Goal: Task Accomplishment & Management: Complete application form

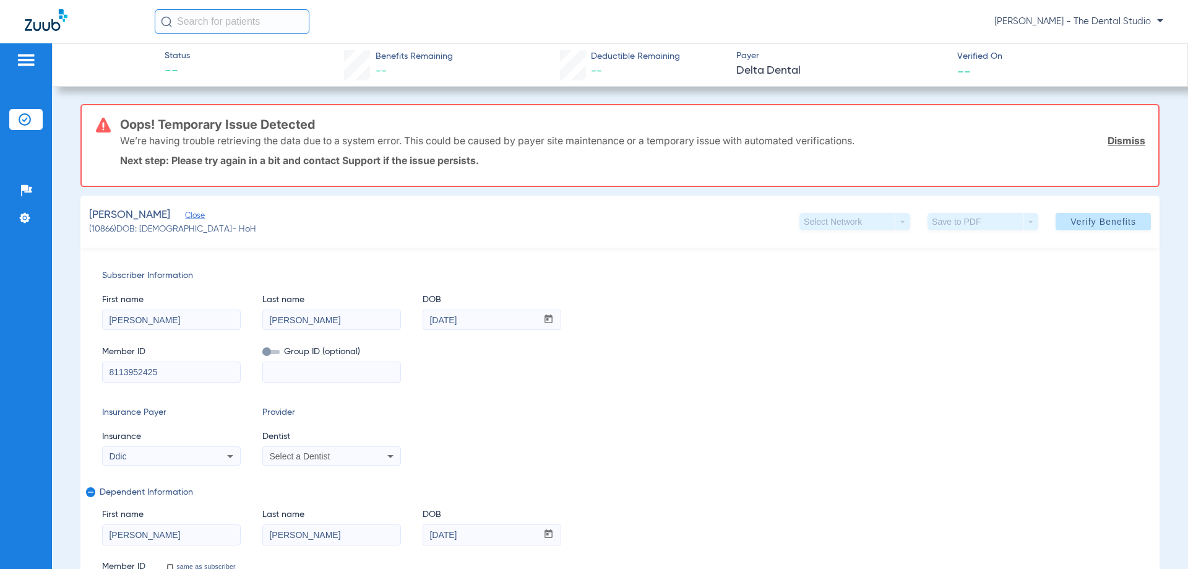
scroll to position [401, 0]
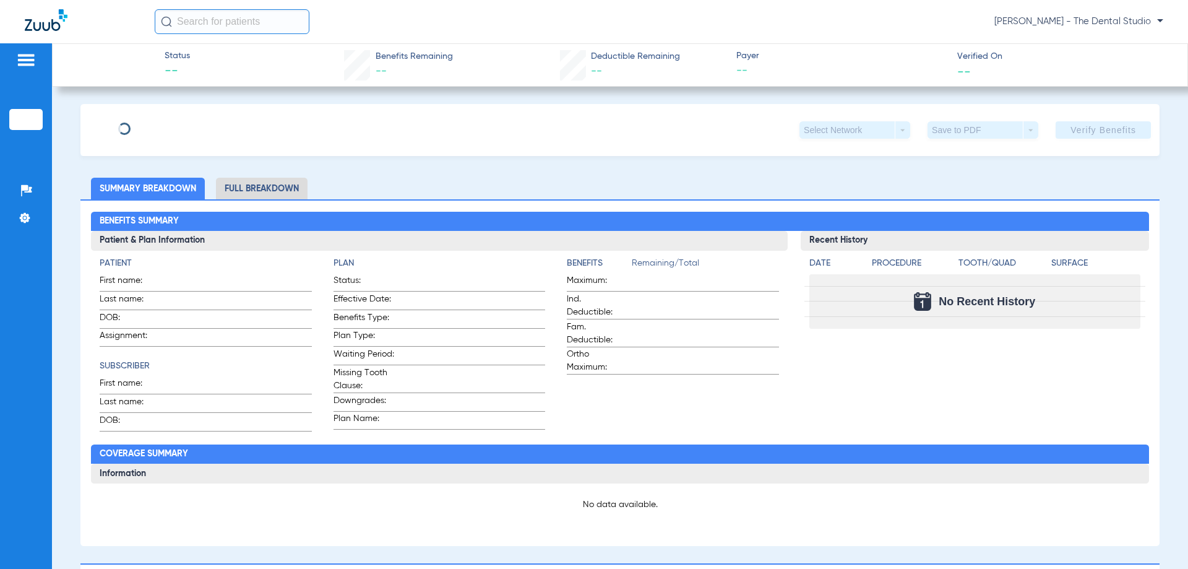
type input "Nicola"
type input "Kingery"
type input "03/20/1973"
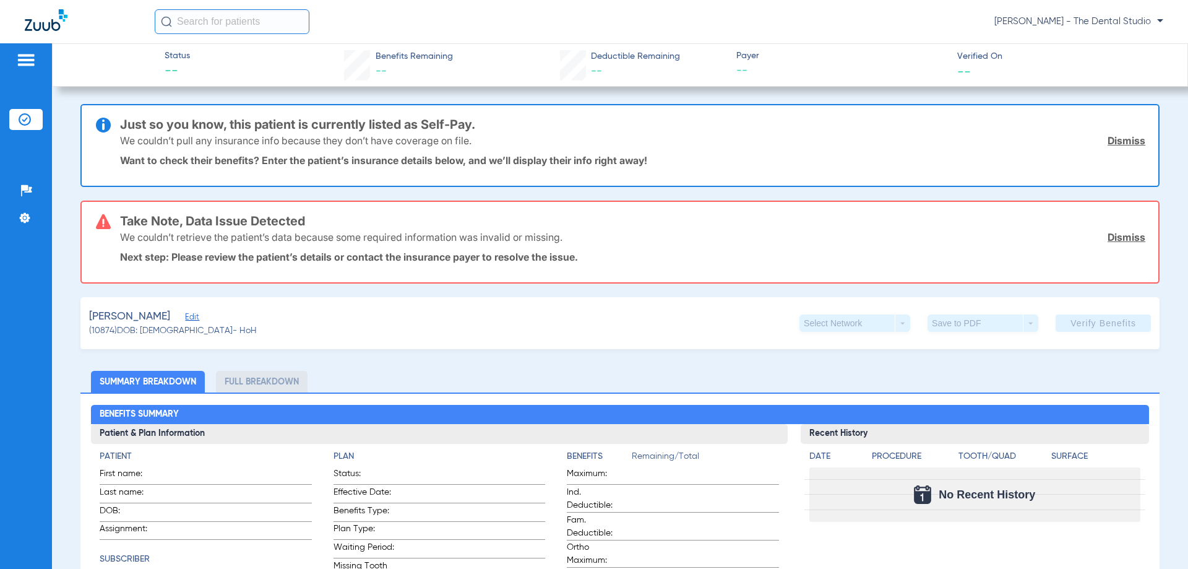
click at [185, 317] on span "Edit" at bounding box center [190, 319] width 11 height 12
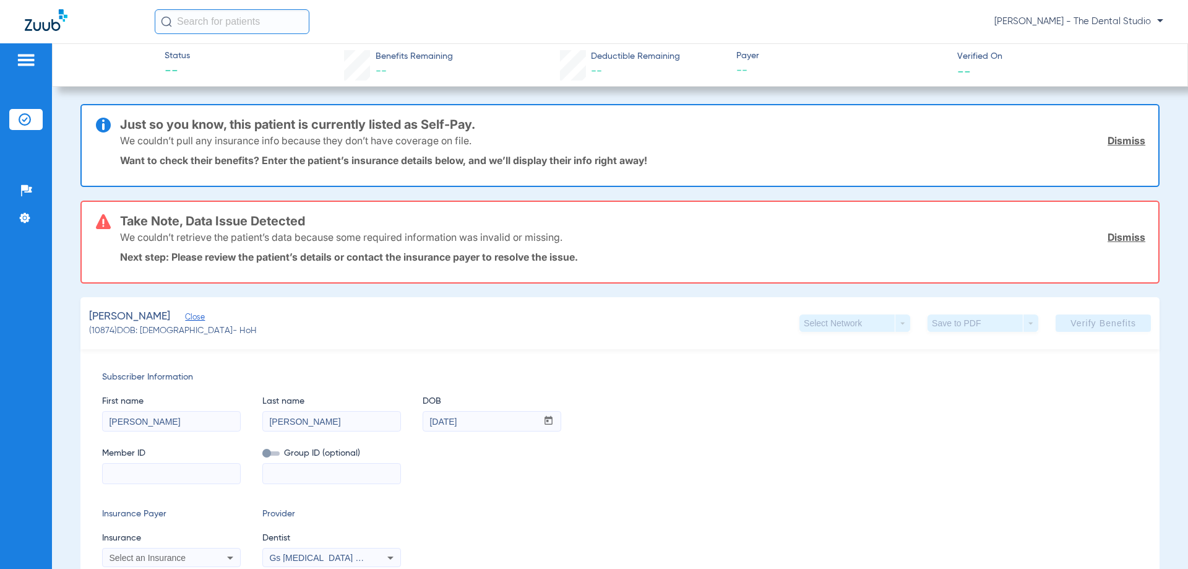
drag, startPoint x: 166, startPoint y: 473, endPoint x: 171, endPoint y: 467, distance: 7.9
click at [167, 473] on input at bounding box center [171, 474] width 137 height 20
paste input "828366093"
type input "828366093"
click at [209, 556] on div "Select an Insurance" at bounding box center [171, 557] width 137 height 15
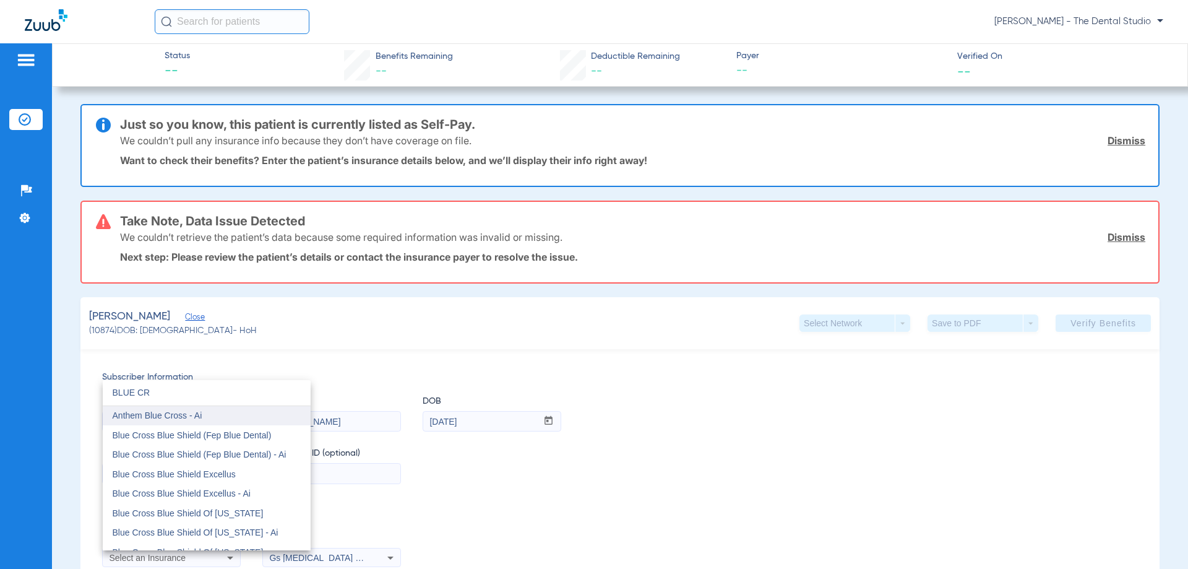
type input "BLUE CR"
click at [219, 436] on span "Blue Cross Blue Shield (Fep Blue Dental)" at bounding box center [192, 435] width 159 height 10
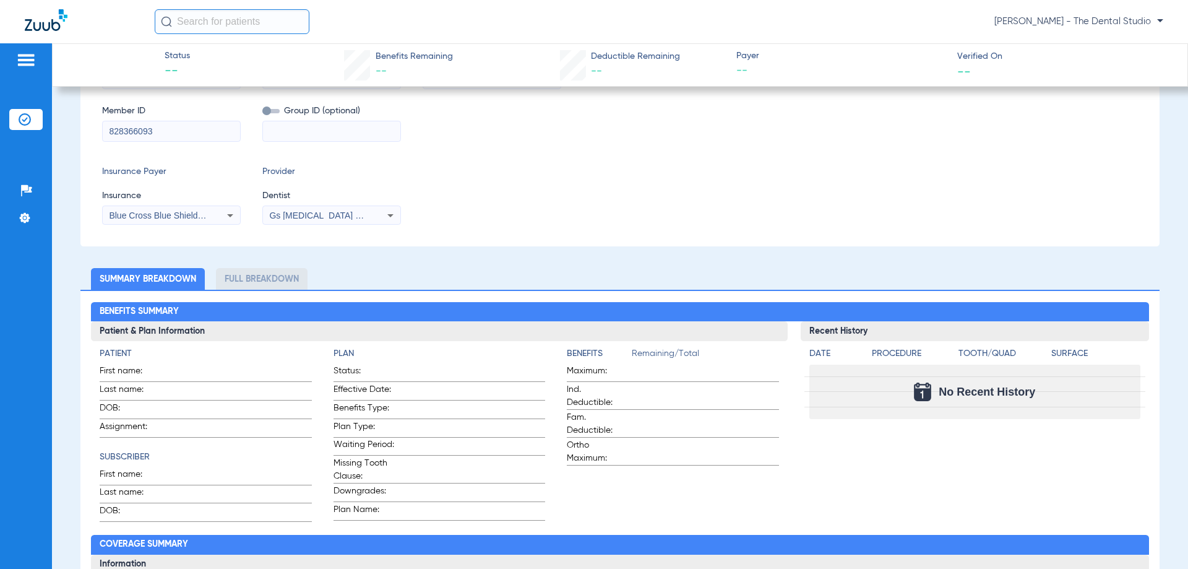
scroll to position [186, 0]
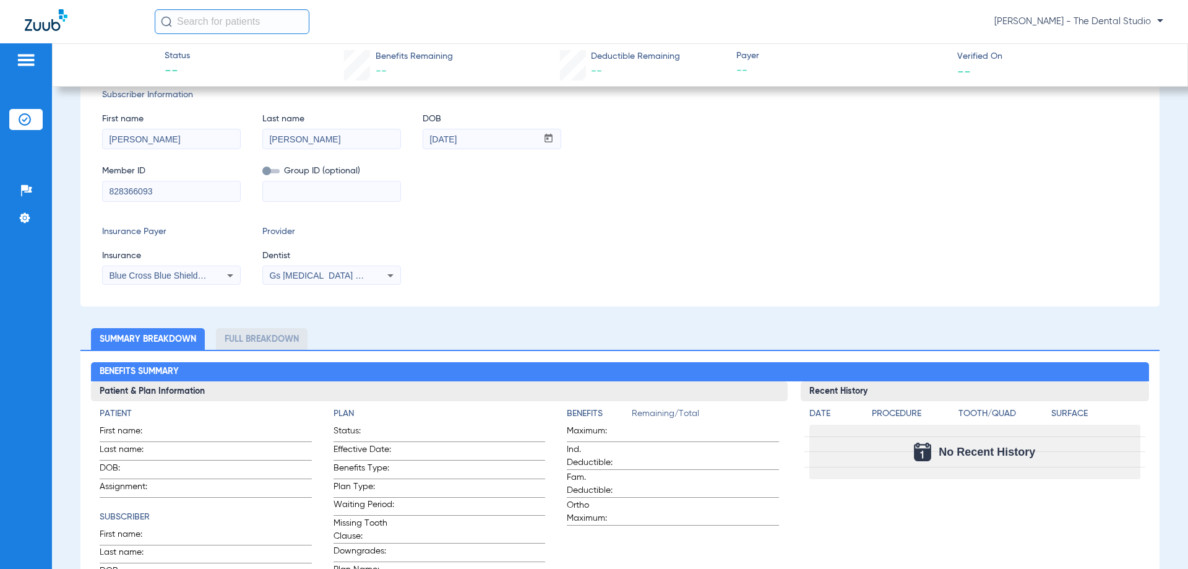
click at [346, 278] on span "Gs Prosthodontics Pllc 1972170603" at bounding box center [344, 275] width 150 height 10
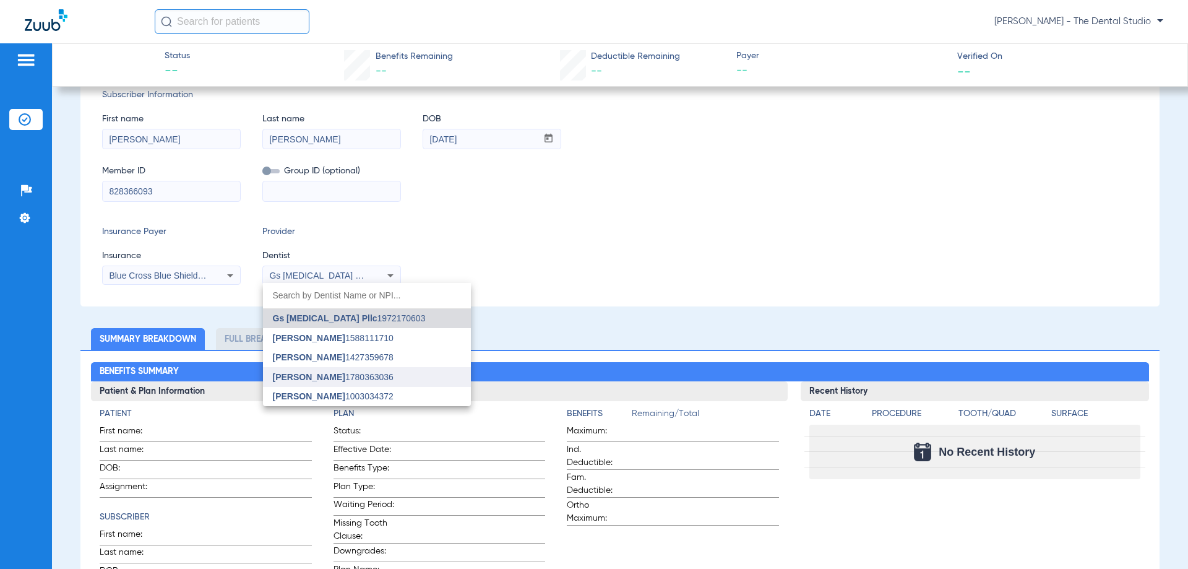
click at [332, 382] on mat-option "Yahiled Garza 1780363036" at bounding box center [367, 377] width 208 height 20
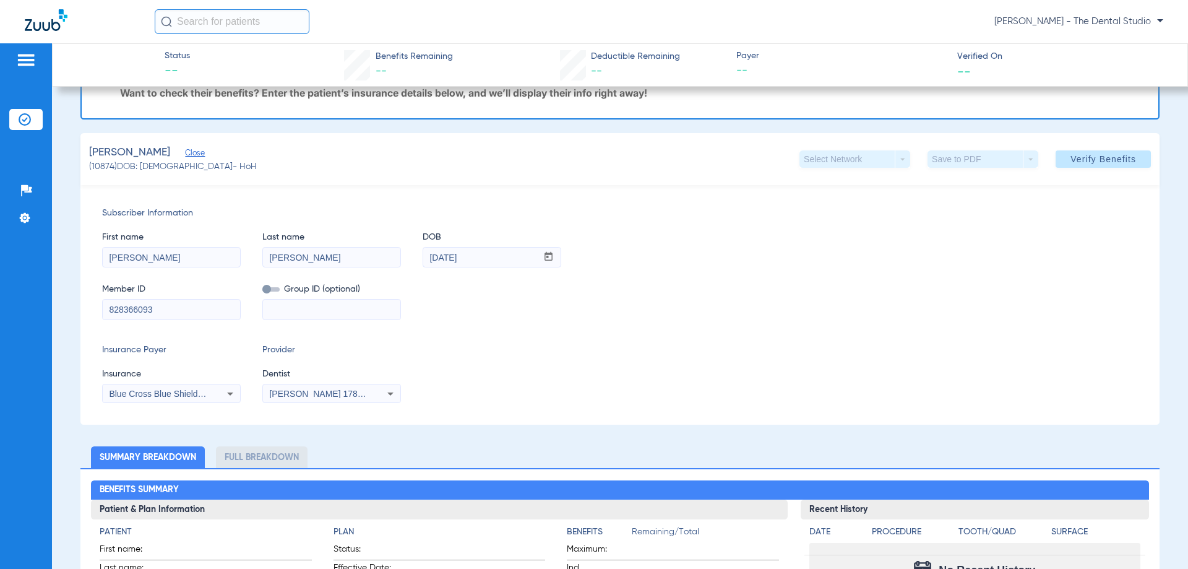
scroll to position [0, 0]
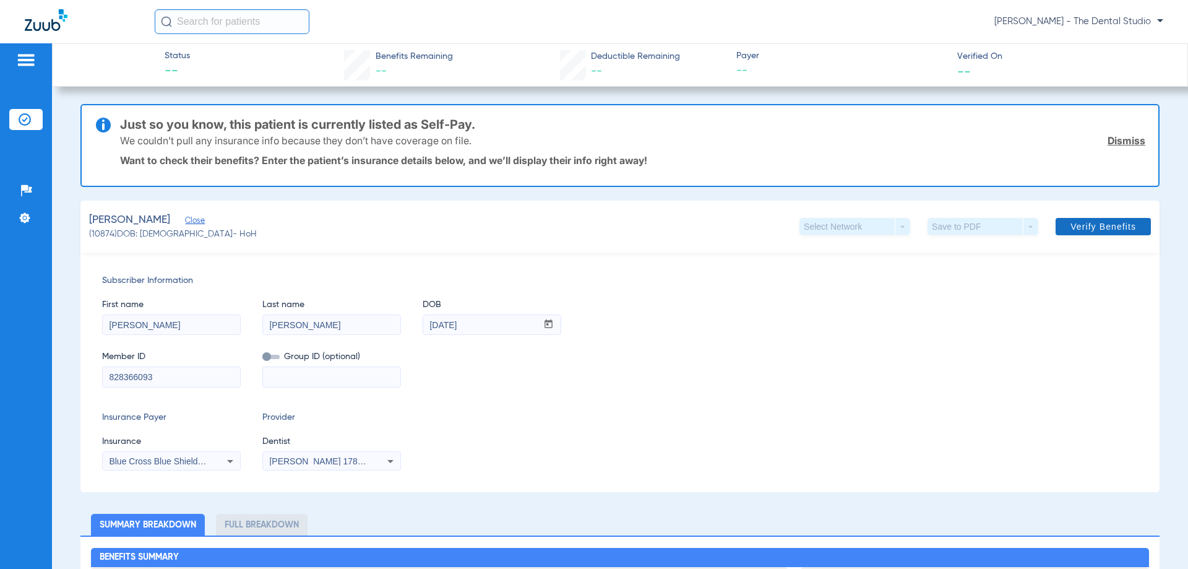
click at [1071, 223] on span "Verify Benefits" at bounding box center [1104, 227] width 66 height 10
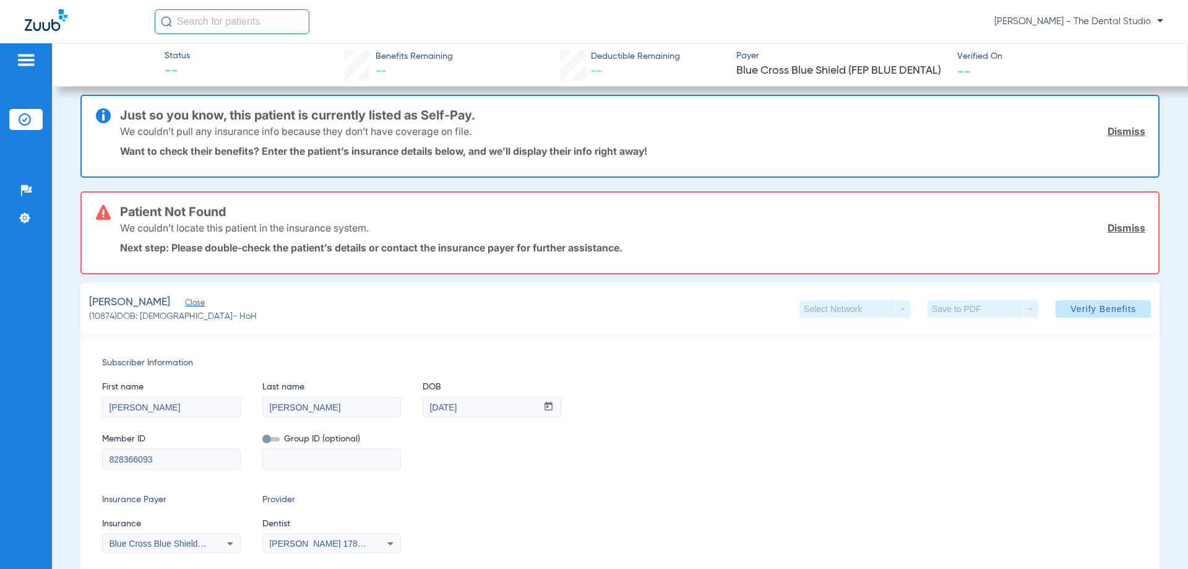
scroll to position [2, 0]
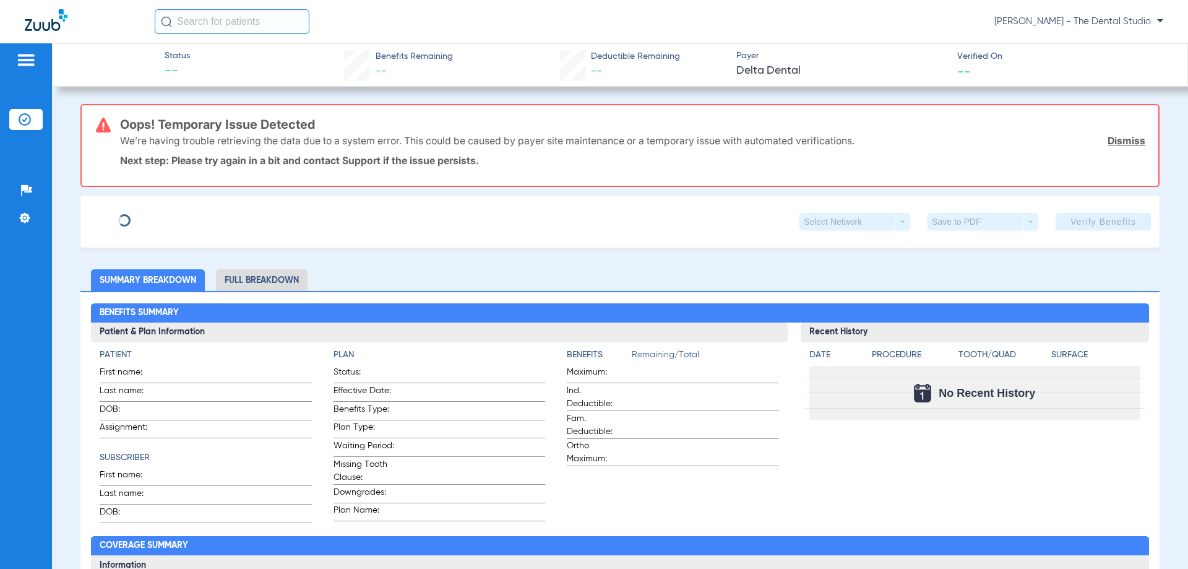
type input "Curtis"
type input "Goodman"
type input "12/05/1975"
type input "8113952425"
type input "0978100005"
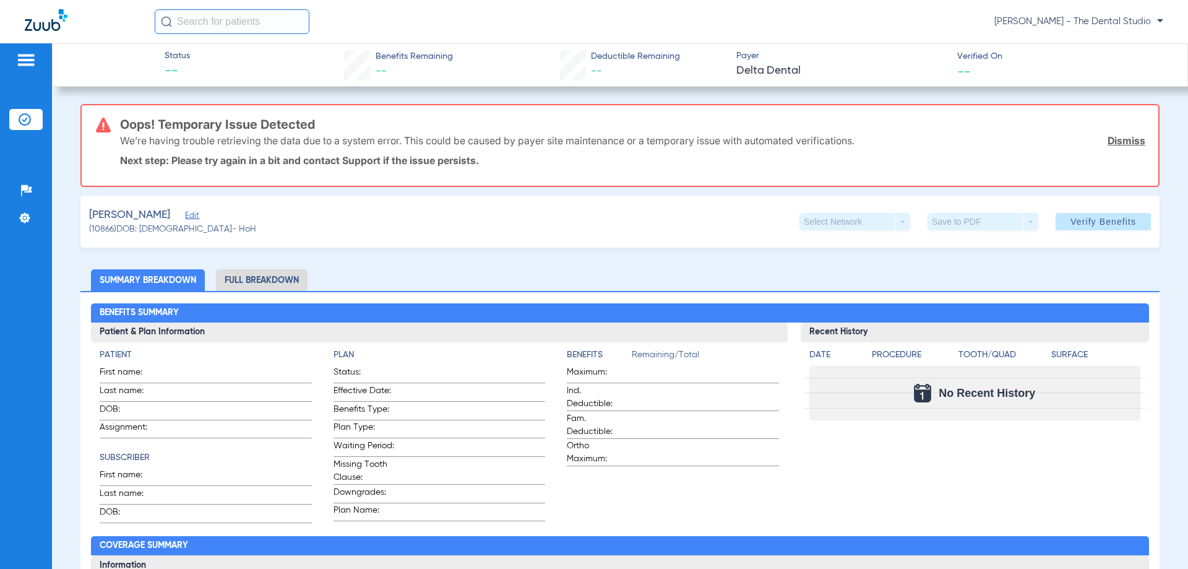
click at [198, 216] on div "Goodman, Jocelyn Edit" at bounding box center [172, 214] width 167 height 15
click at [196, 216] on span "Edit" at bounding box center [190, 217] width 11 height 12
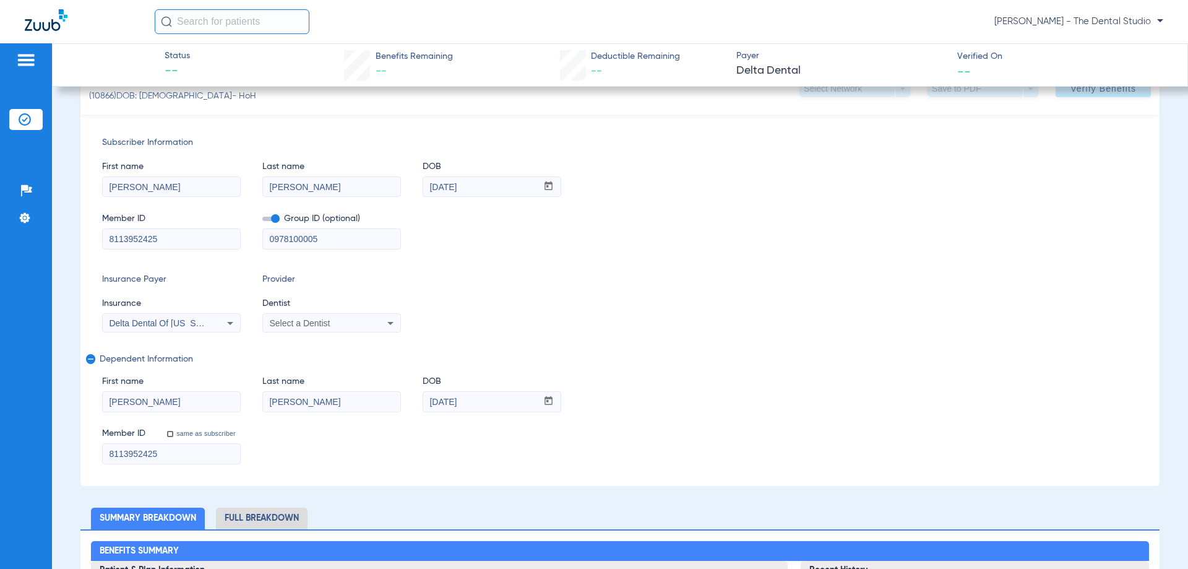
scroll to position [62, 0]
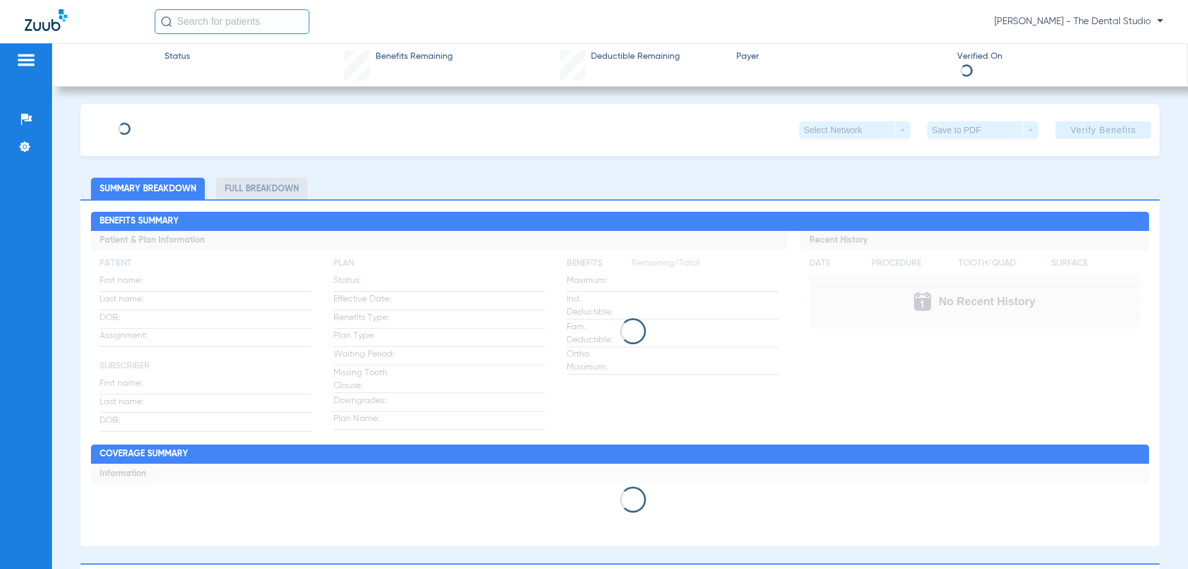
type input "[PERSON_NAME]"
type input "03/20/1973"
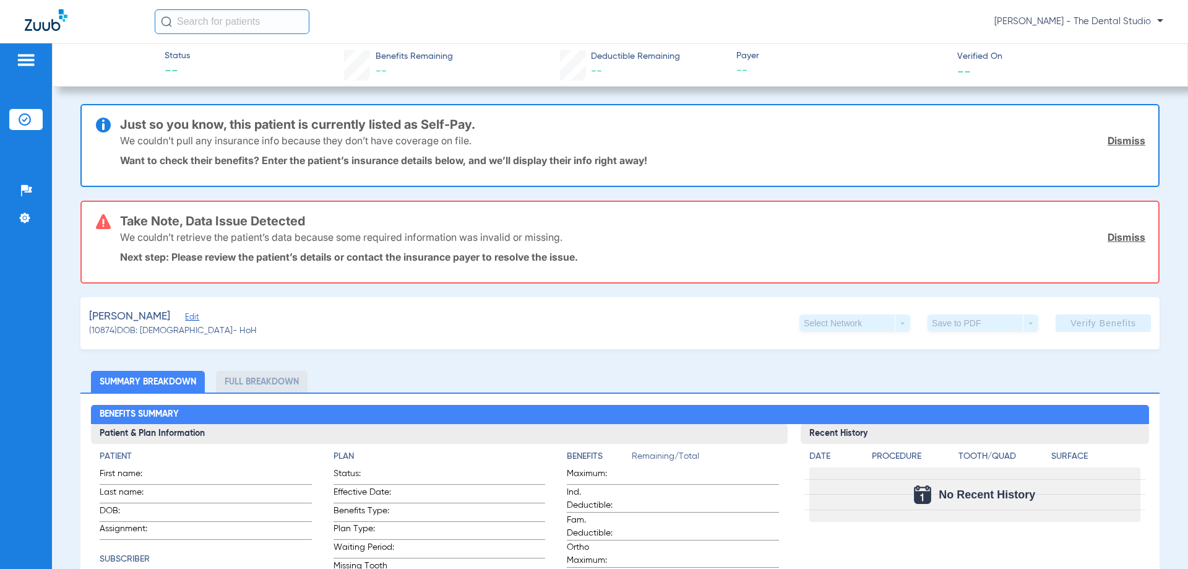
click at [196, 319] on div "Kingery, Nicola Edit" at bounding box center [173, 316] width 168 height 15
click at [188, 315] on span "Edit" at bounding box center [190, 319] width 11 height 12
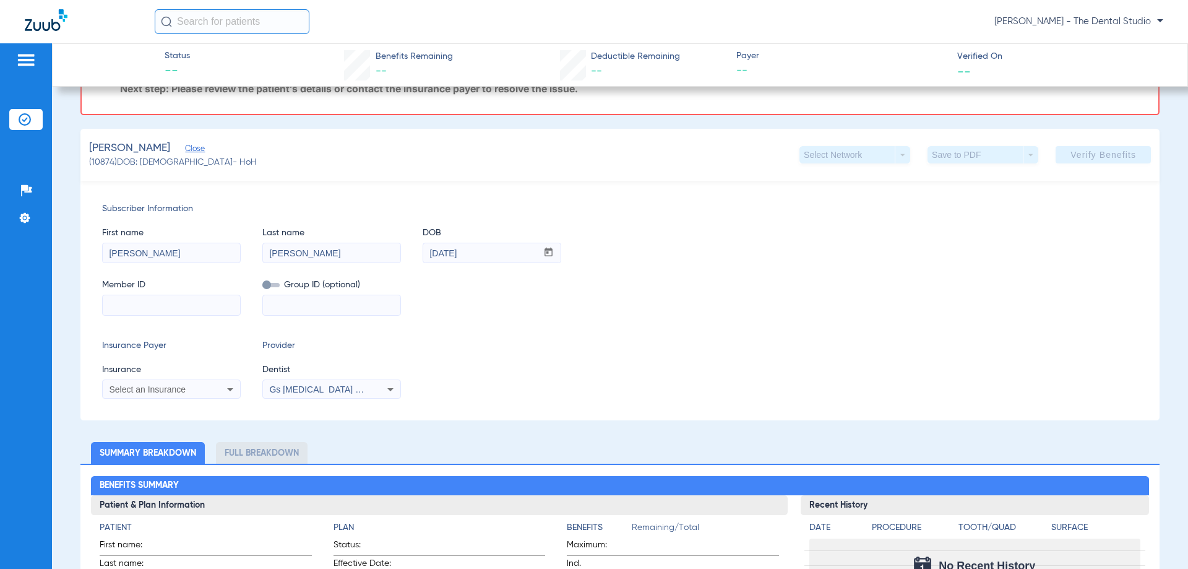
scroll to position [186, 0]
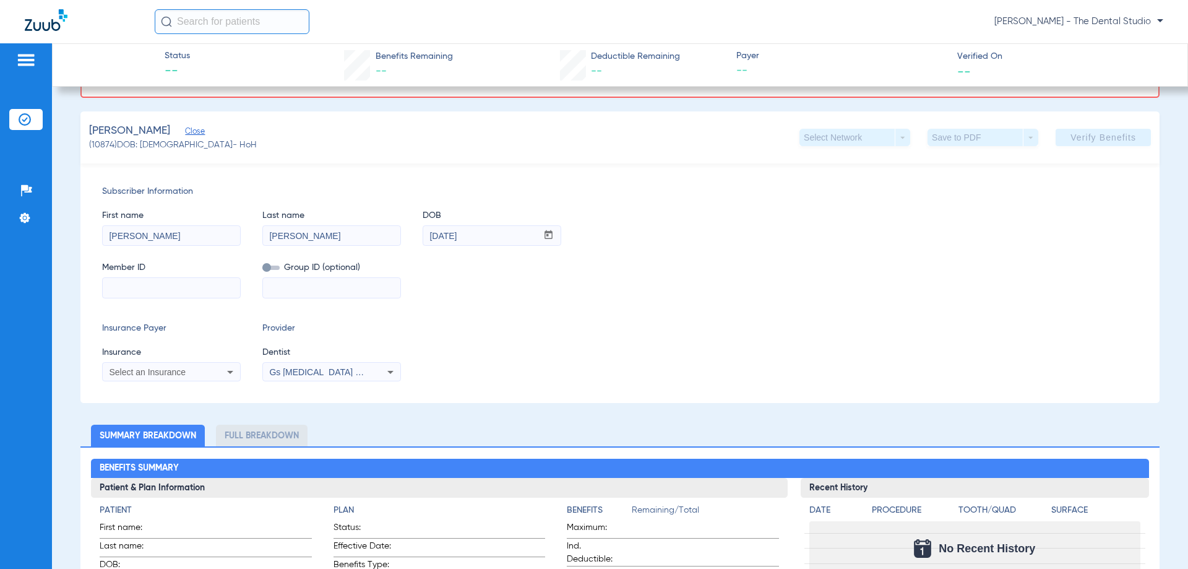
paste input "828366093"
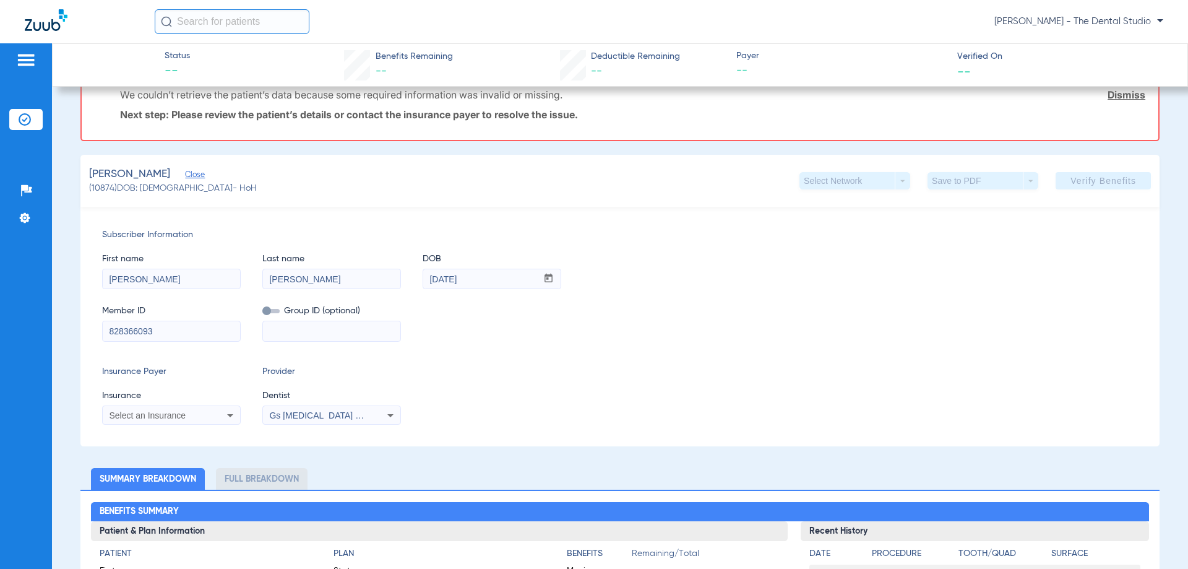
scroll to position [62, 0]
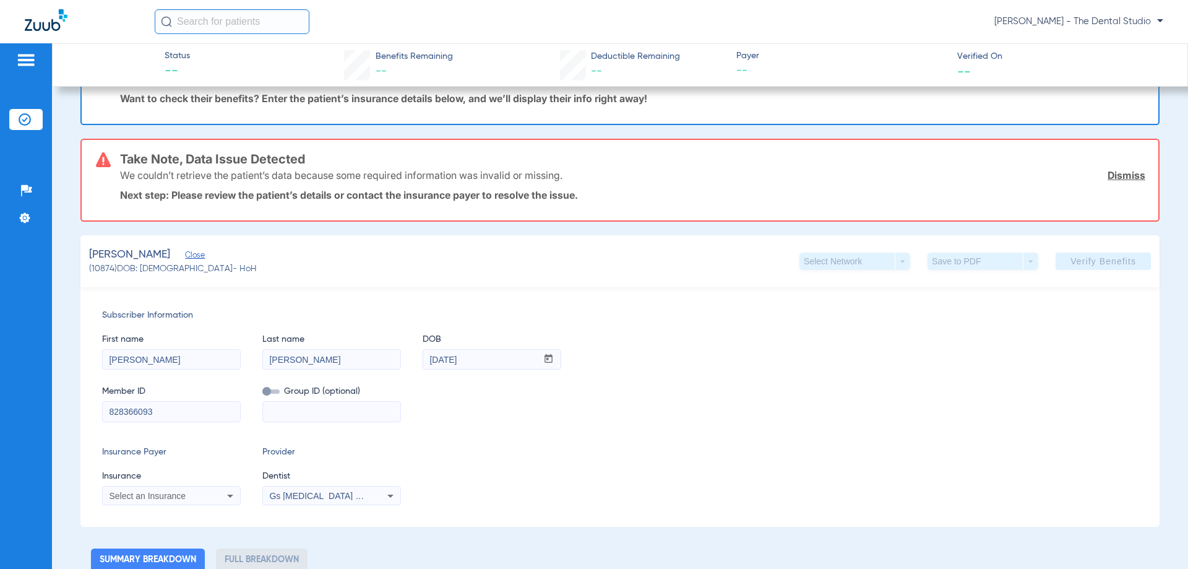
click at [1123, 178] on link "Dismiss" at bounding box center [1127, 175] width 38 height 12
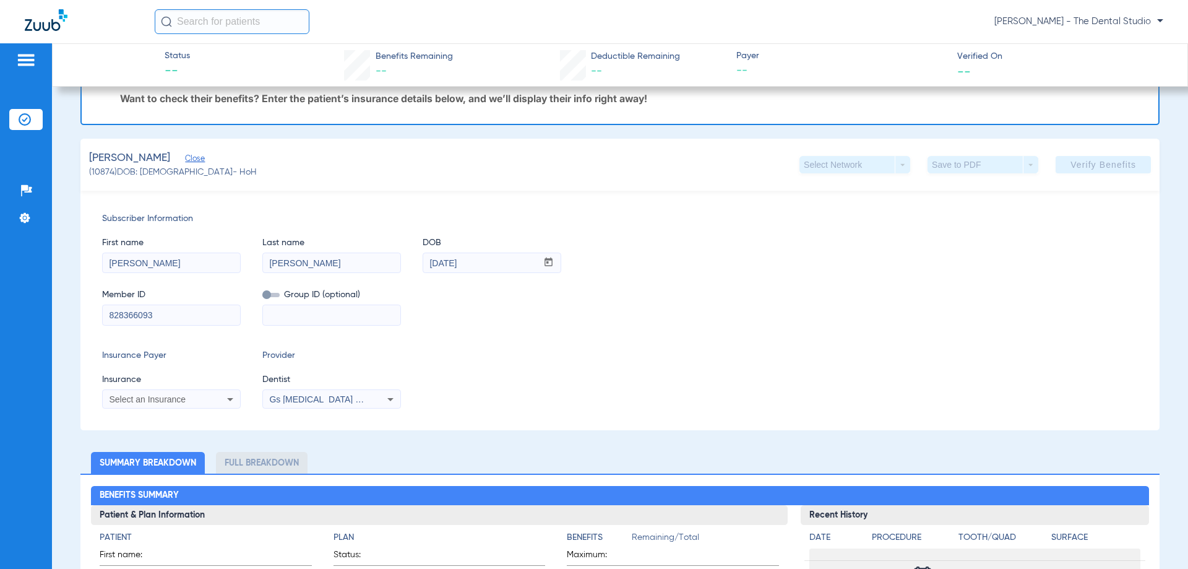
click at [188, 318] on input "828366093" at bounding box center [171, 315] width 137 height 20
click at [315, 400] on span "Gs Prosthodontics Pllc 1972170603" at bounding box center [344, 399] width 150 height 10
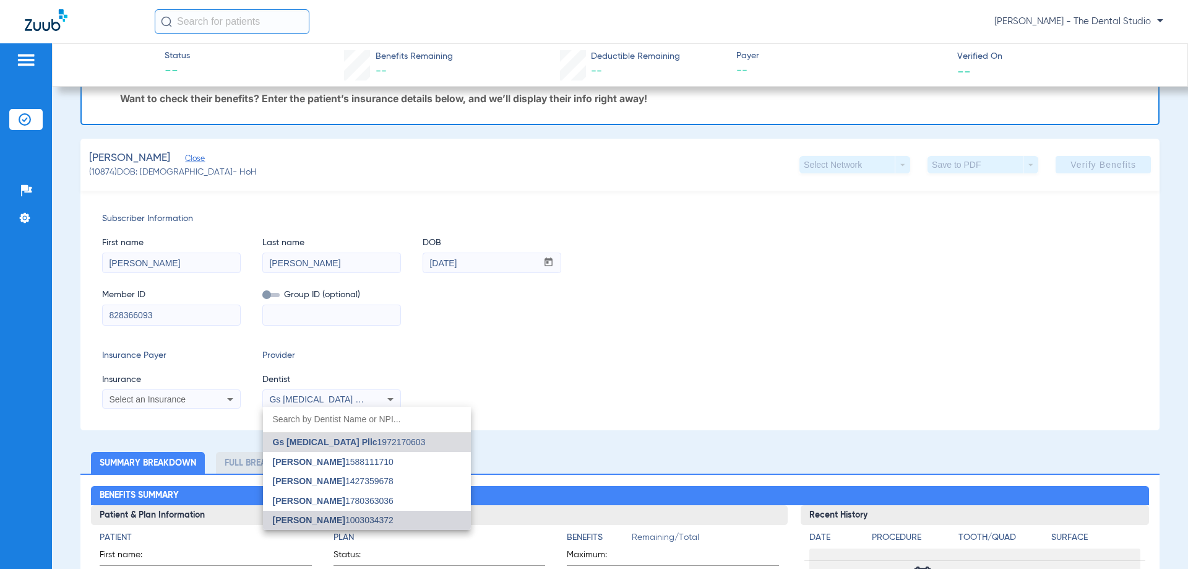
click at [309, 513] on mat-option "Jessica Baez 1003034372" at bounding box center [367, 521] width 208 height 20
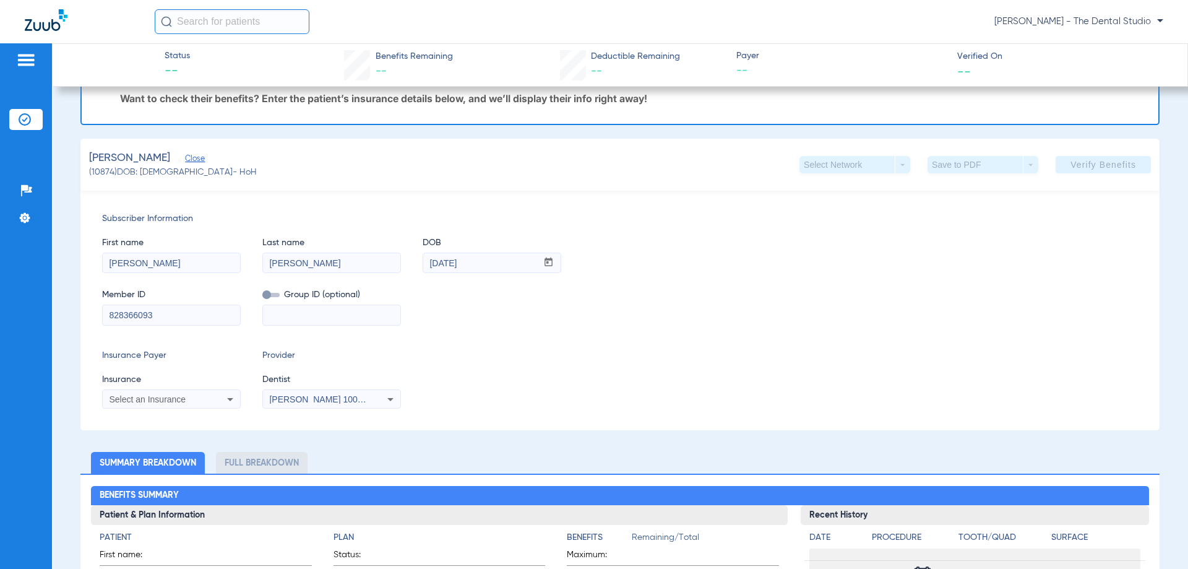
click at [350, 401] on span "Jessica Baez 1003034372" at bounding box center [330, 399] width 122 height 10
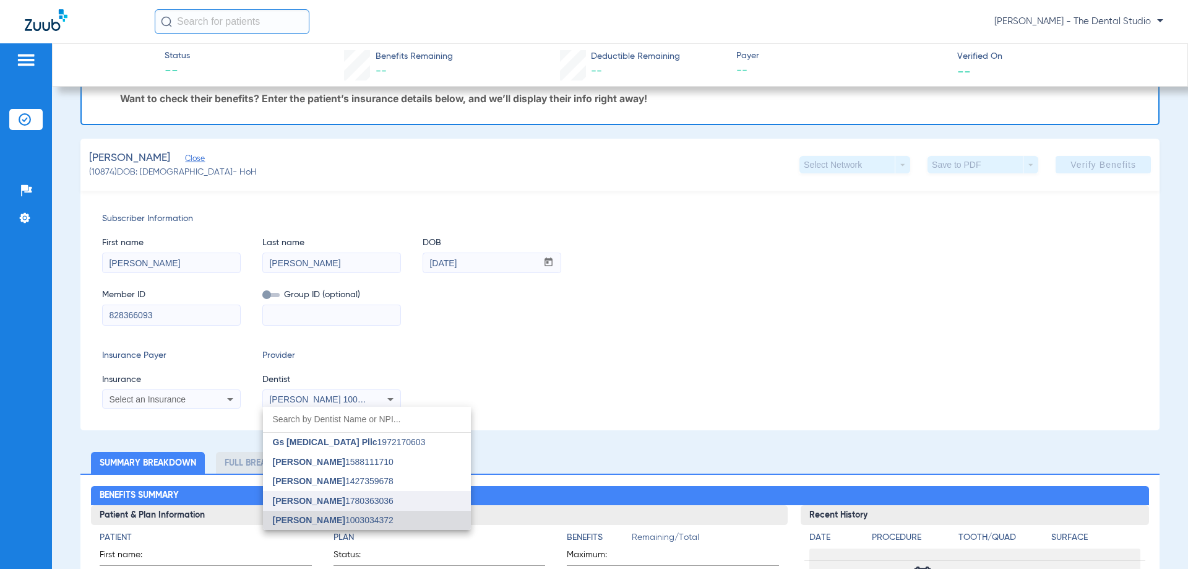
click at [316, 498] on span "Yahiled Garza" at bounding box center [309, 501] width 72 height 10
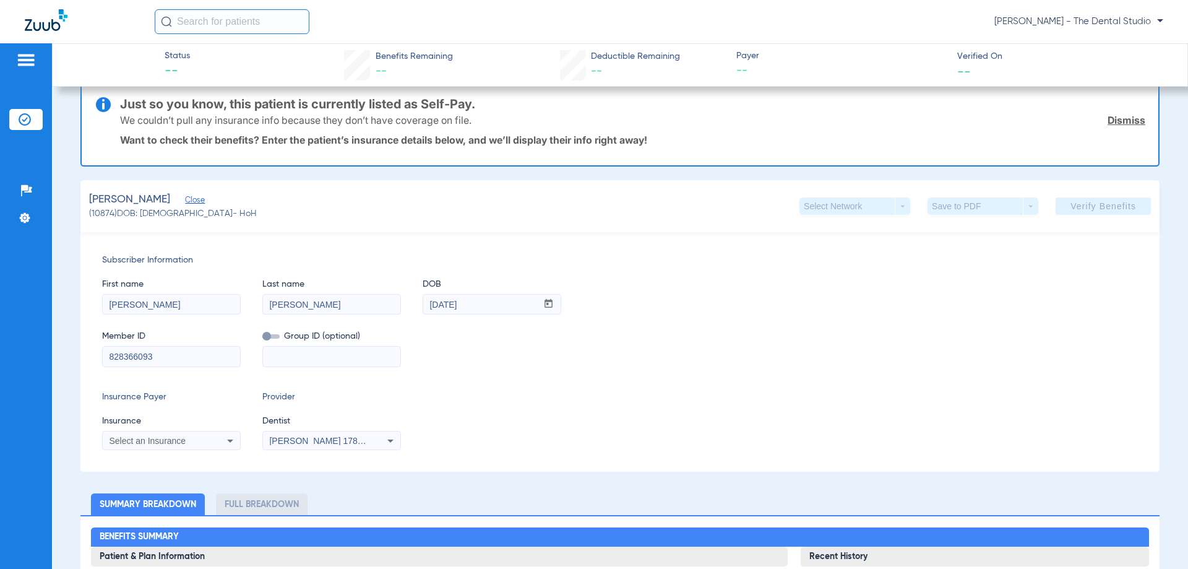
scroll to position [0, 0]
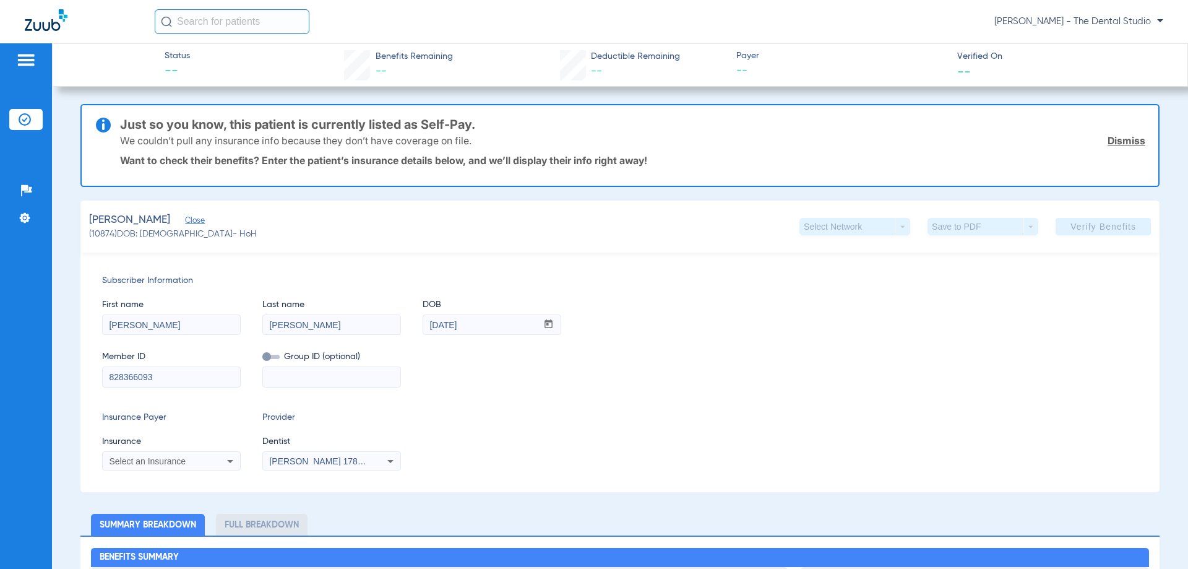
click at [1126, 142] on link "Dismiss" at bounding box center [1127, 140] width 38 height 12
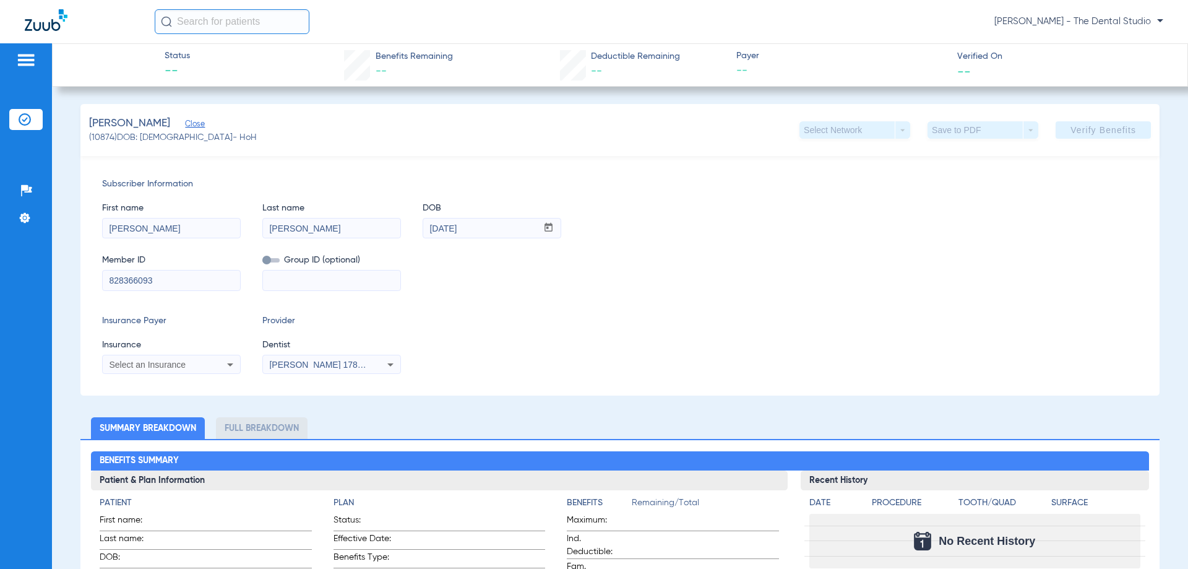
click at [173, 282] on input "828366093" at bounding box center [171, 280] width 137 height 20
click at [192, 127] on span "Close" at bounding box center [190, 125] width 11 height 12
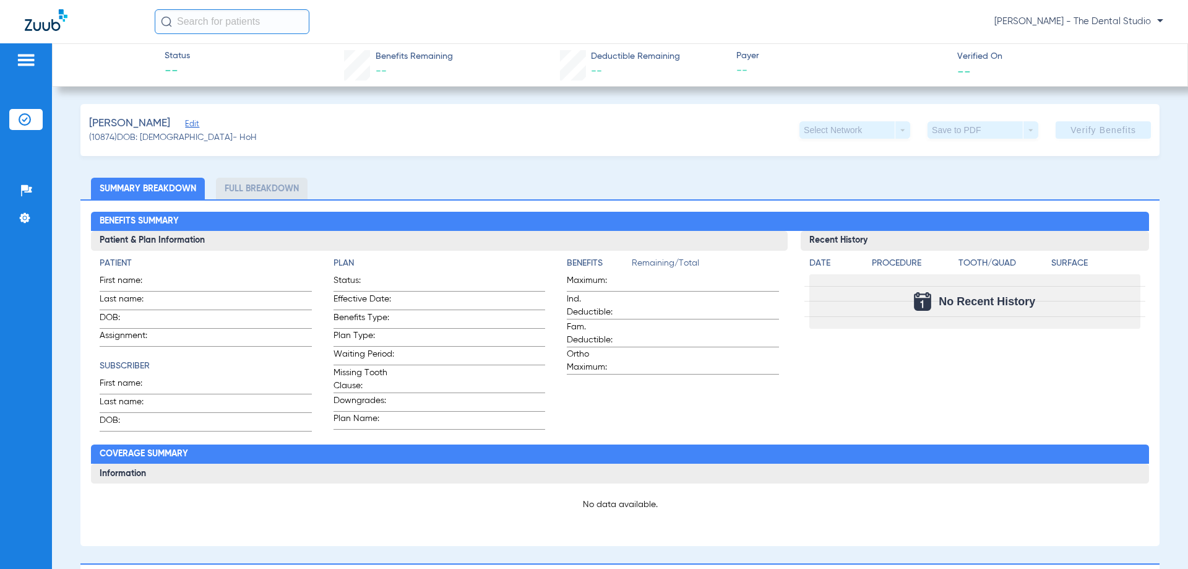
click at [187, 123] on span "Edit" at bounding box center [190, 125] width 11 height 12
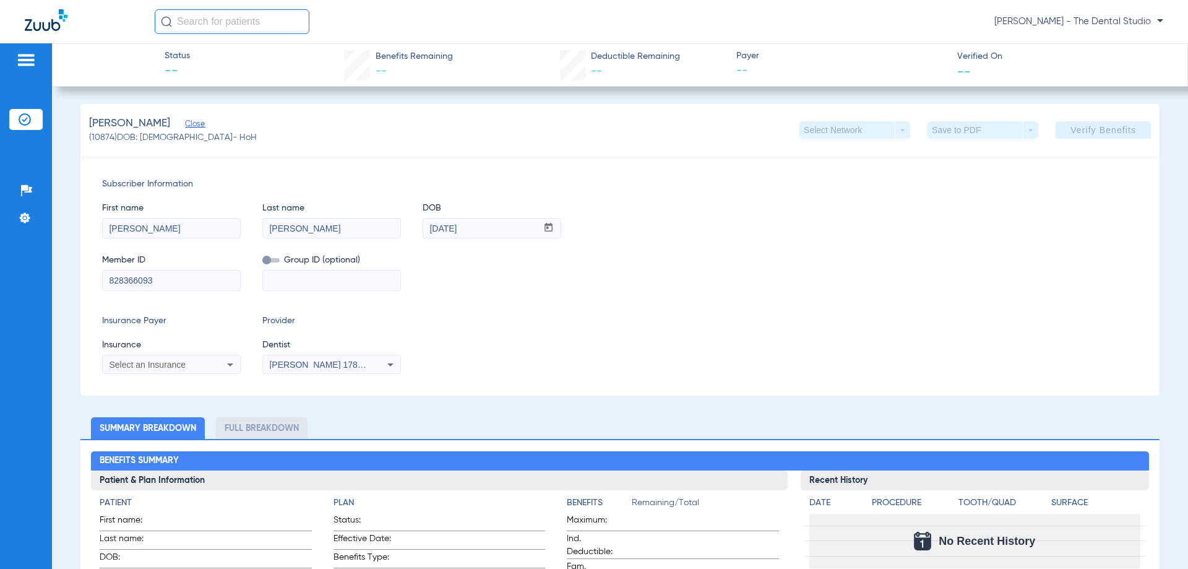
click at [190, 282] on input "828366093" at bounding box center [171, 280] width 137 height 20
type input "828366093"
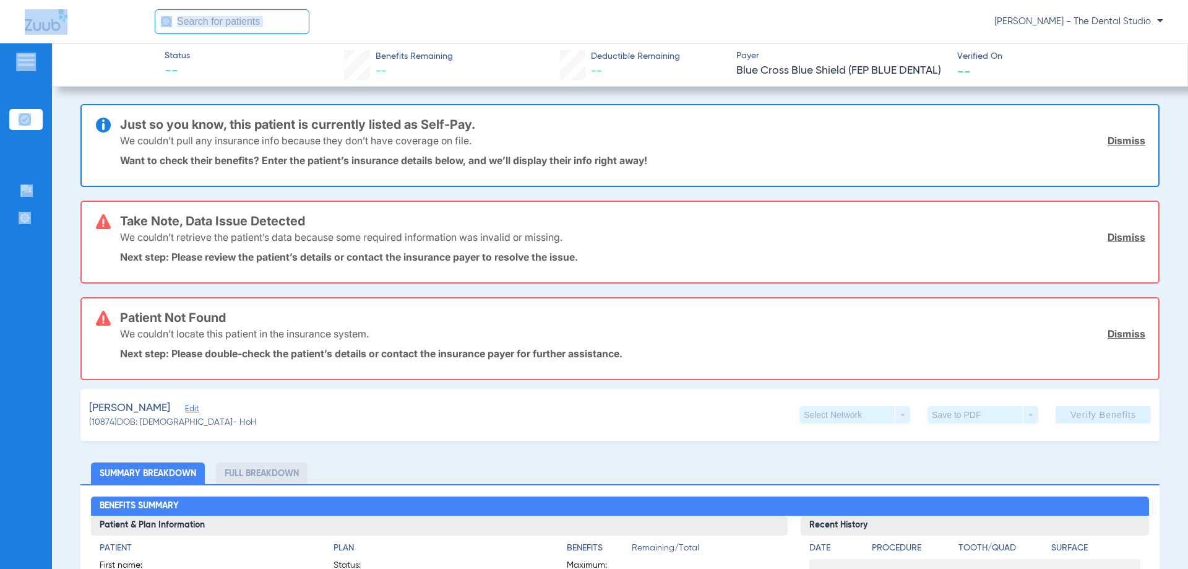
drag, startPoint x: 9, startPoint y: 3, endPoint x: 119, endPoint y: 61, distance: 124.8
click at [119, 61] on app-portal-wrapper "Kelly Houtmann - The Dental Studio Patients Insurance Verification Setup Help C…" at bounding box center [594, 306] width 1188 height 612
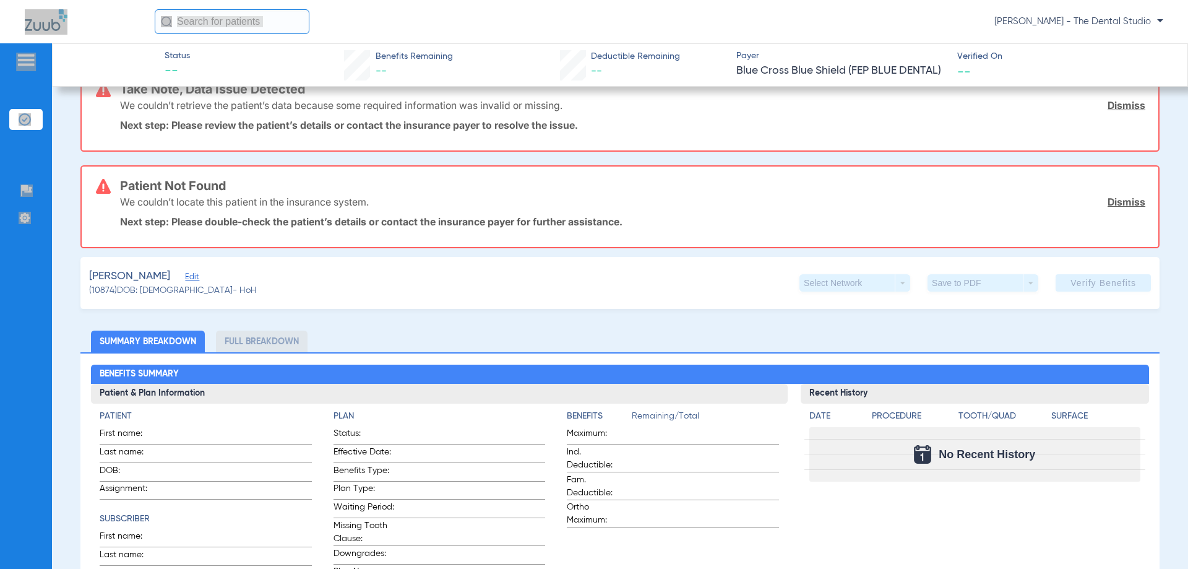
scroll to position [186, 0]
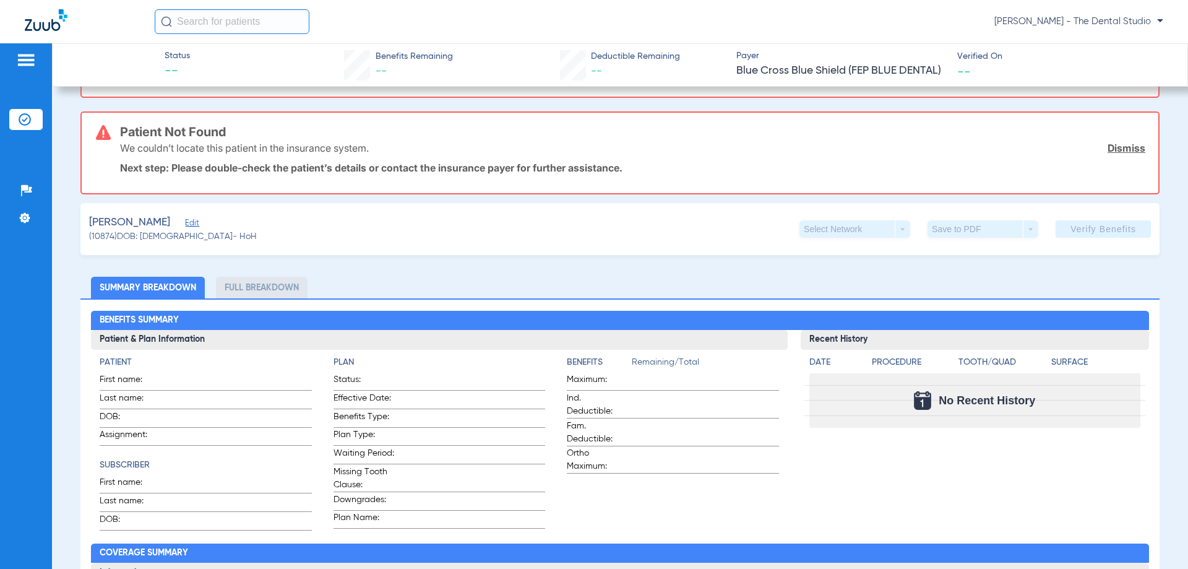
click at [187, 225] on span "Edit" at bounding box center [190, 224] width 11 height 12
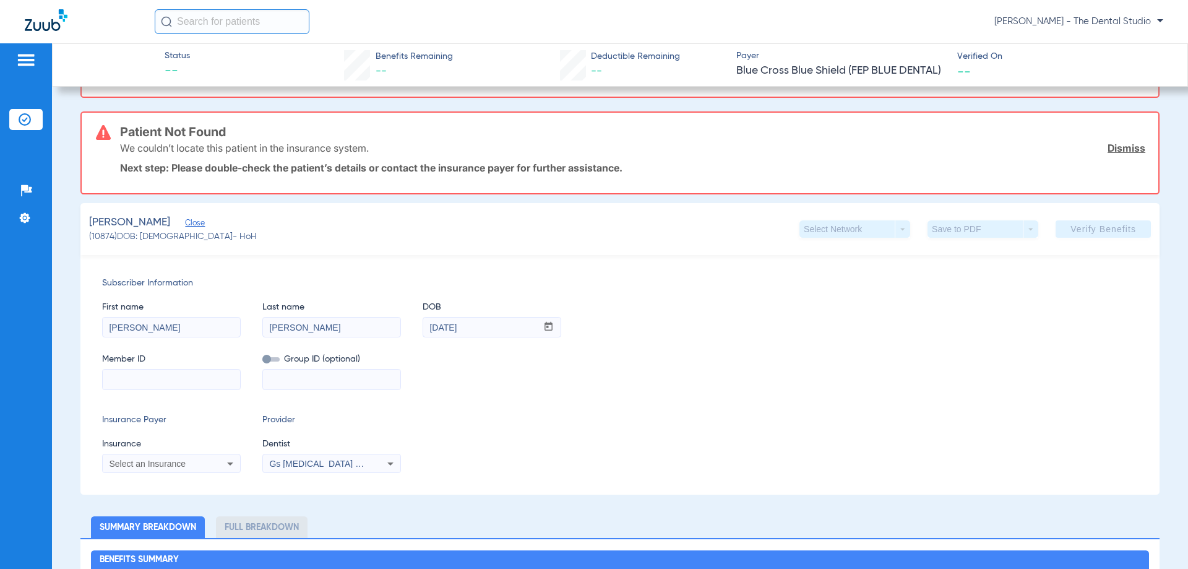
click at [309, 458] on div "Gs Prosthodontics Pllc 1972170603" at bounding box center [331, 463] width 137 height 15
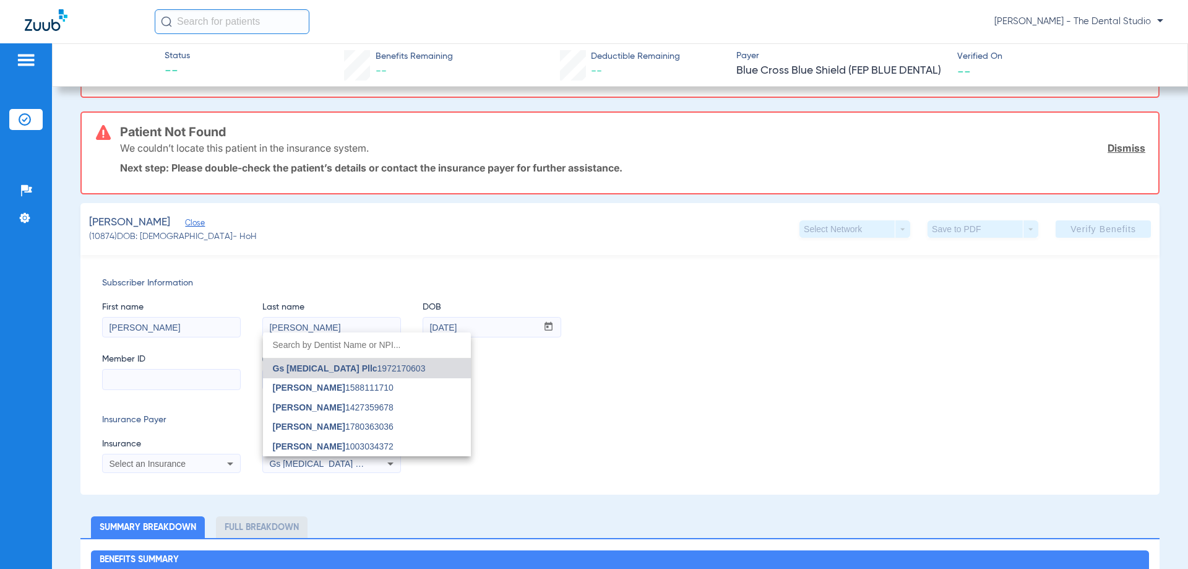
click at [184, 459] on div at bounding box center [594, 284] width 1188 height 569
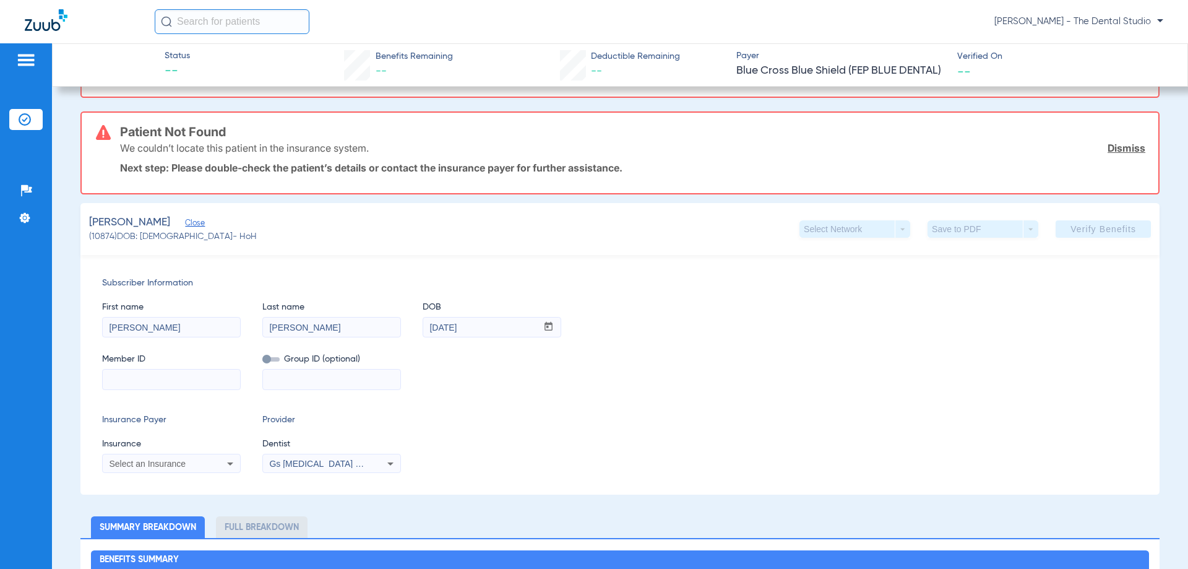
click at [183, 460] on span "Select an Insurance" at bounding box center [147, 464] width 77 height 10
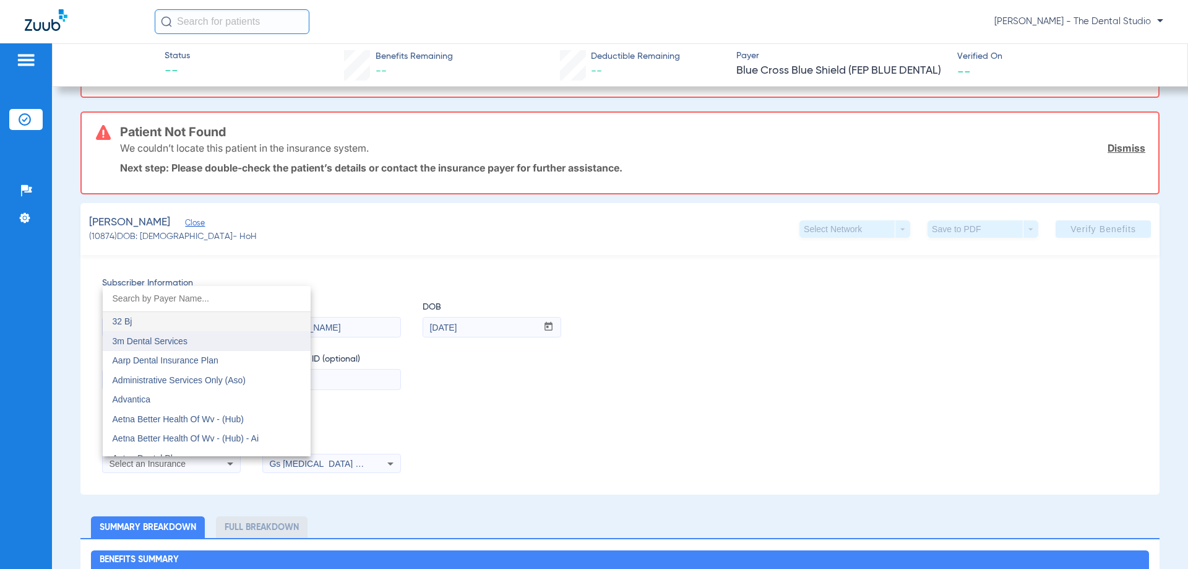
type input "u"
type input "d"
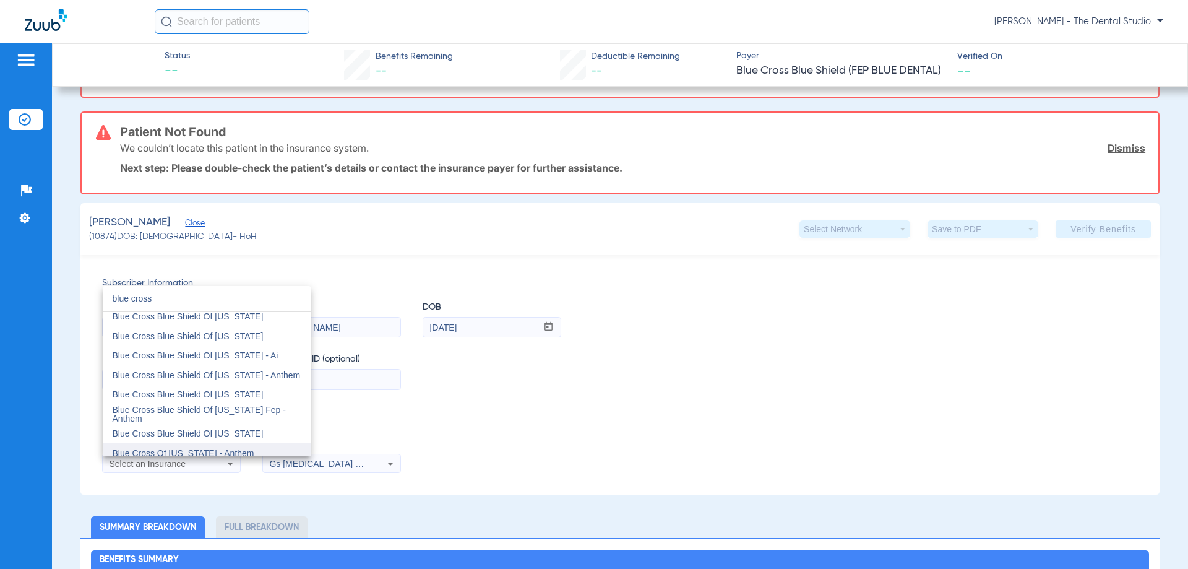
scroll to position [626, 0]
type input "blue cross"
click at [229, 431] on mat-option "Blue Cross Blue Shield Of Texas" at bounding box center [207, 437] width 208 height 20
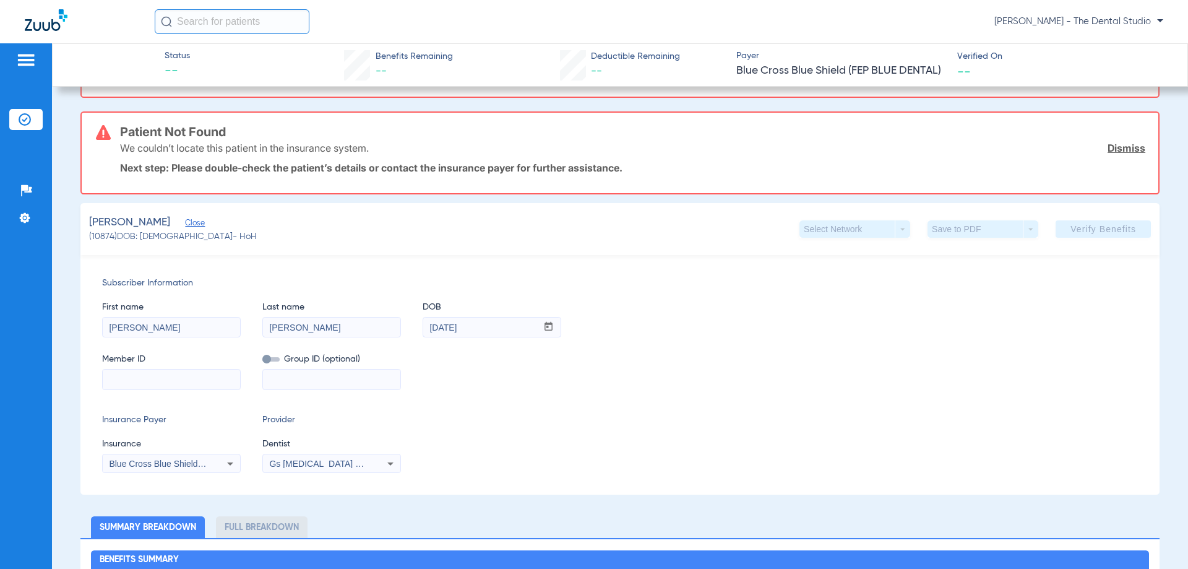
click at [196, 382] on input at bounding box center [171, 379] width 137 height 20
click at [176, 379] on input at bounding box center [171, 379] width 137 height 20
click at [198, 380] on input at bounding box center [171, 379] width 137 height 20
click at [126, 381] on input at bounding box center [171, 379] width 137 height 20
paste input "828366093"
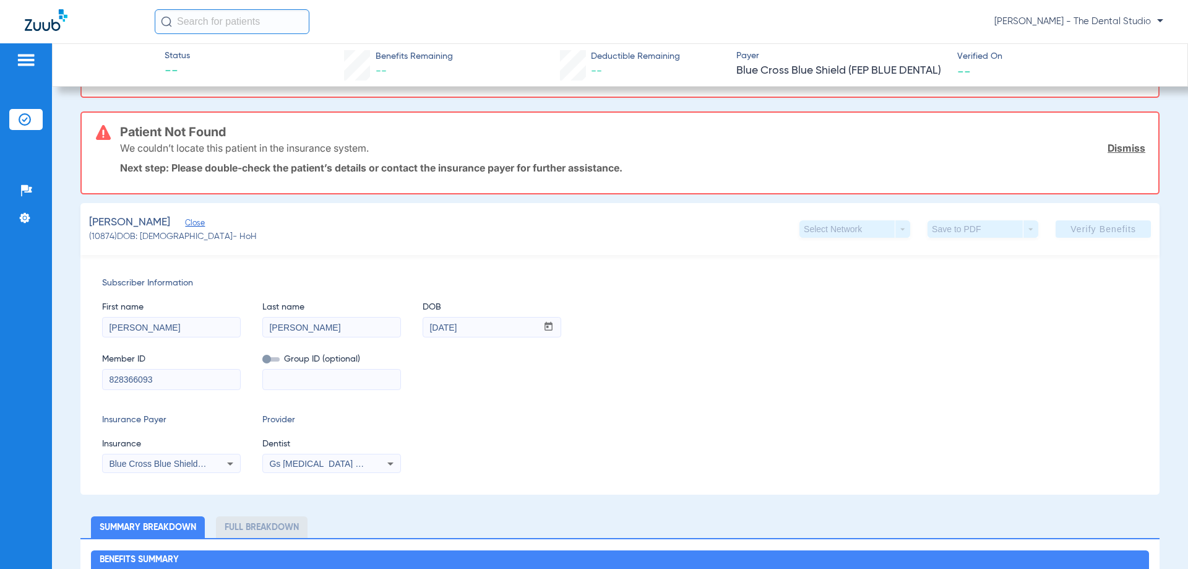
scroll to position [89, 0]
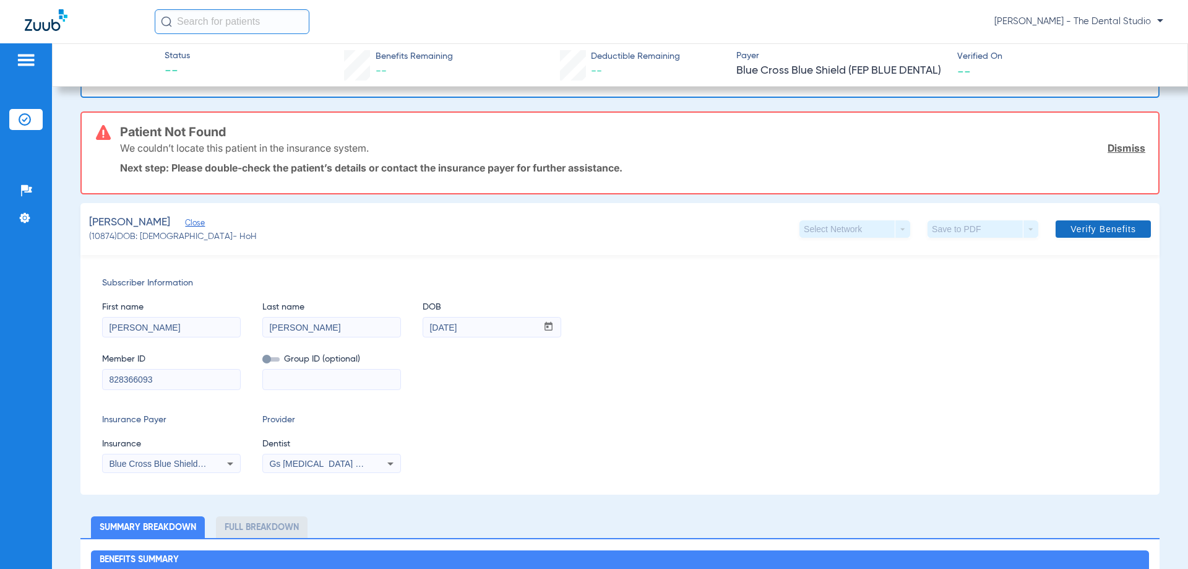
type input "828366093"
click at [1089, 231] on span "Verify Benefits" at bounding box center [1104, 229] width 66 height 10
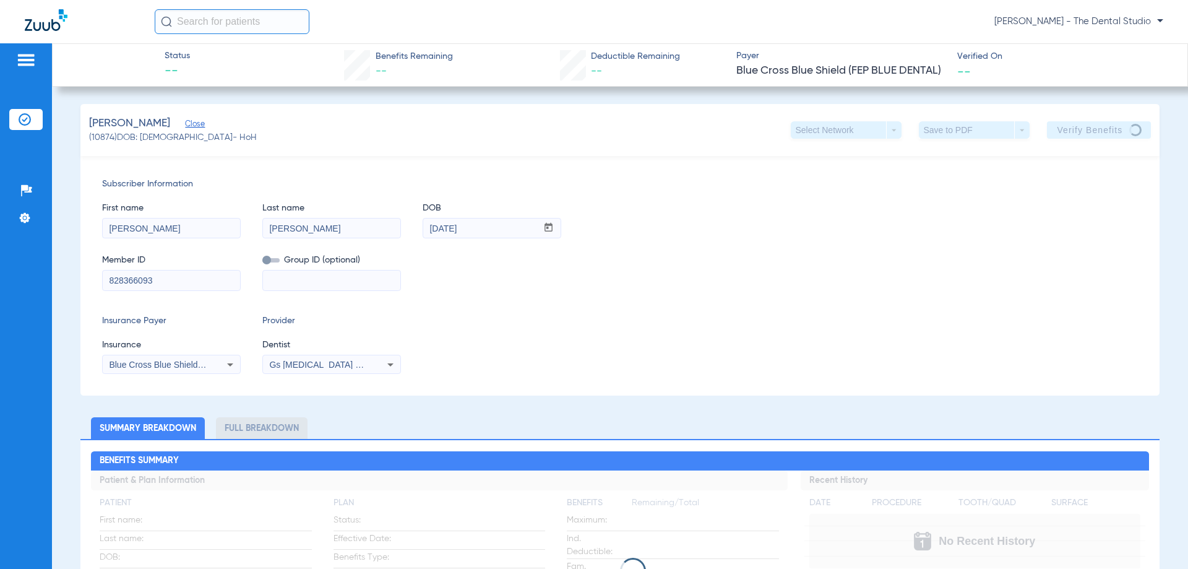
click at [383, 361] on icon at bounding box center [390, 364] width 15 height 15
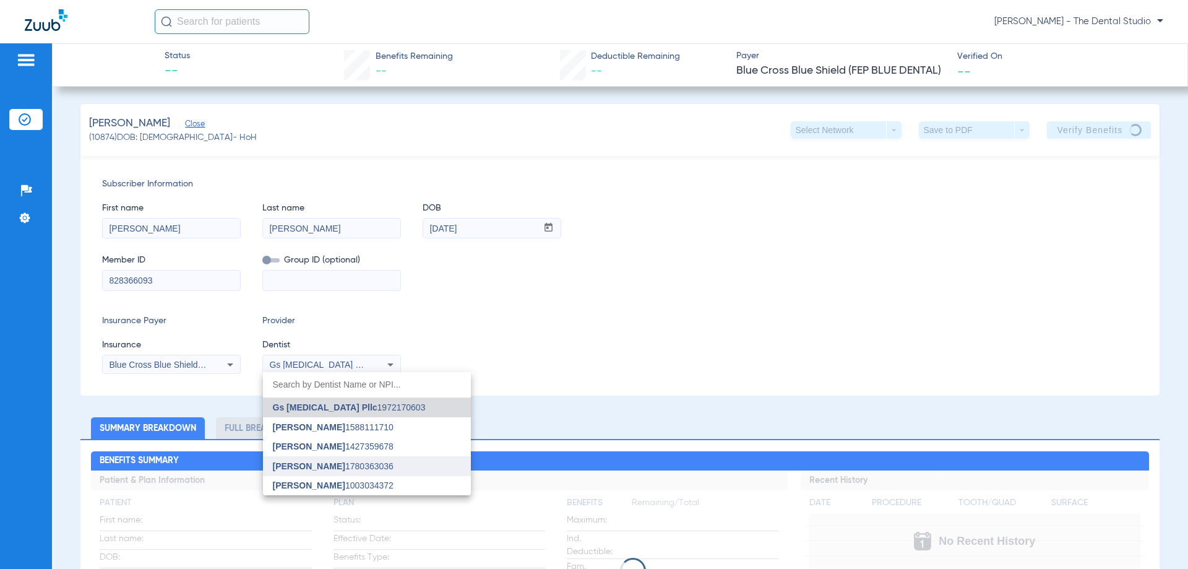
click at [339, 464] on span "Yahiled Garza 1780363036" at bounding box center [333, 466] width 121 height 9
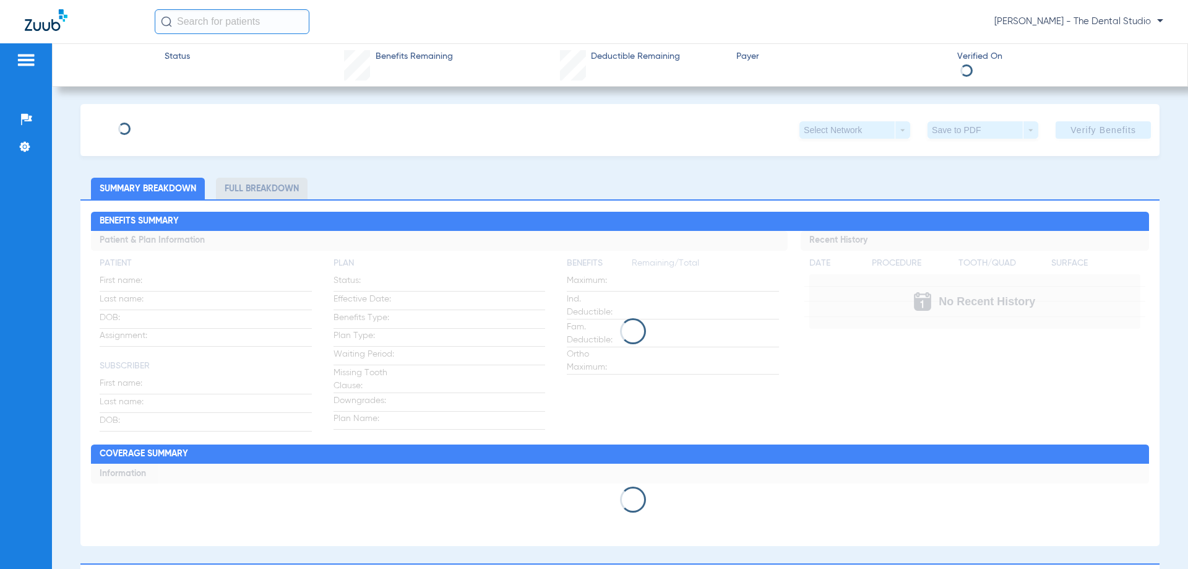
type input "Nicola"
type input "Kingery"
type input "03/20/1973"
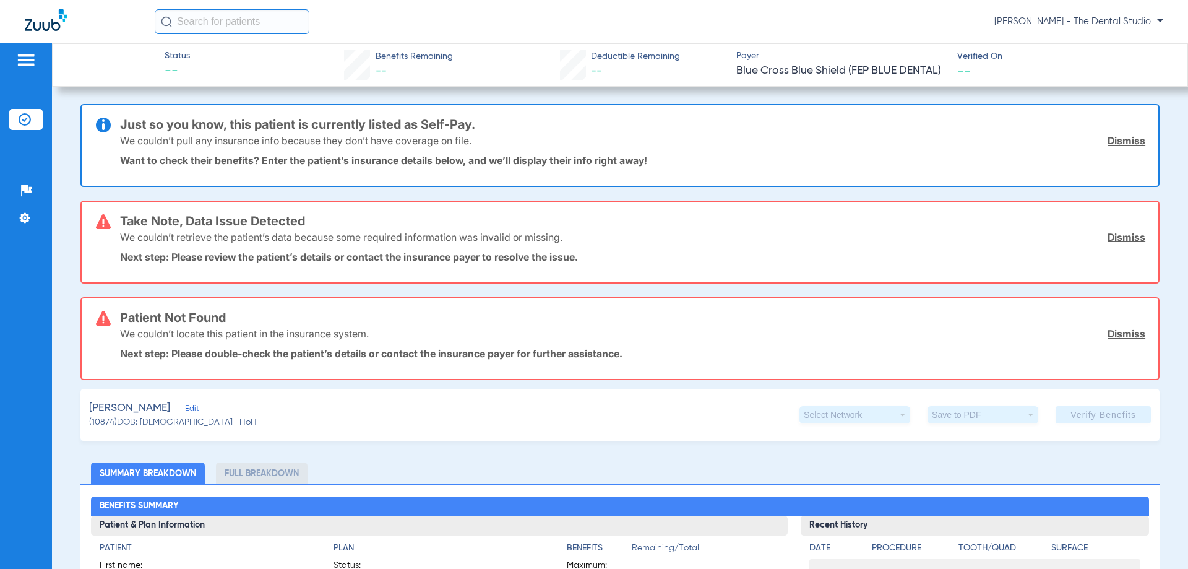
click at [187, 409] on span "Edit" at bounding box center [190, 410] width 11 height 12
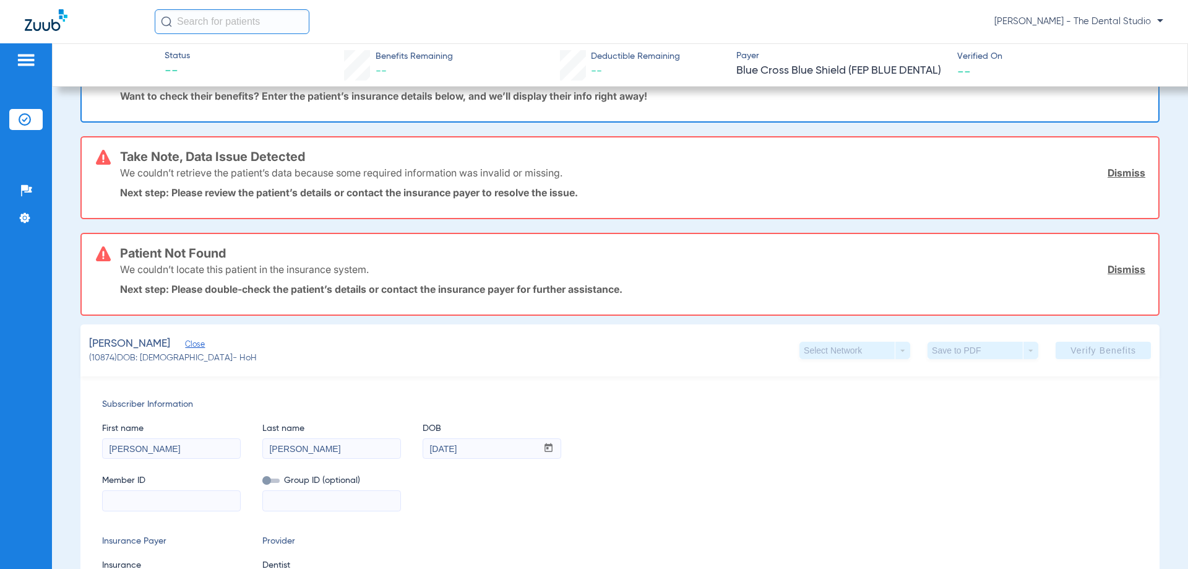
scroll to position [186, 0]
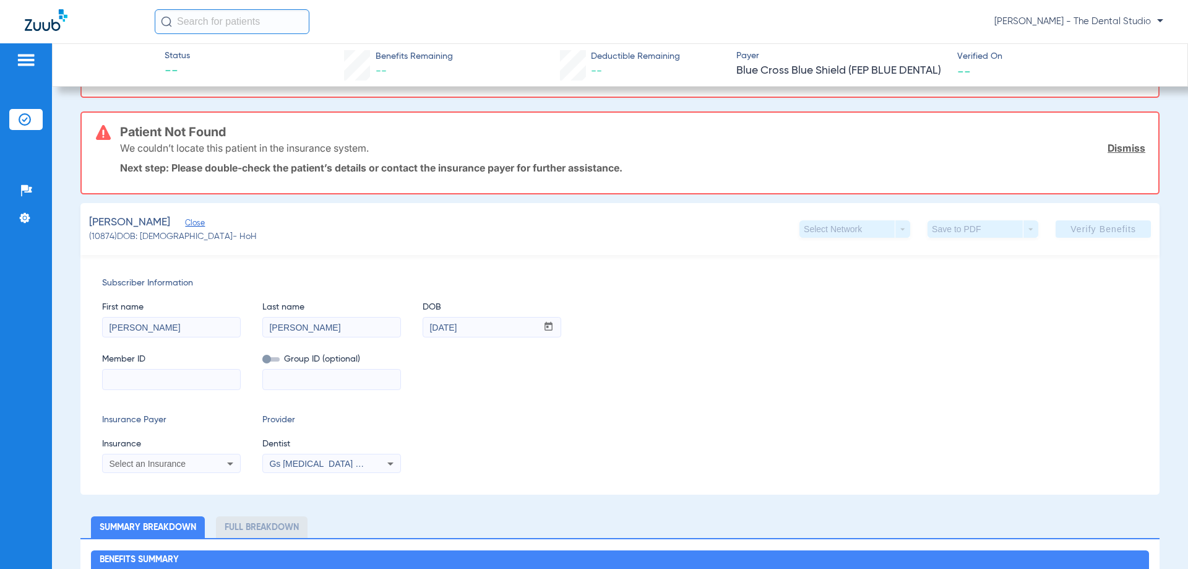
click at [144, 375] on input at bounding box center [171, 379] width 137 height 20
paste input "828366093"
type input "828366093"
click at [160, 460] on span "Select an Insurance" at bounding box center [147, 464] width 77 height 10
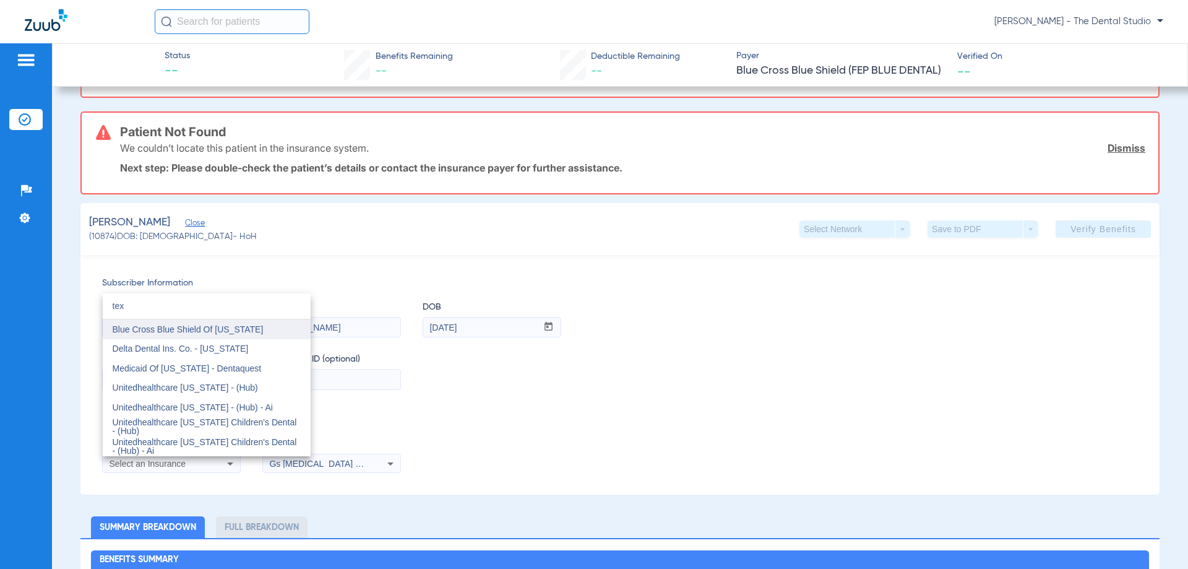
type input "tex"
click at [176, 334] on span "Blue Cross Blue Shield Of [US_STATE]" at bounding box center [188, 329] width 151 height 10
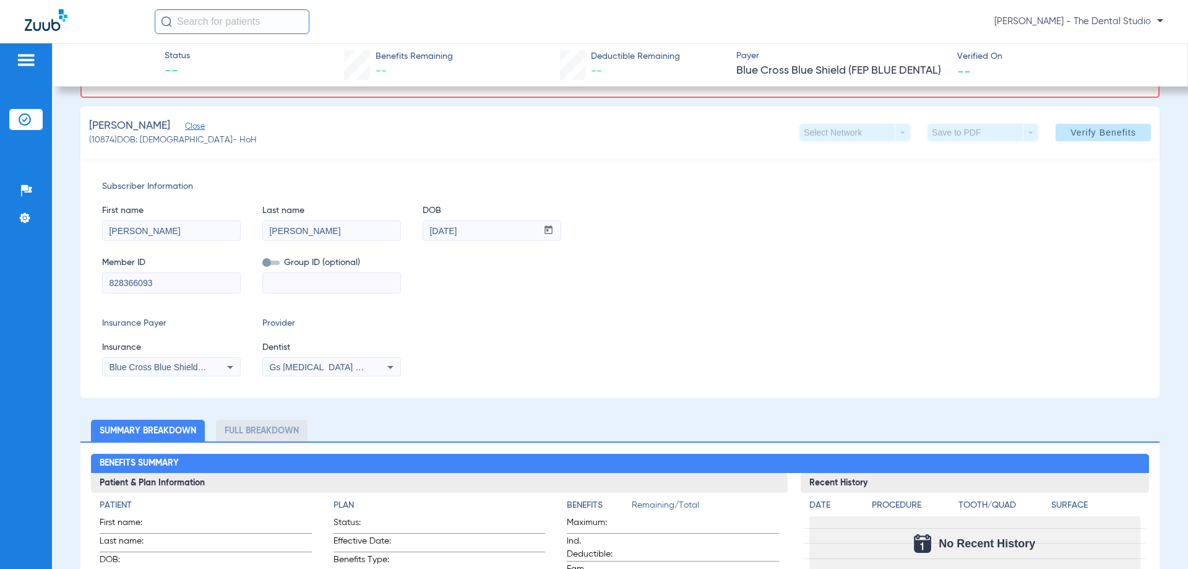
scroll to position [89, 0]
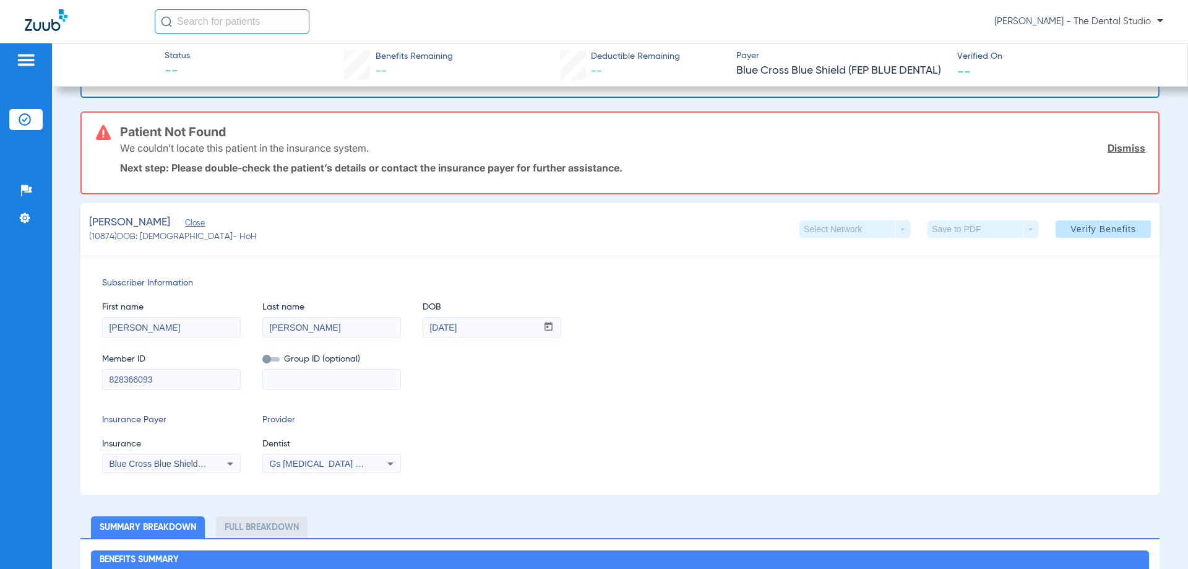
drag, startPoint x: 292, startPoint y: 471, endPoint x: 291, endPoint y: 465, distance: 6.3
click at [292, 470] on mat-select "Gs [MEDICAL_DATA] Pllc 1972170603" at bounding box center [331, 464] width 139 height 20
click at [292, 457] on div "Gs [MEDICAL_DATA] Pllc 1972170603" at bounding box center [331, 463] width 137 height 15
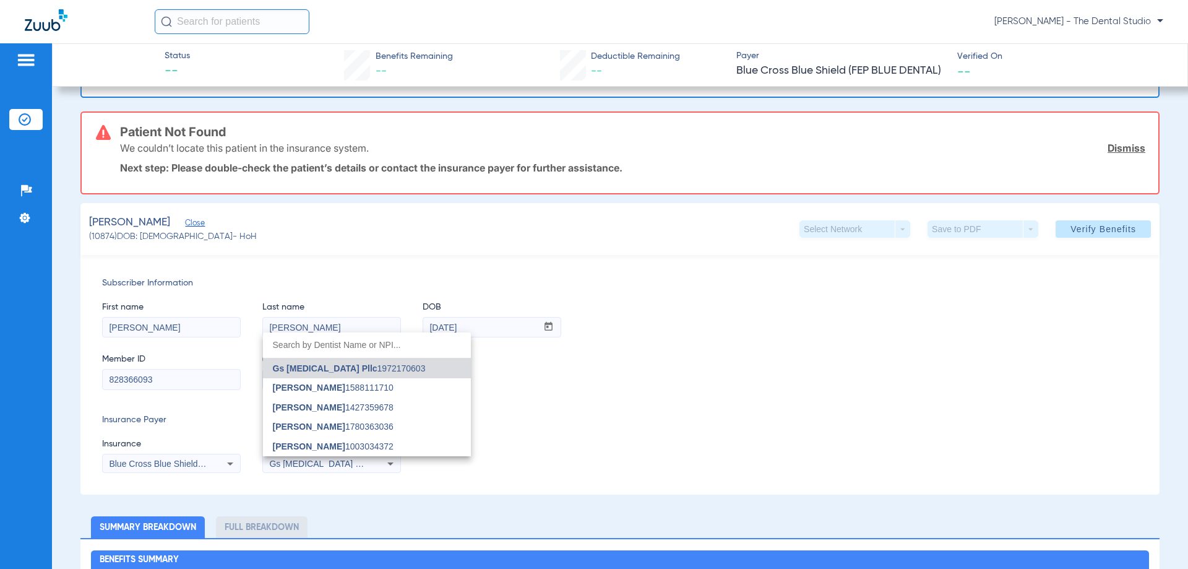
click at [287, 426] on span "[PERSON_NAME]" at bounding box center [309, 426] width 72 height 10
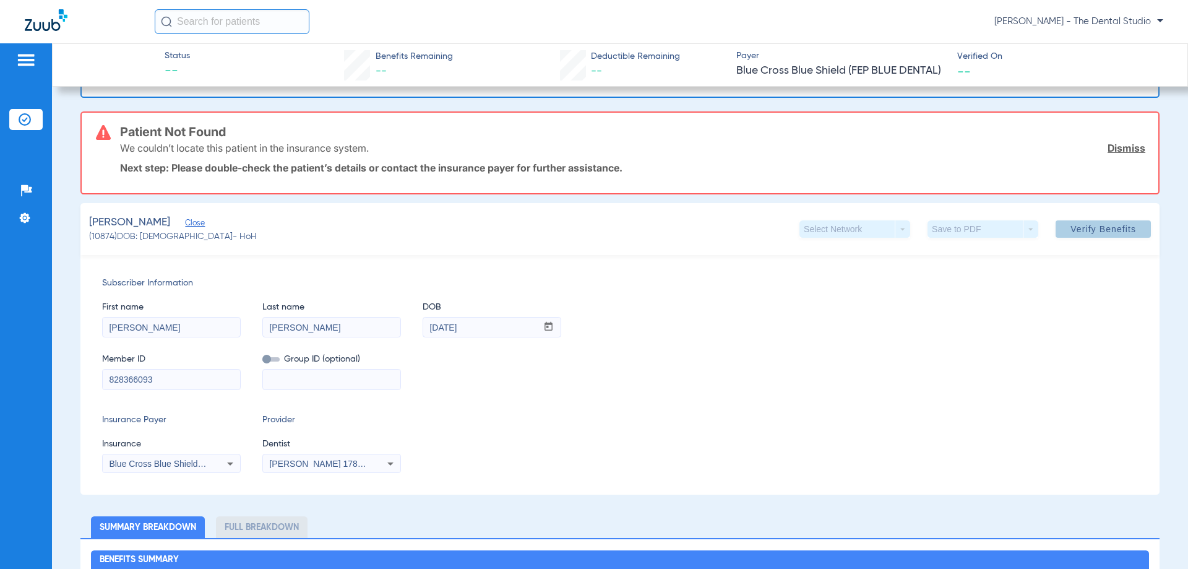
click at [1056, 235] on span at bounding box center [1103, 229] width 95 height 30
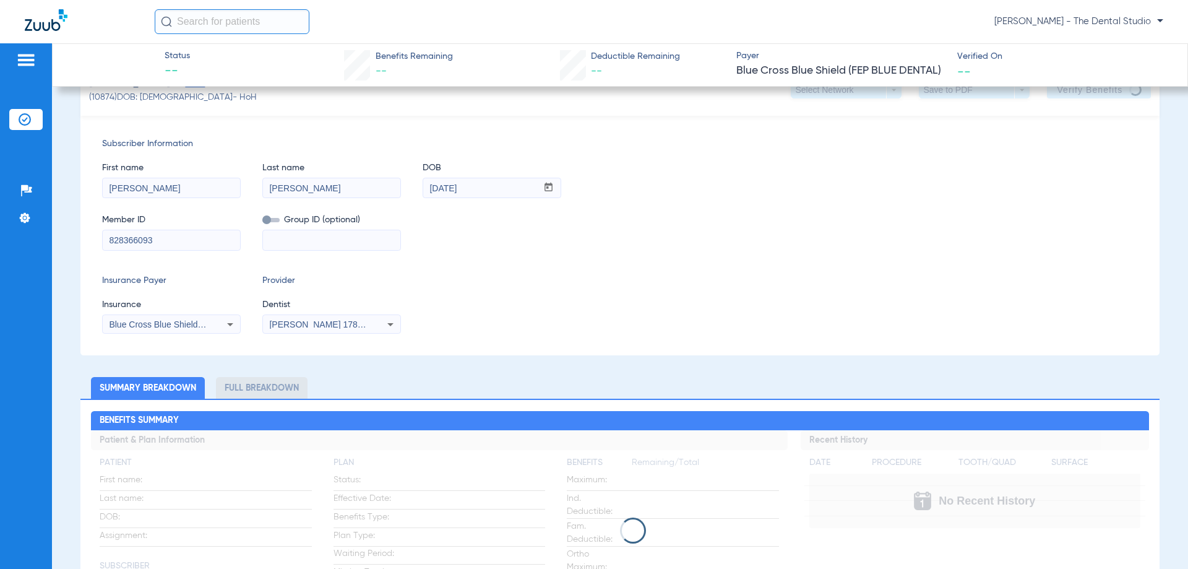
scroll to position [62, 0]
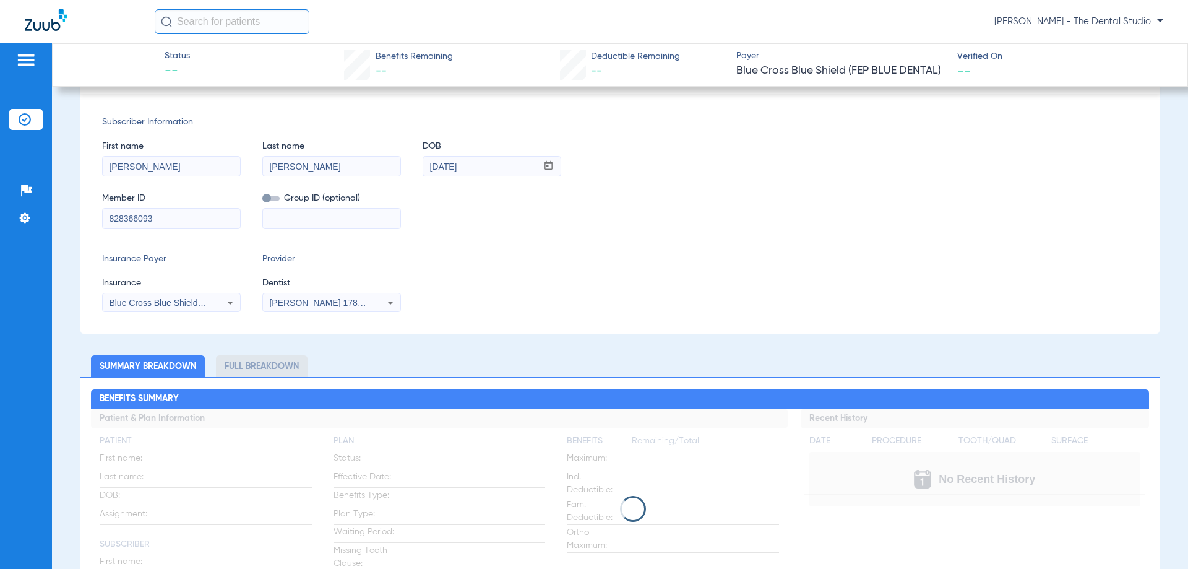
click at [589, 373] on ul "Summary Breakdown Full Breakdown" at bounding box center [619, 366] width 1079 height 22
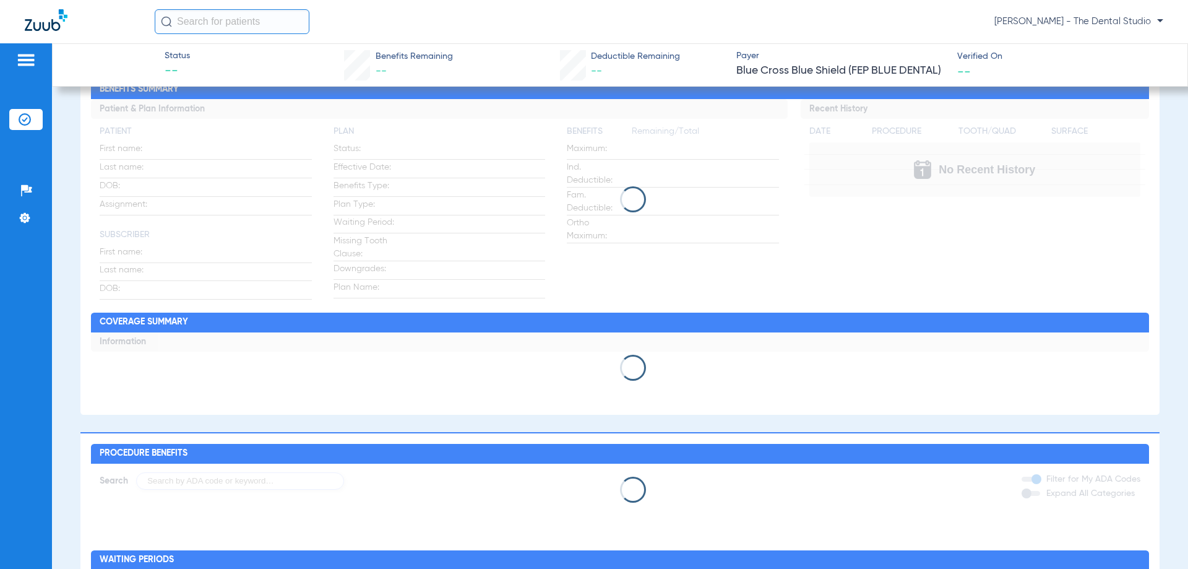
scroll to position [0, 0]
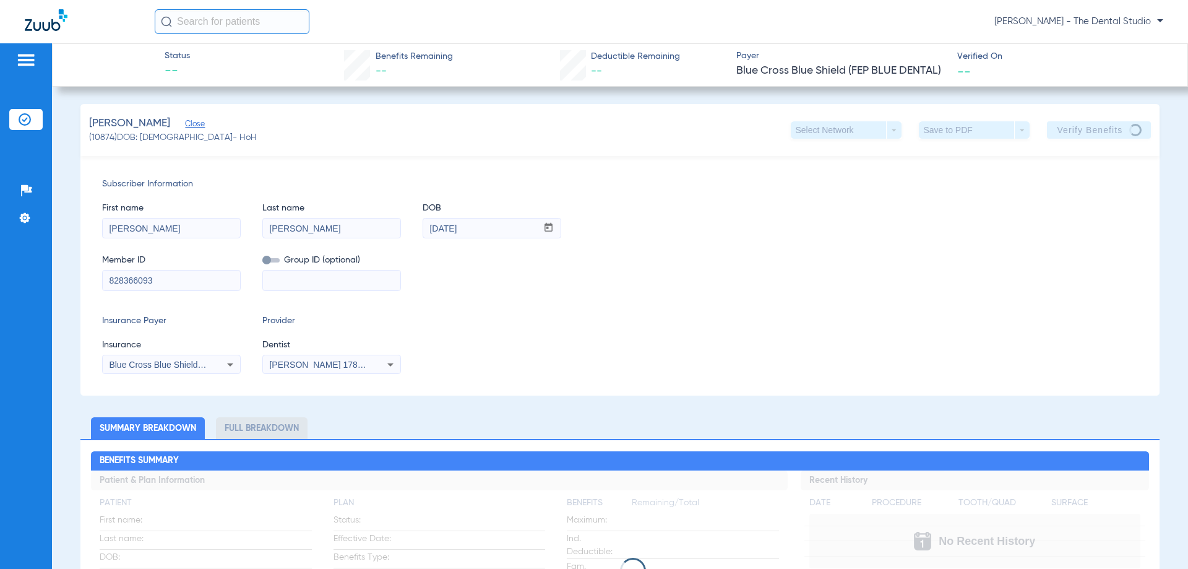
click at [703, 423] on ul "Summary Breakdown Full Breakdown" at bounding box center [619, 428] width 1079 height 22
drag, startPoint x: 832, startPoint y: 465, endPoint x: 899, endPoint y: 485, distance: 69.7
click at [832, 471] on app-breakdown-section "Benefits Summary Patient & Plan Information Patient First name: Last name: DOB:…" at bounding box center [620, 561] width 1058 height 220
click at [720, 393] on div "Subscriber Information First name Nicola Last name Kingery DOB mm / dd / yyyy 0…" at bounding box center [619, 275] width 1079 height 239
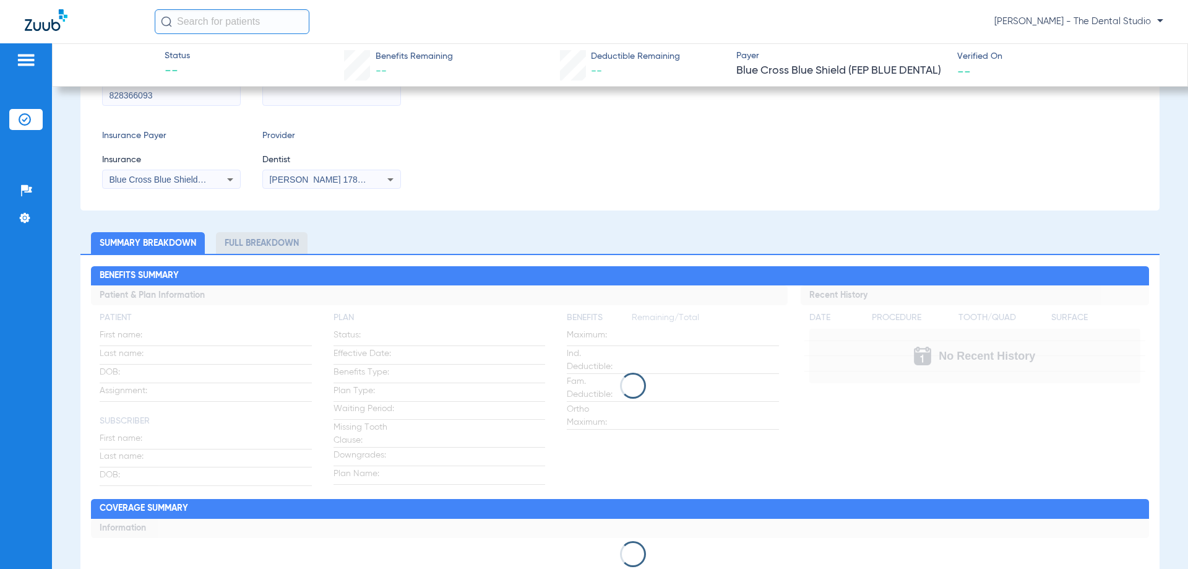
scroll to position [186, 0]
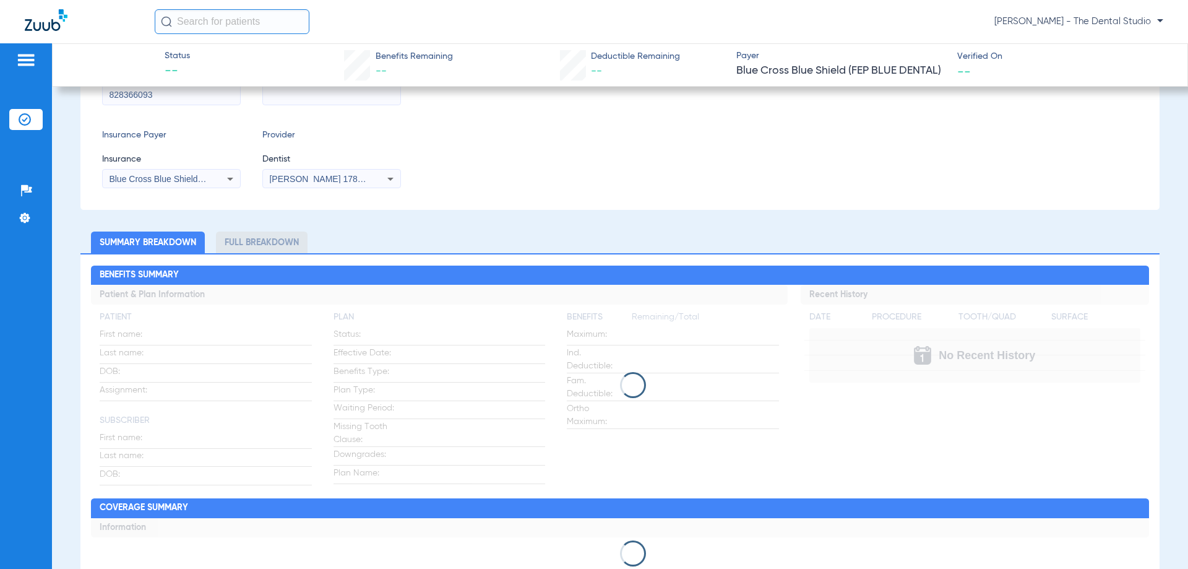
click at [769, 175] on div "Insurance Payer Insurance Blue Cross Blue Shield Of Texas Provider Dentist Yahi…" at bounding box center [620, 158] width 1036 height 59
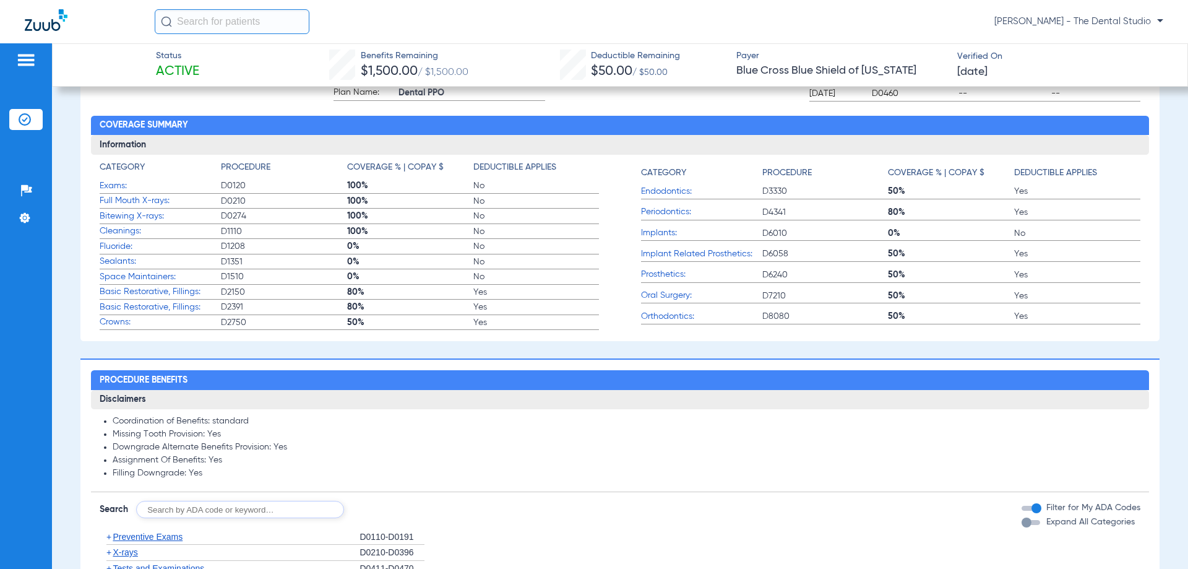
scroll to position [0, 0]
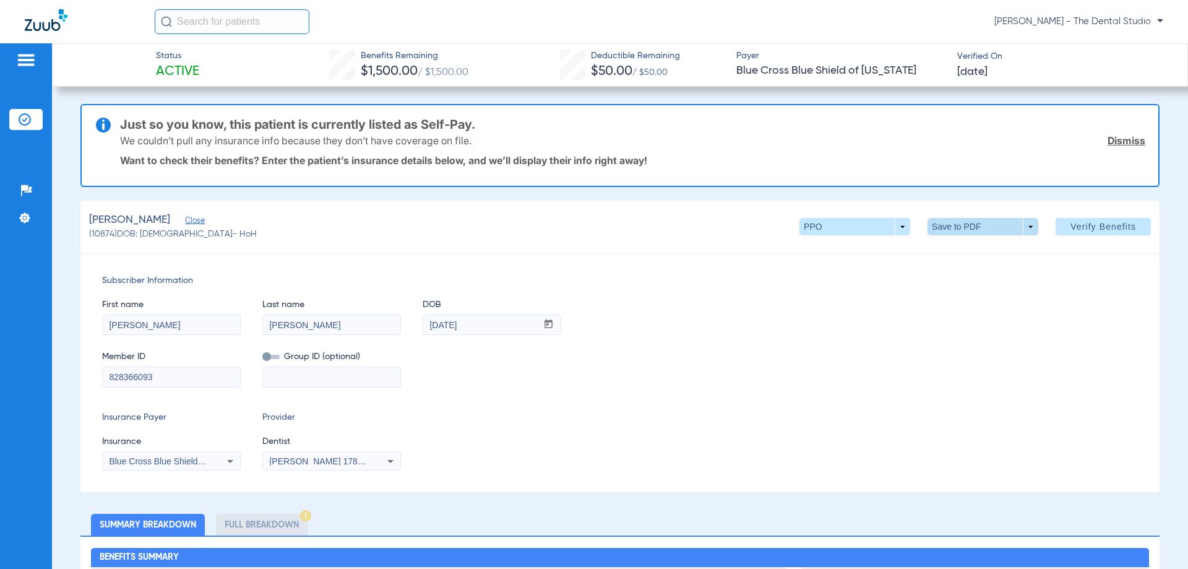
click at [957, 228] on span at bounding box center [983, 226] width 111 height 17
click at [962, 251] on span "Save to PDF" at bounding box center [978, 251] width 49 height 9
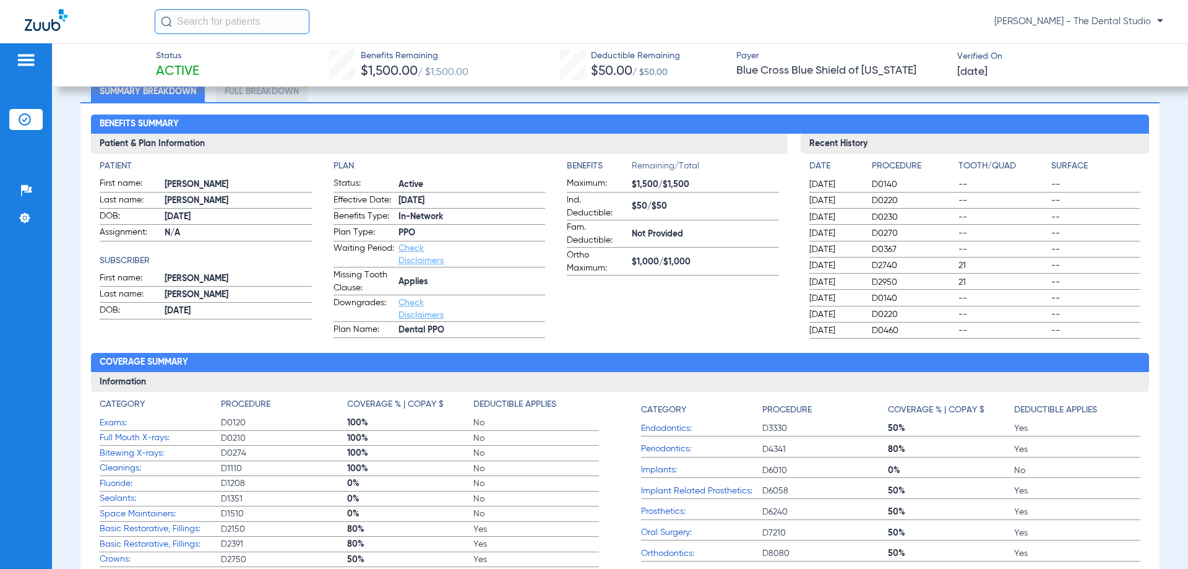
scroll to position [804, 0]
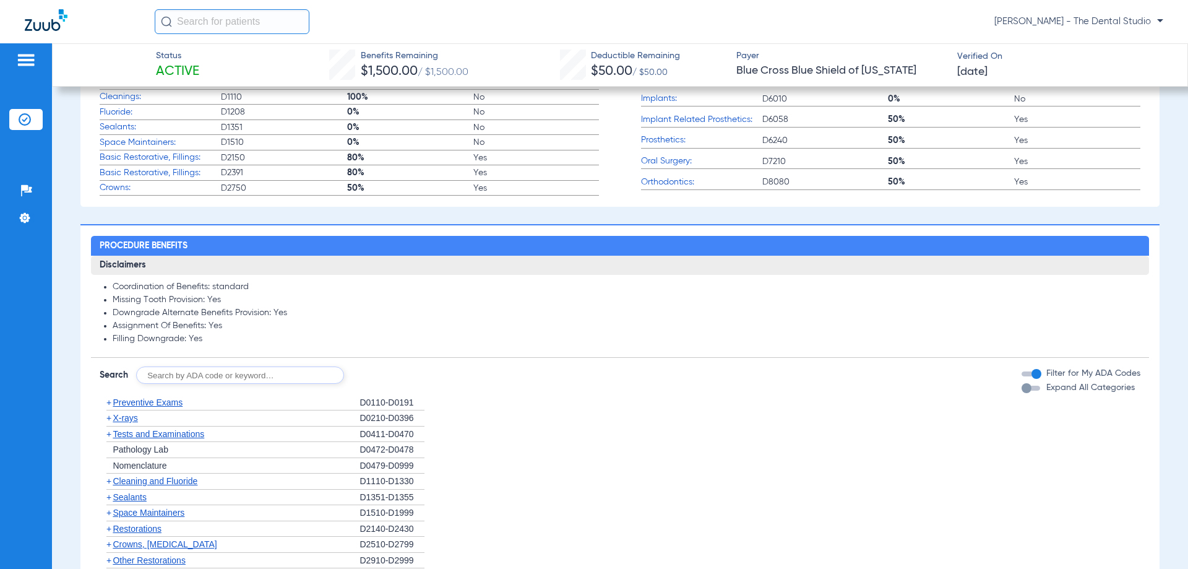
click at [243, 371] on input "text" at bounding box center [240, 374] width 208 height 17
type input "0120"
click button "Search" at bounding box center [390, 374] width 49 height 17
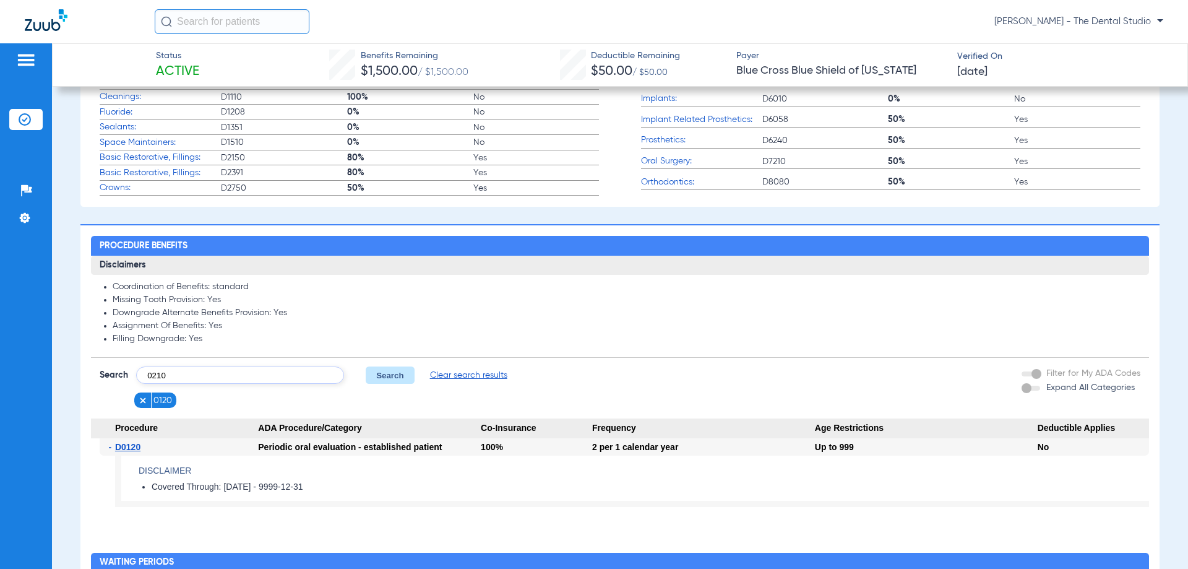
type input "0210"
click button "Search" at bounding box center [390, 374] width 49 height 17
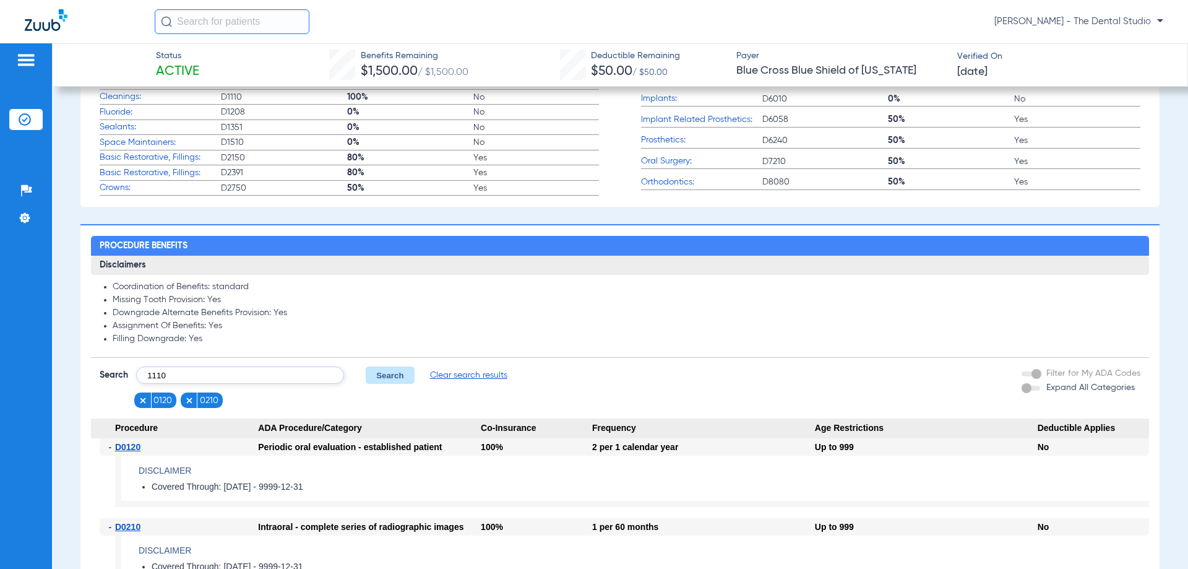
type input "1110"
click button "Search" at bounding box center [390, 374] width 49 height 17
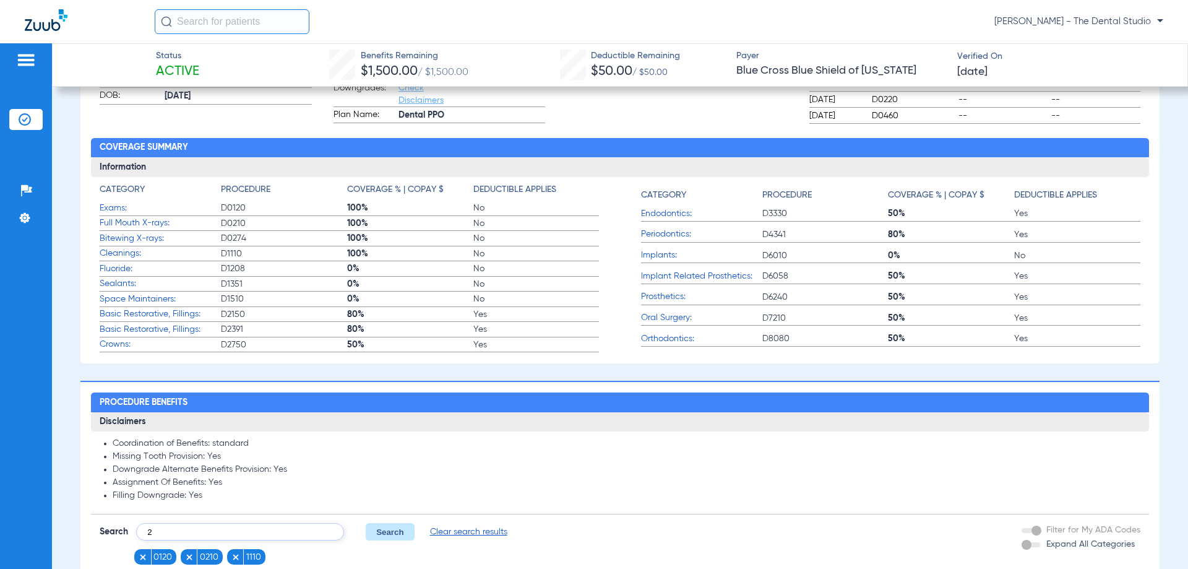
scroll to position [743, 0]
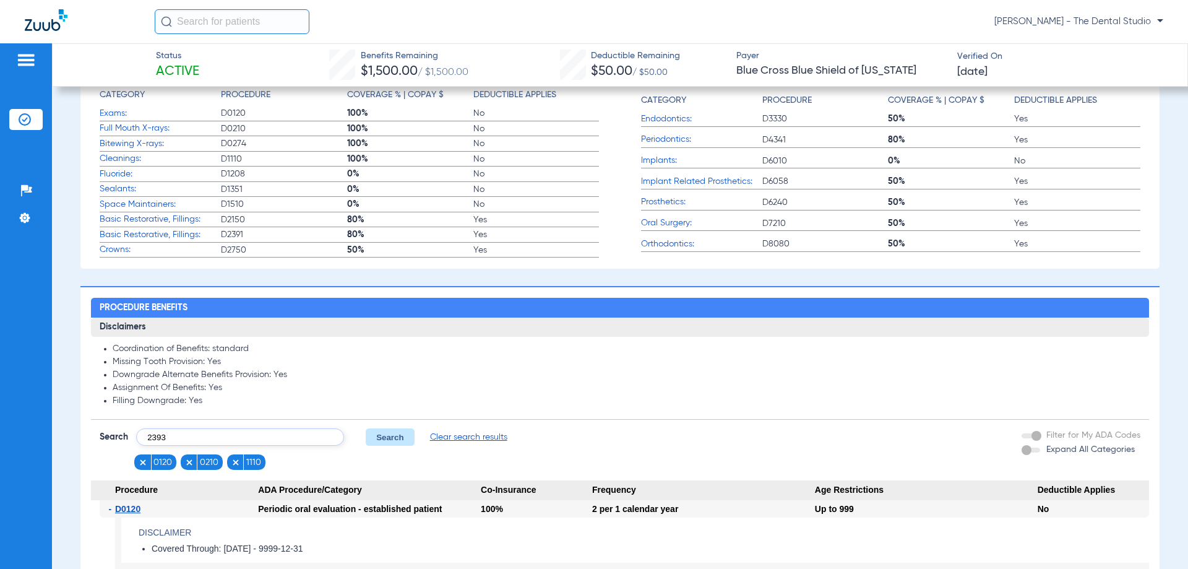
type input "2393"
click button "Search" at bounding box center [390, 436] width 49 height 17
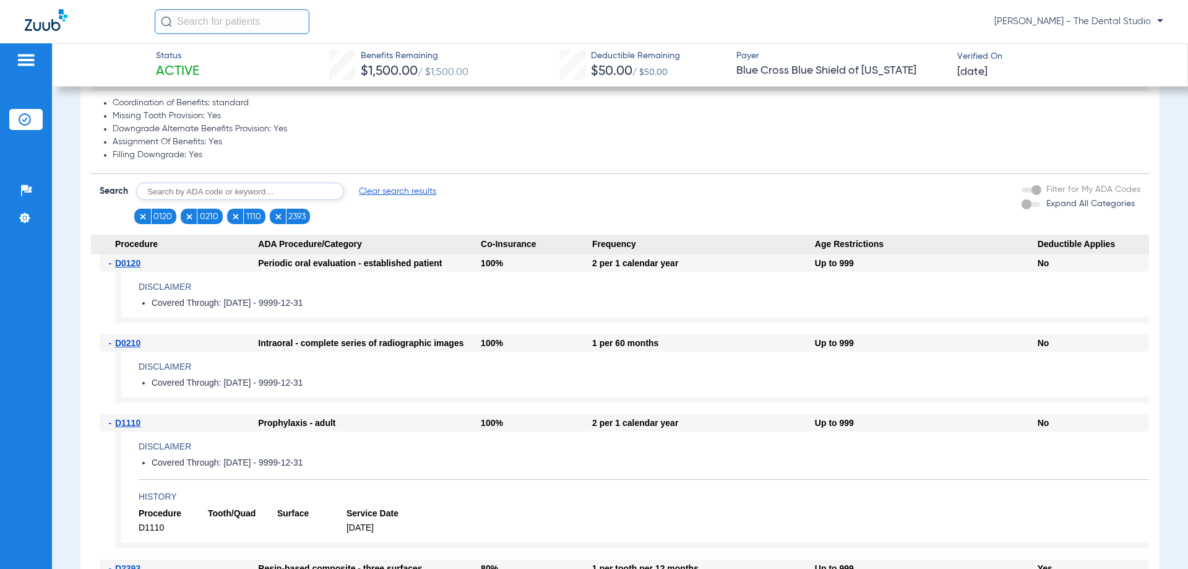
scroll to position [866, 0]
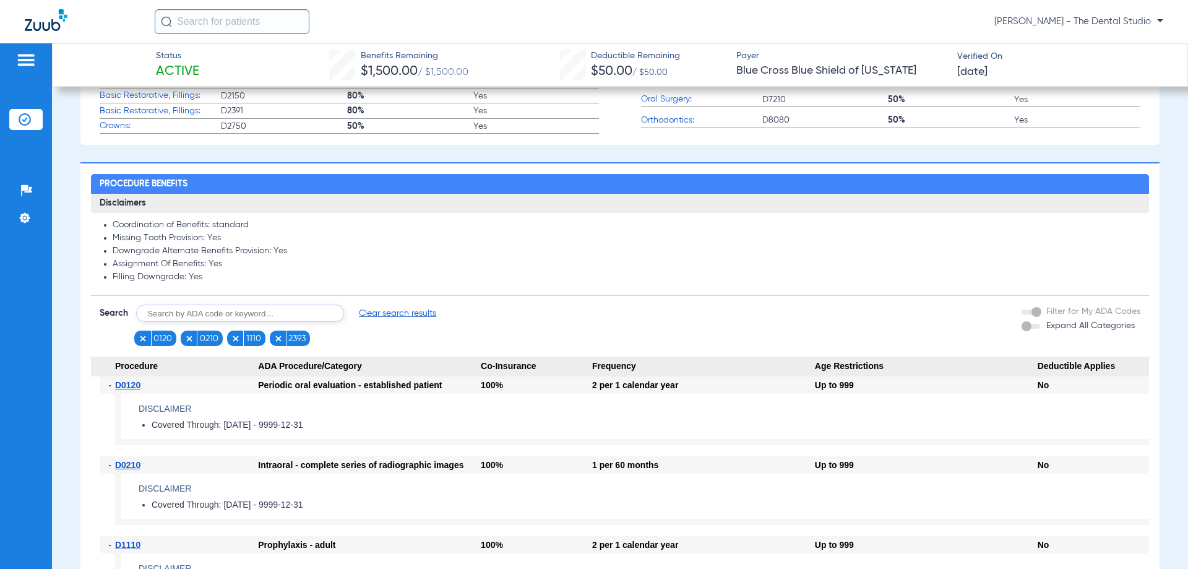
click at [197, 314] on input "text" at bounding box center [240, 312] width 208 height 17
type input "3310"
click button "Search" at bounding box center [390, 312] width 49 height 17
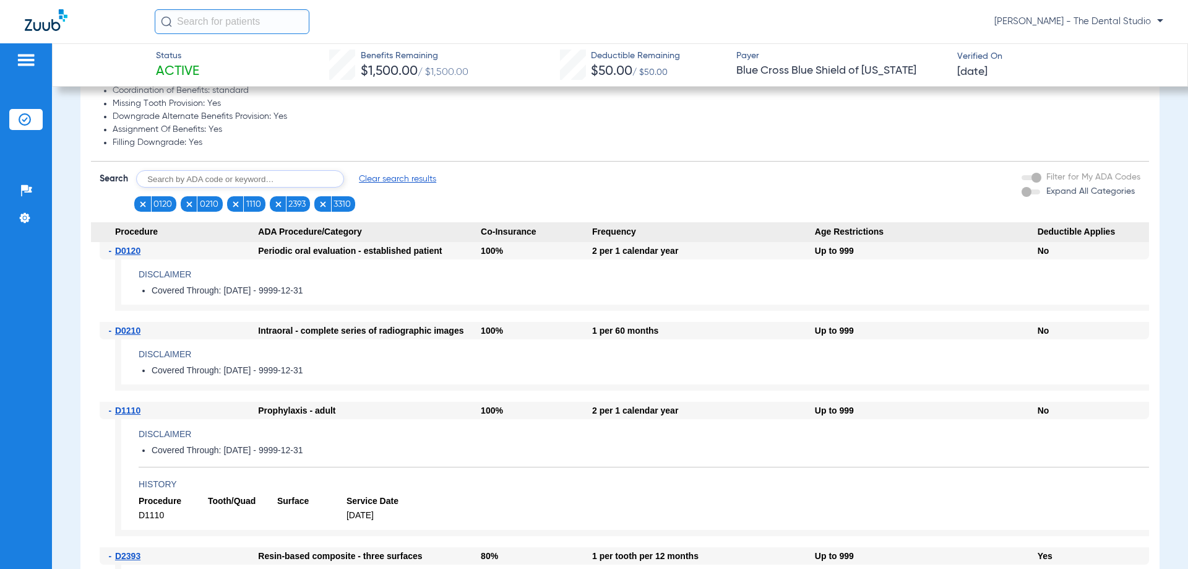
scroll to position [990, 0]
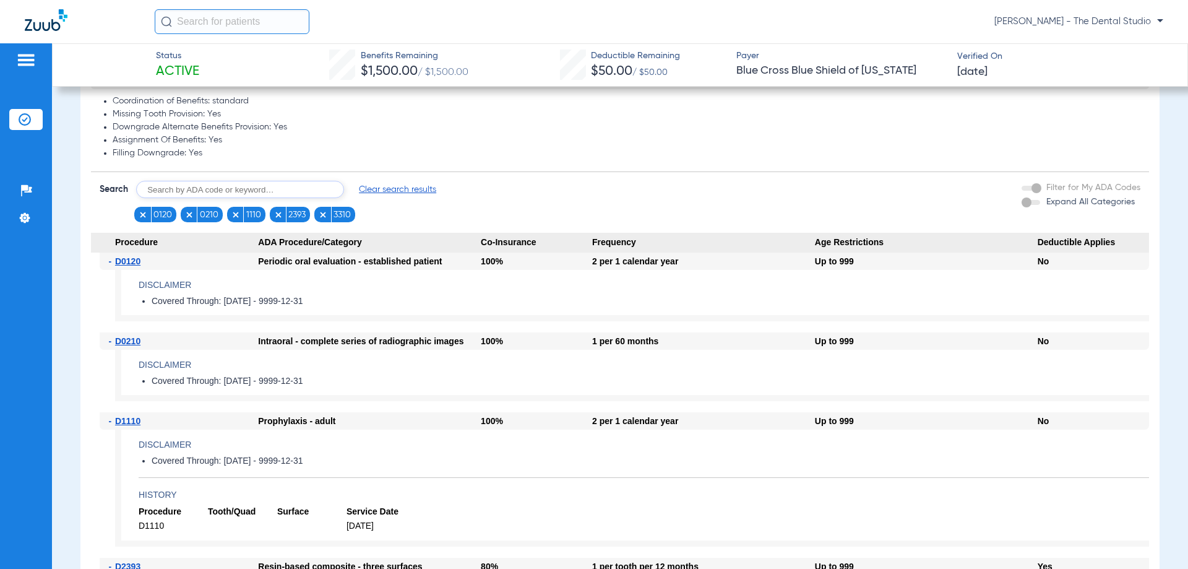
click at [276, 188] on input "text" at bounding box center [240, 189] width 208 height 17
type input "4341"
click button "Search" at bounding box center [390, 189] width 49 height 17
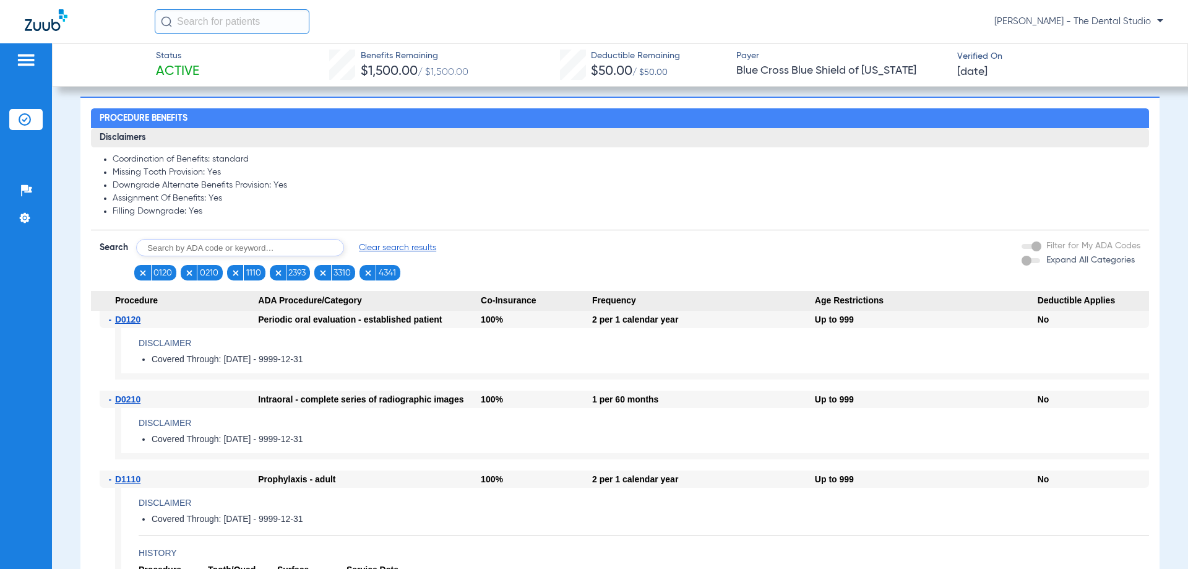
scroll to position [928, 0]
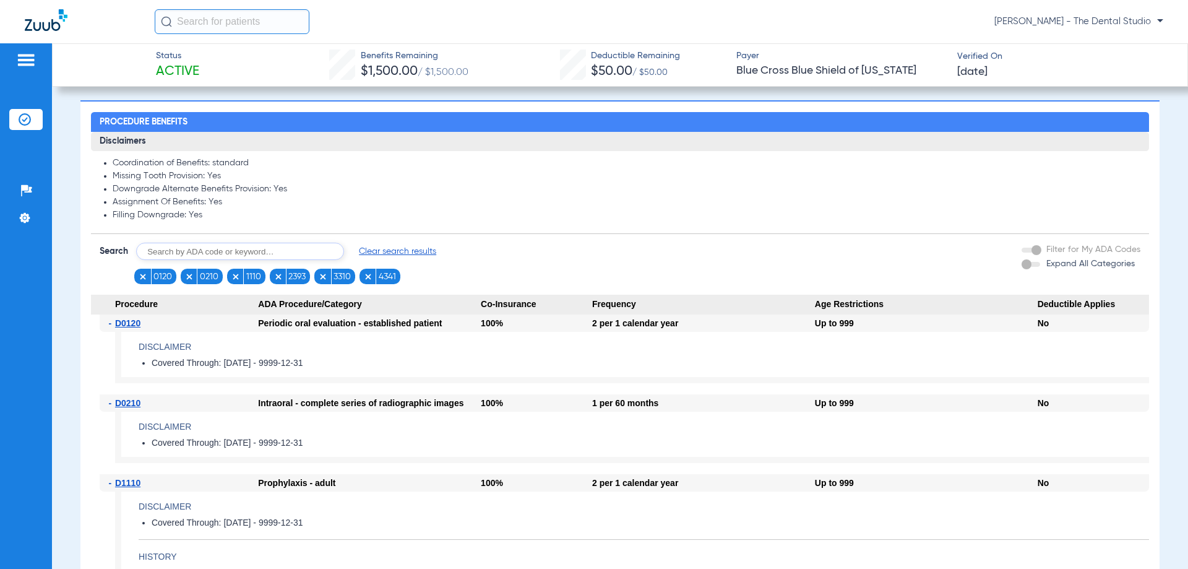
click at [238, 246] on input "text" at bounding box center [240, 251] width 208 height 17
type input "7210"
click button "Search" at bounding box center [390, 251] width 49 height 17
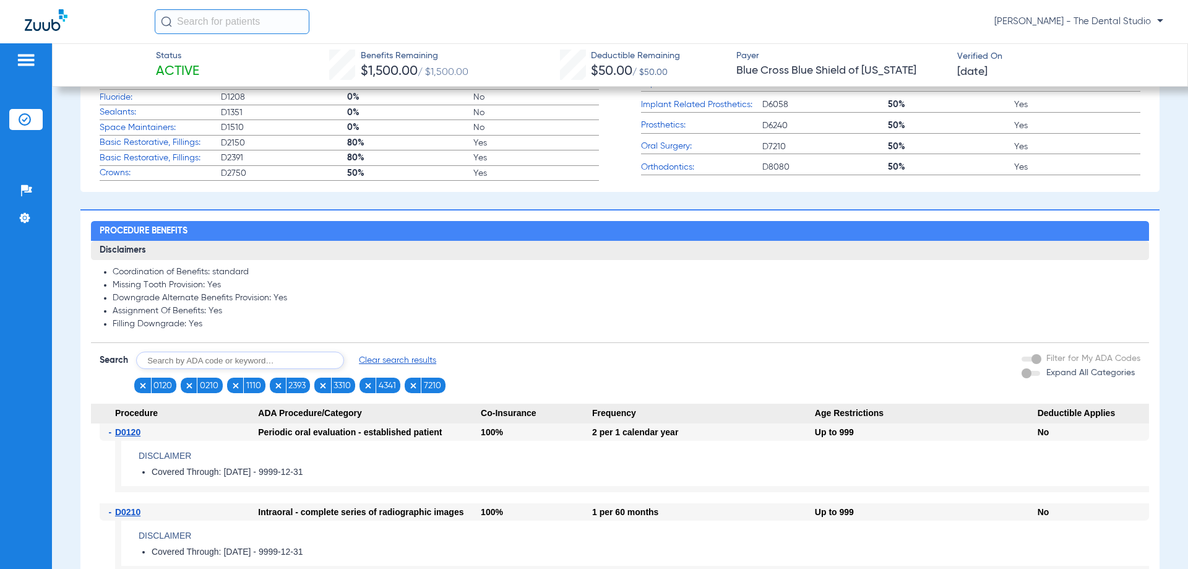
scroll to position [804, 0]
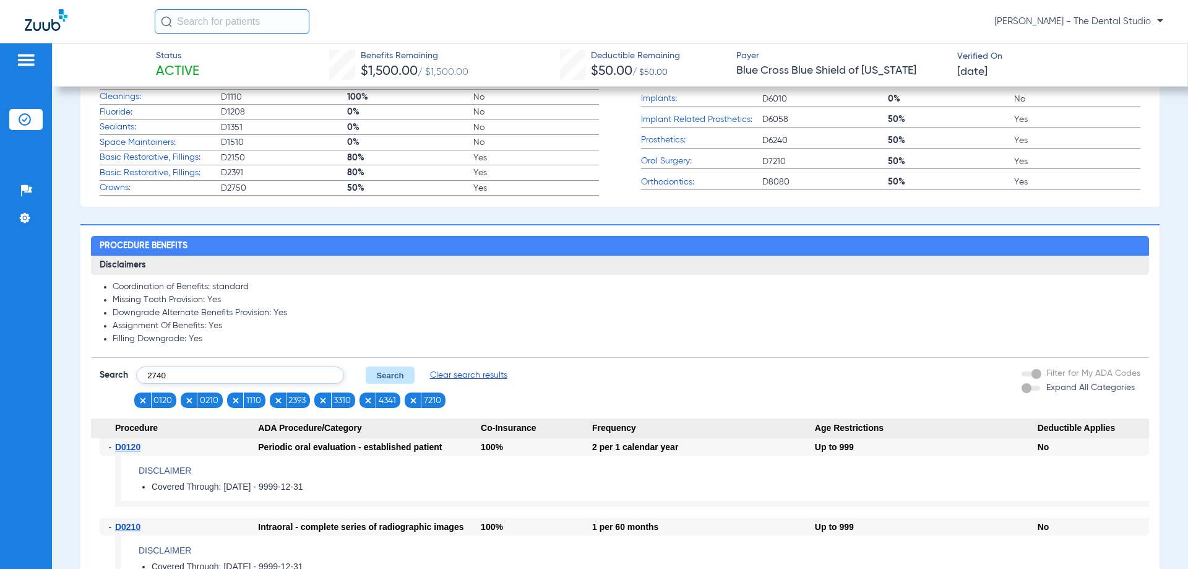
type input "2740"
click button "Search" at bounding box center [390, 374] width 49 height 17
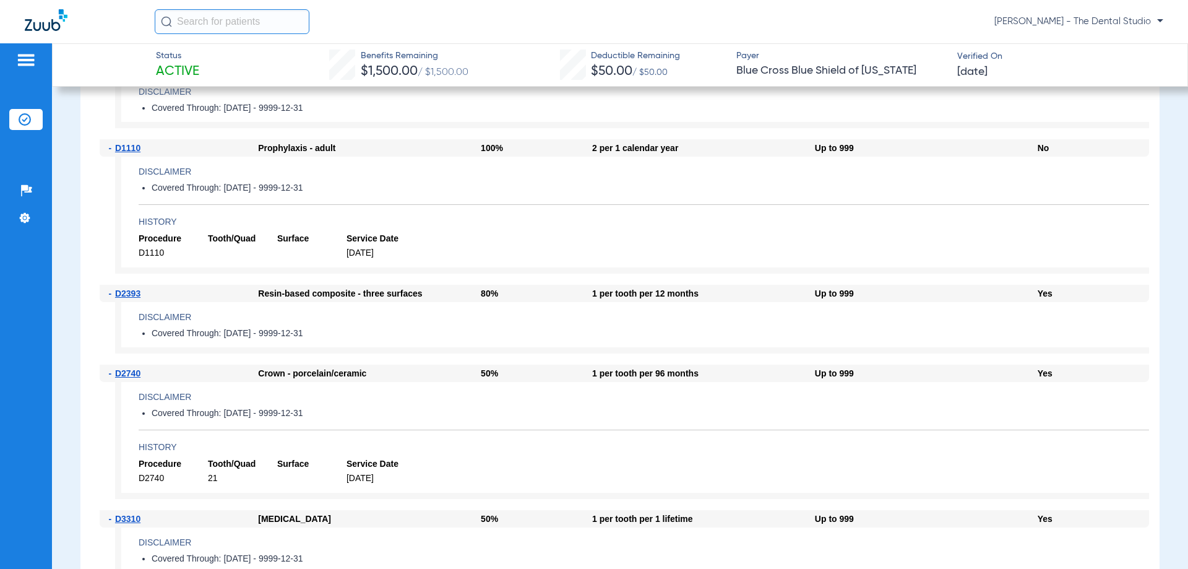
scroll to position [1052, 0]
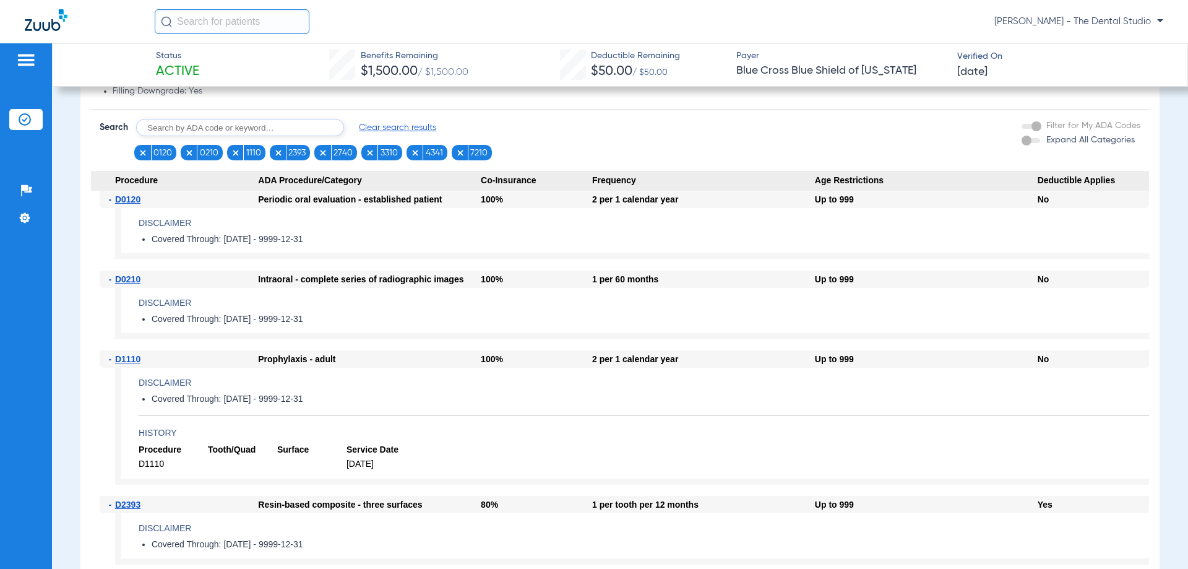
click at [186, 127] on input "text" at bounding box center [240, 127] width 208 height 17
type input "5110"
click button "Search" at bounding box center [390, 127] width 49 height 17
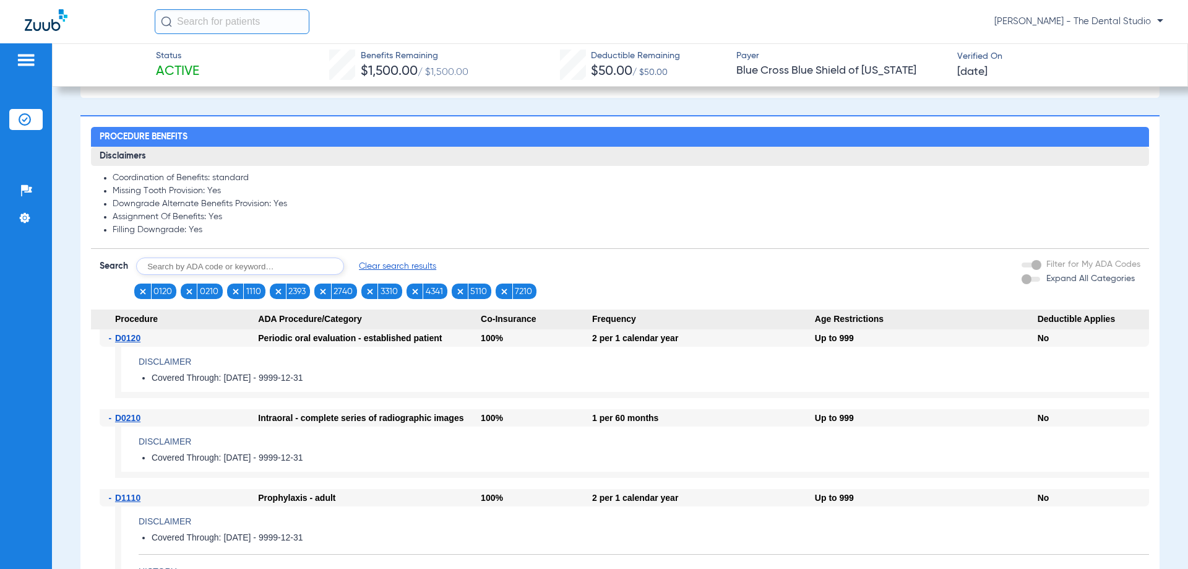
scroll to position [928, 0]
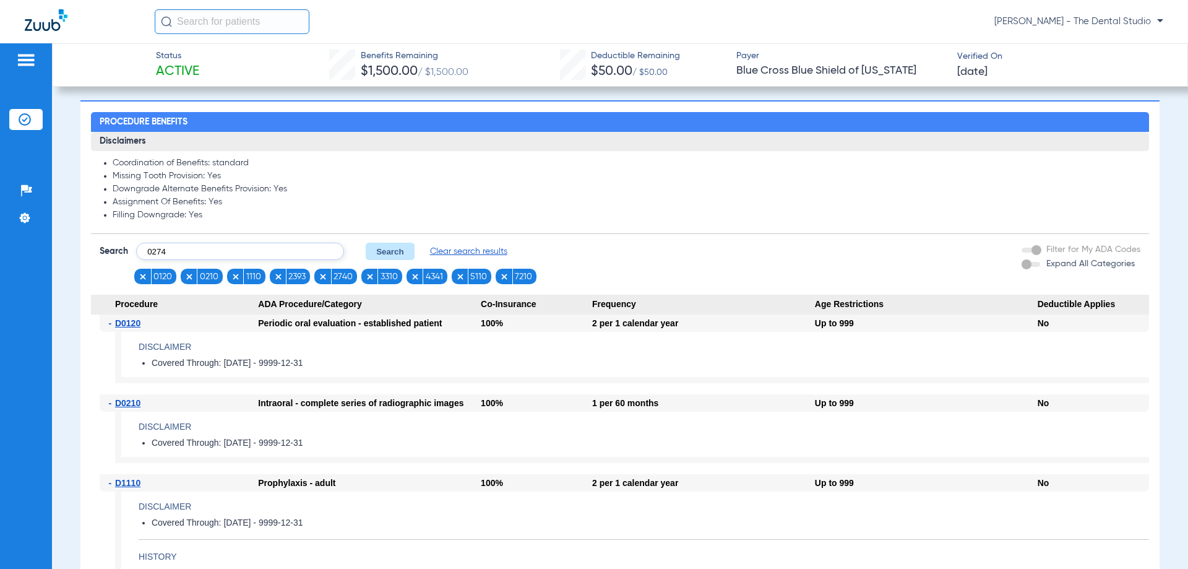
type input "0274"
click button "Search" at bounding box center [390, 251] width 49 height 17
type input "1206"
click button "Search" at bounding box center [390, 251] width 49 height 17
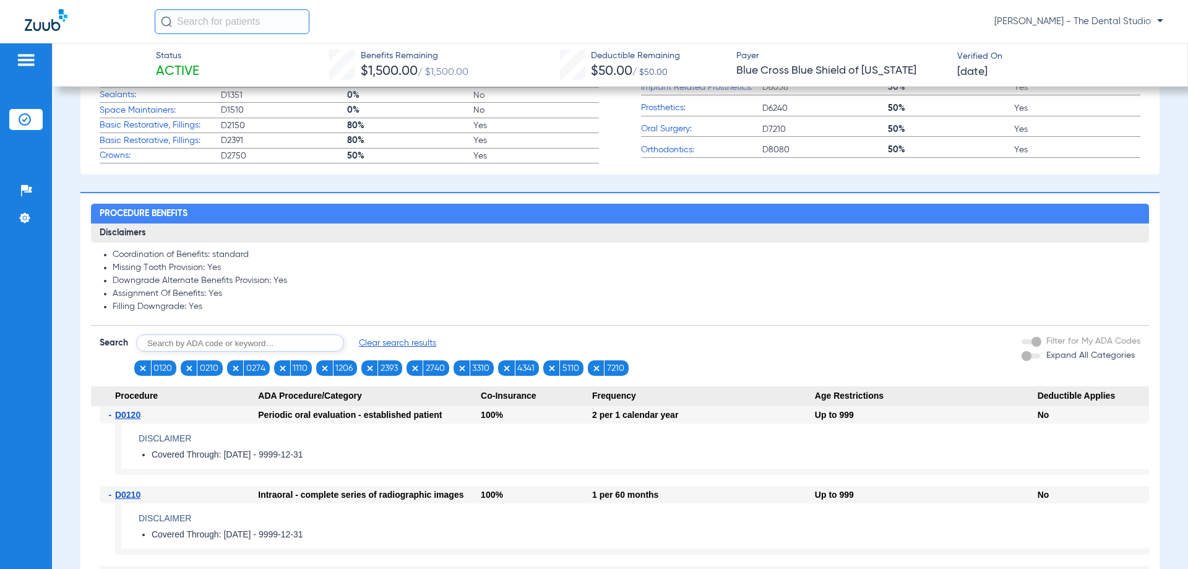
scroll to position [804, 0]
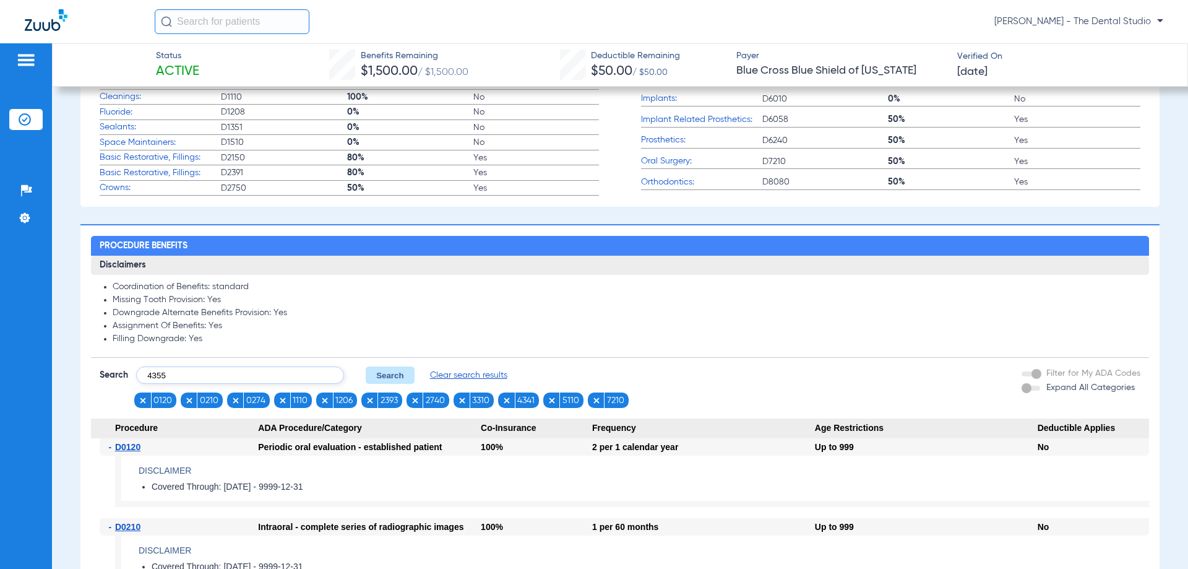
type input "4355"
click button "Search" at bounding box center [390, 374] width 49 height 17
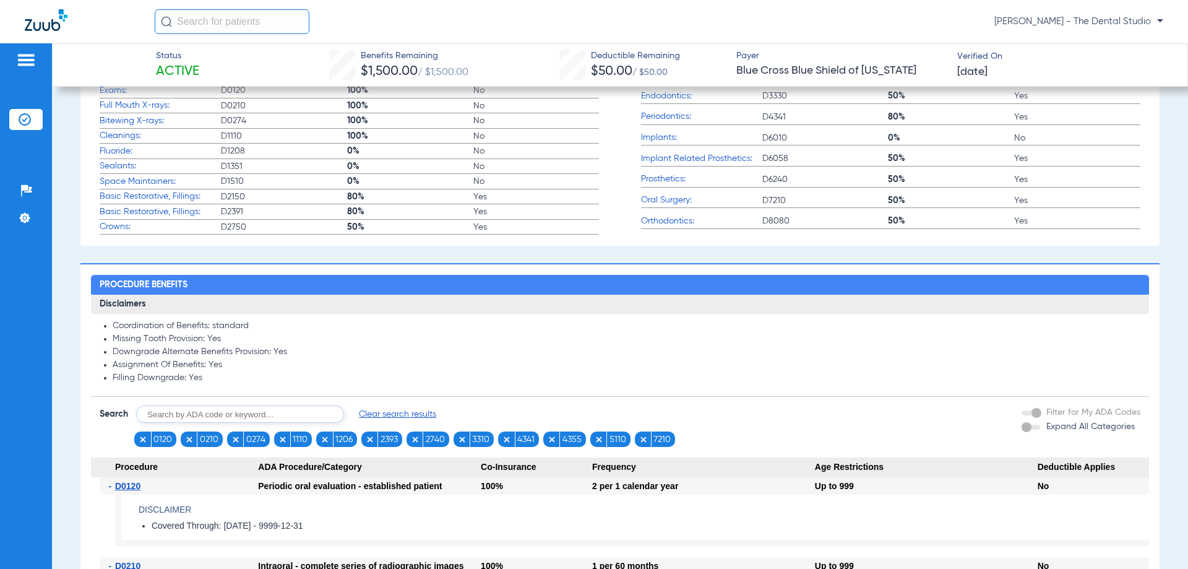
scroll to position [928, 0]
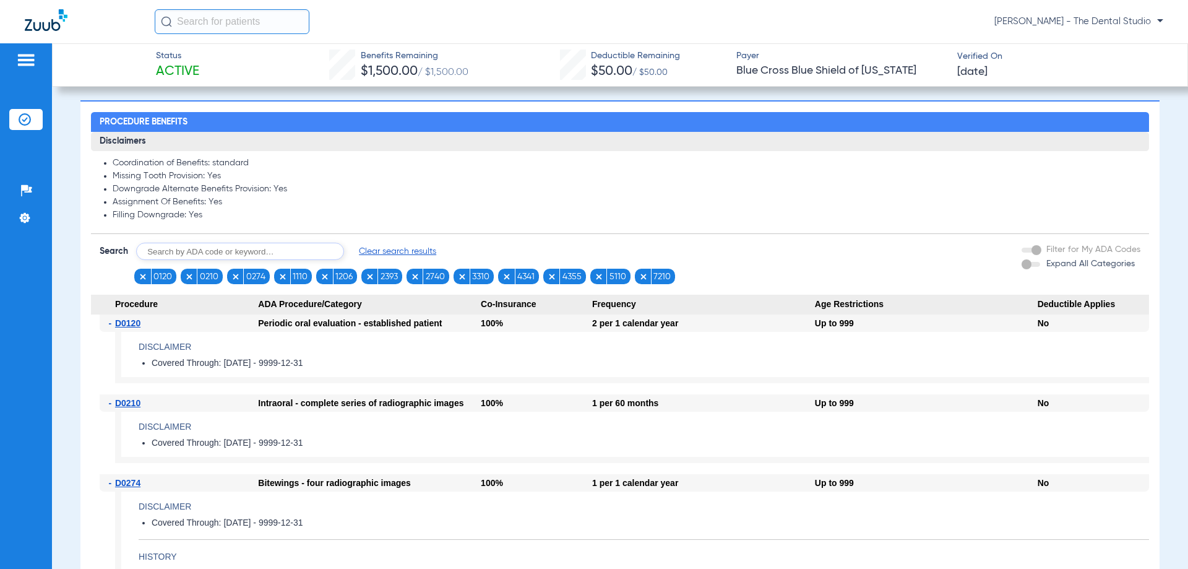
click at [229, 249] on input "text" at bounding box center [240, 251] width 208 height 17
type input "4910"
click button "Search" at bounding box center [390, 251] width 49 height 17
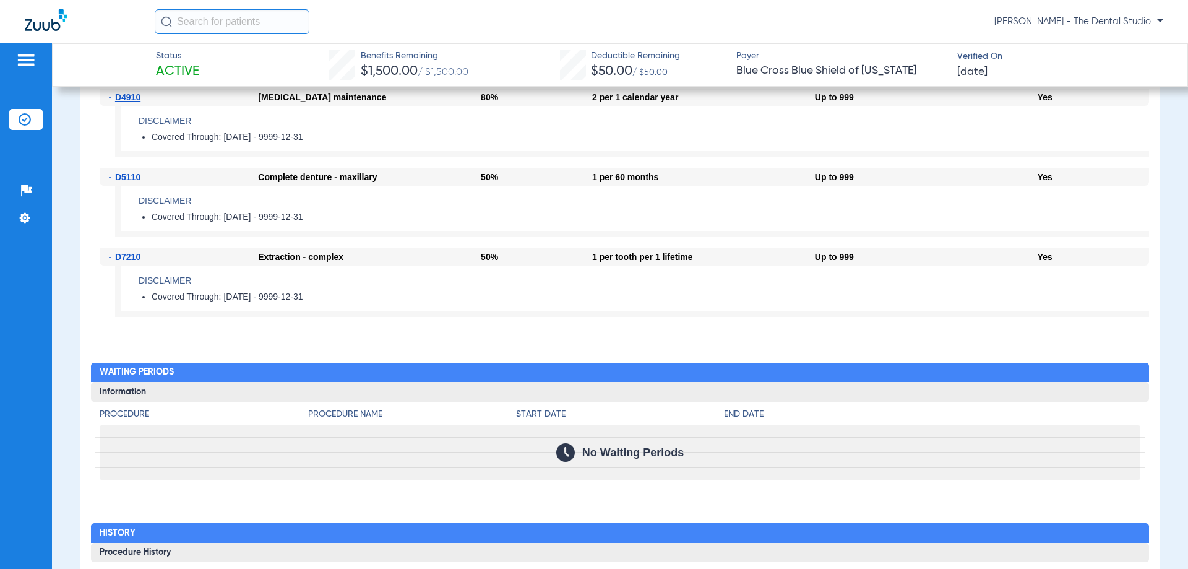
scroll to position [1980, 0]
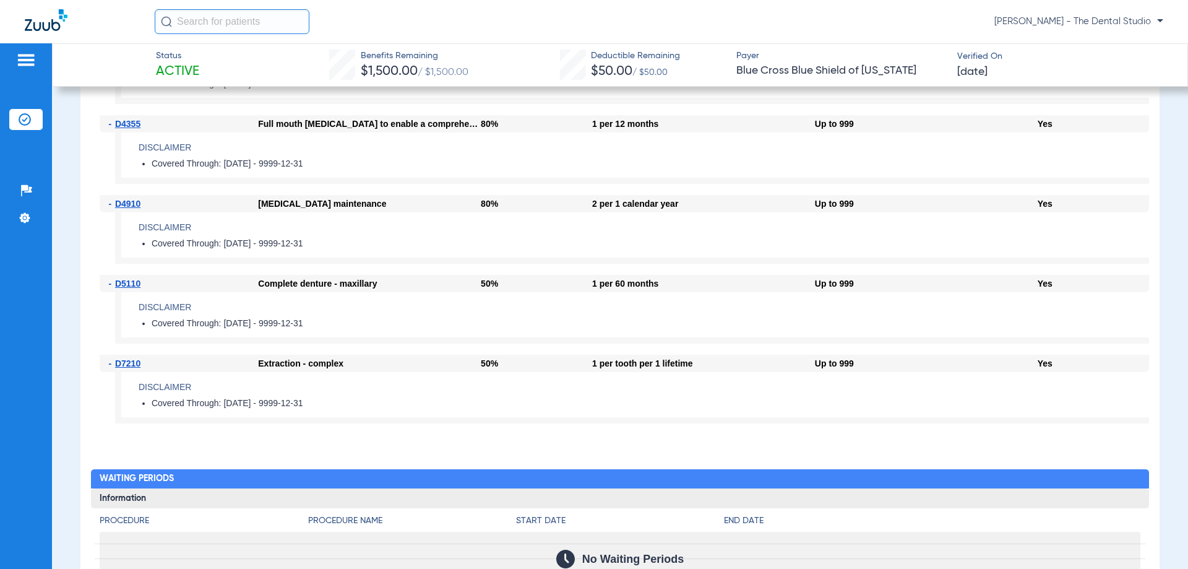
drag, startPoint x: 95, startPoint y: 199, endPoint x: 475, endPoint y: 249, distance: 382.7
click at [472, 254] on div "- D4910 Periodontal maintenance 80% 2 per 1 calendar year Up to 999 Yes Disclai…" at bounding box center [620, 235] width 1058 height 80
click at [475, 249] on li "Covered Through: 2019-12-01 - 9999-12-31" at bounding box center [651, 243] width 998 height 11
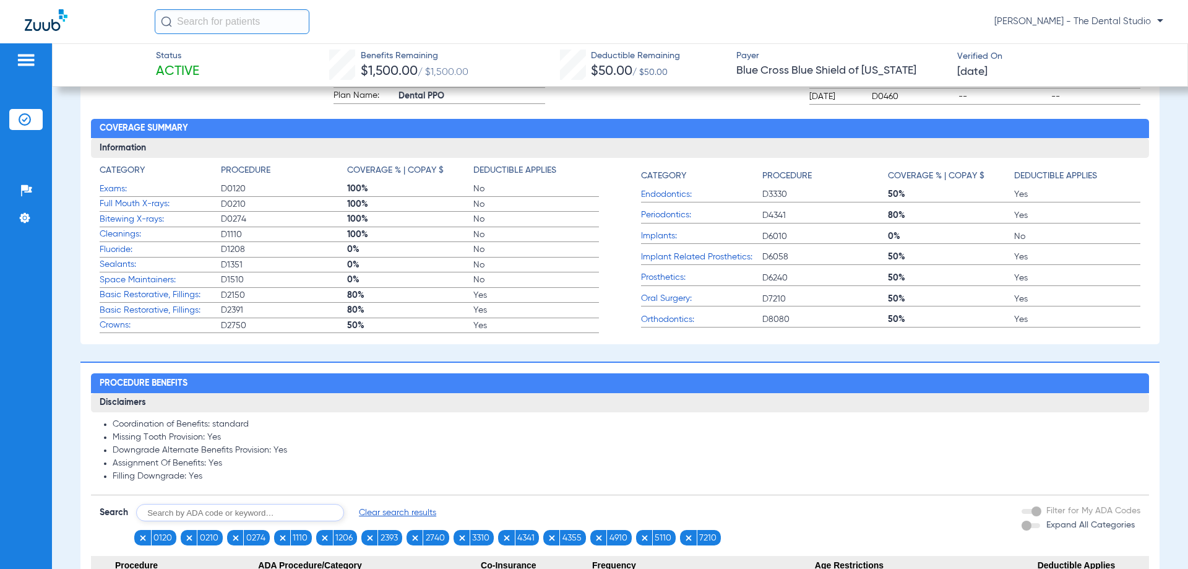
scroll to position [928, 0]
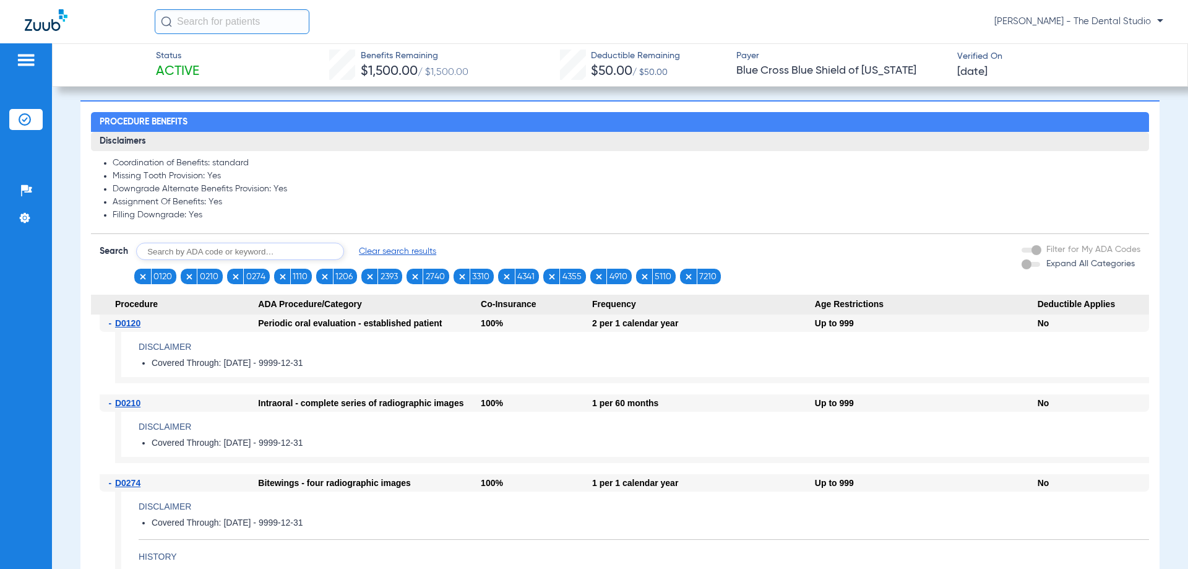
click at [247, 251] on input "text" at bounding box center [240, 251] width 208 height 17
type input "6"
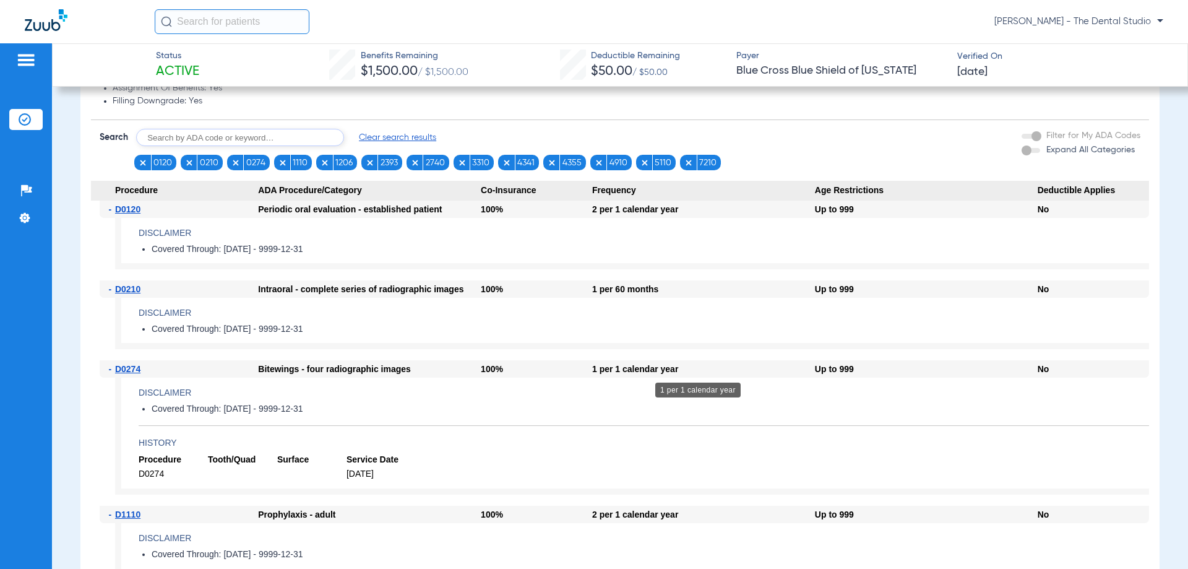
scroll to position [1052, 0]
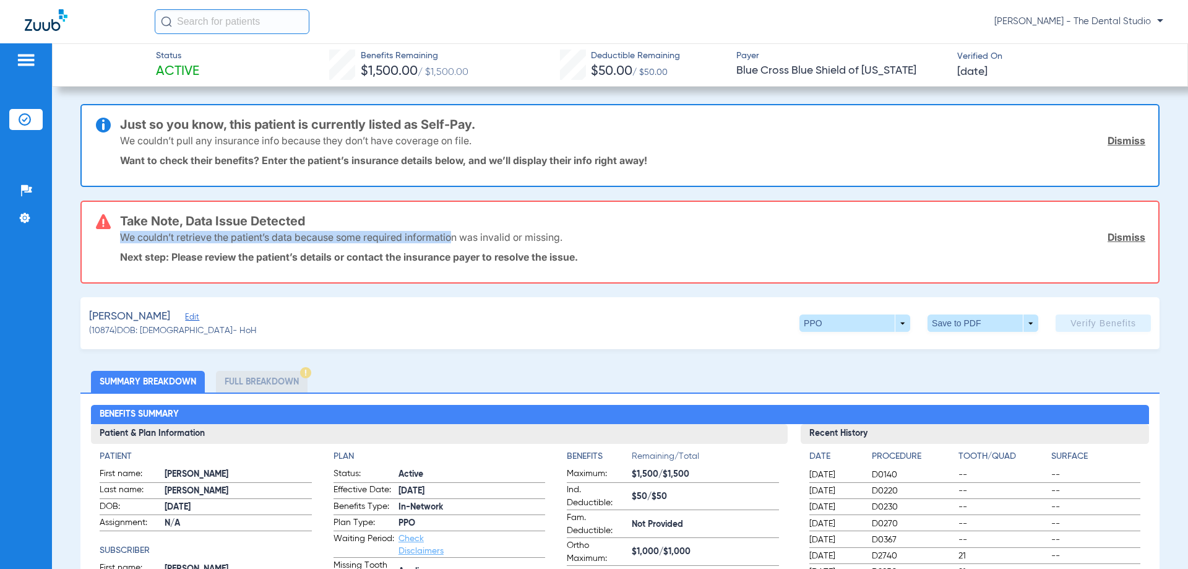
drag, startPoint x: 148, startPoint y: 239, endPoint x: 457, endPoint y: 238, distance: 309.4
click at [456, 238] on p "We couldn’t retrieve the patient’s data because some required information was i…" at bounding box center [341, 237] width 442 height 12
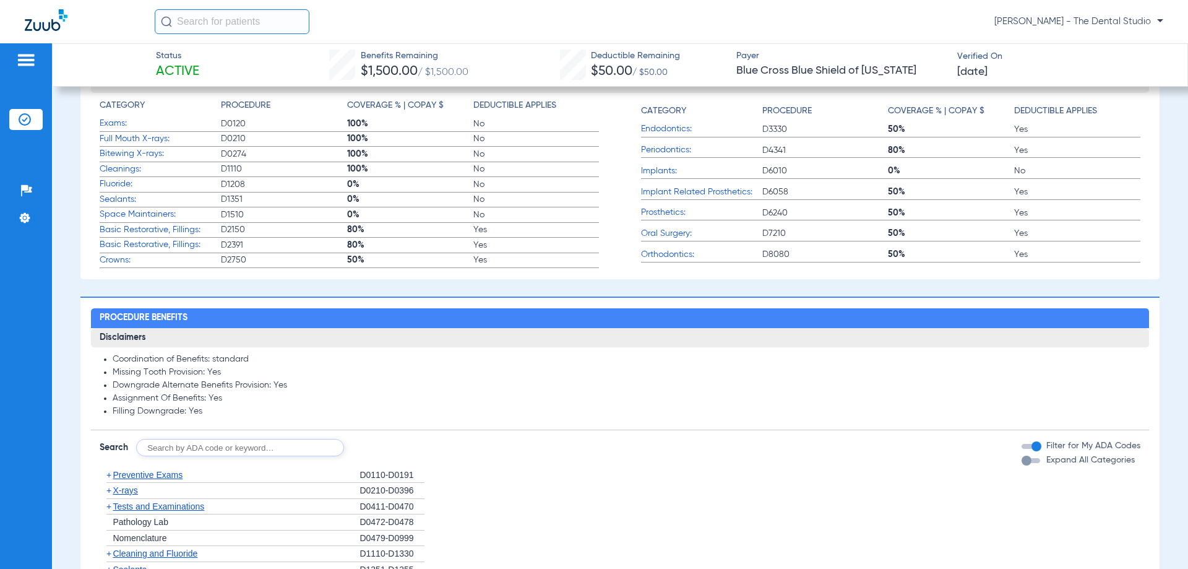
scroll to position [866, 0]
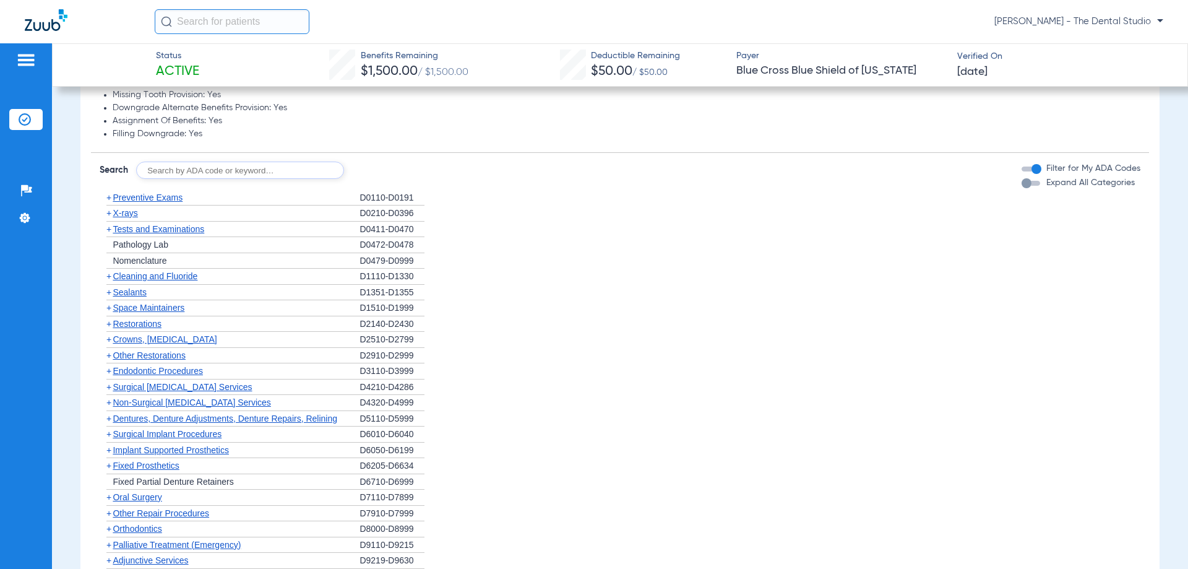
click at [228, 168] on input "text" at bounding box center [240, 170] width 208 height 17
type input "4."
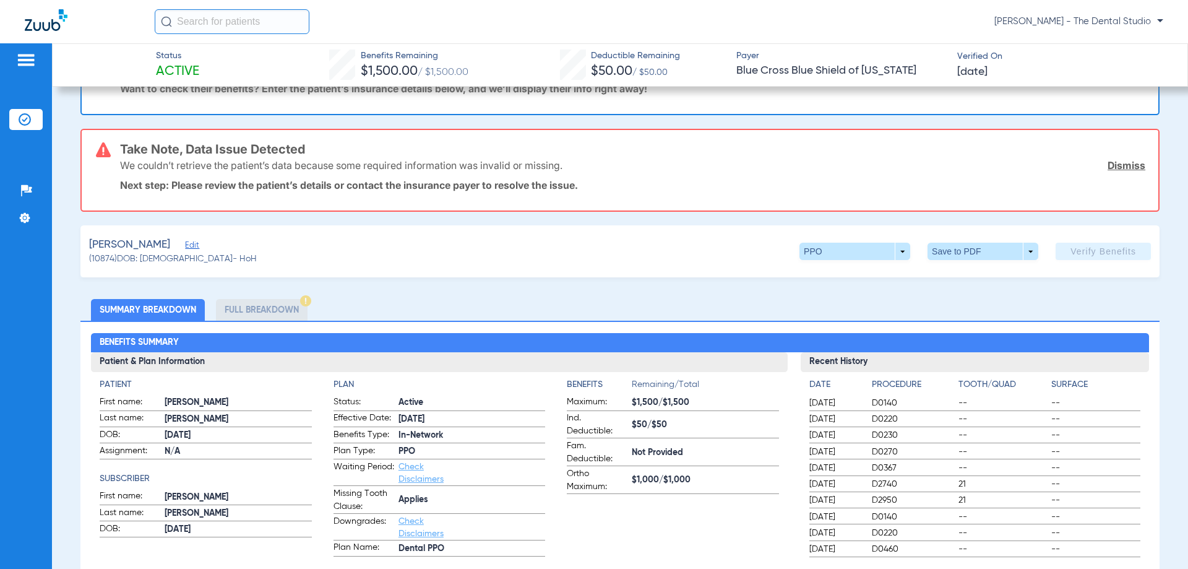
scroll to position [0, 0]
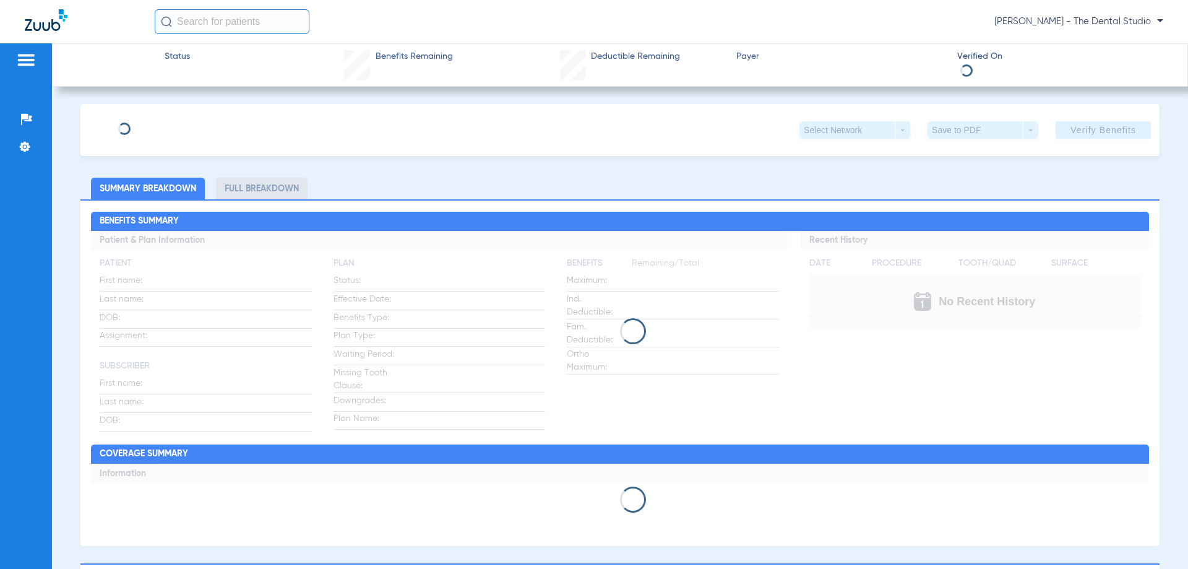
type input "Russell"
type input "Torres"
type input "02/26/1959"
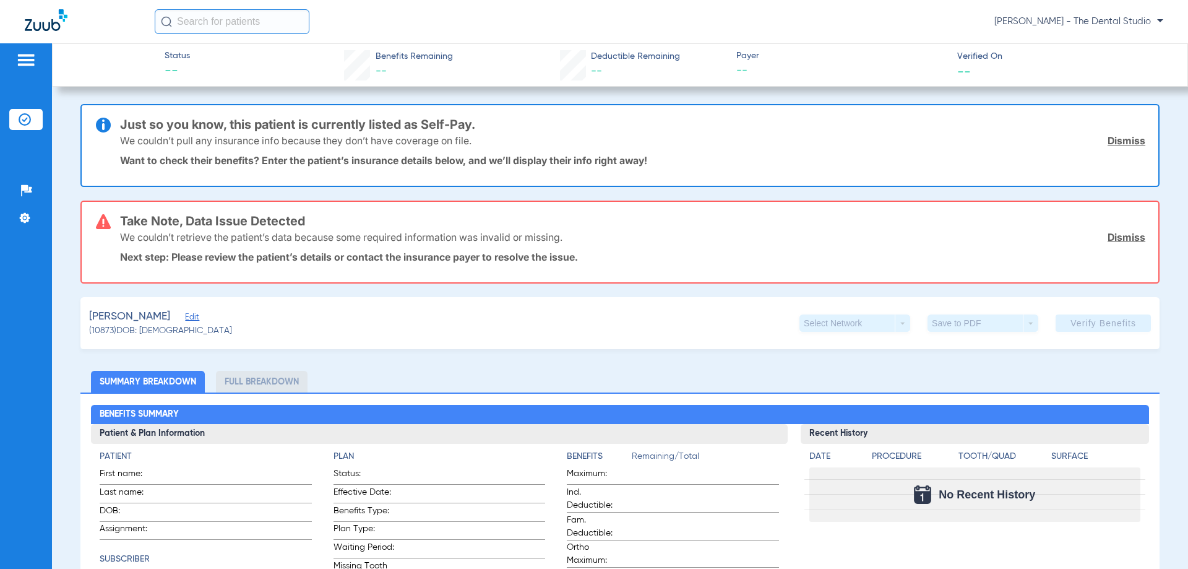
click at [185, 322] on span "Edit" at bounding box center [190, 319] width 11 height 12
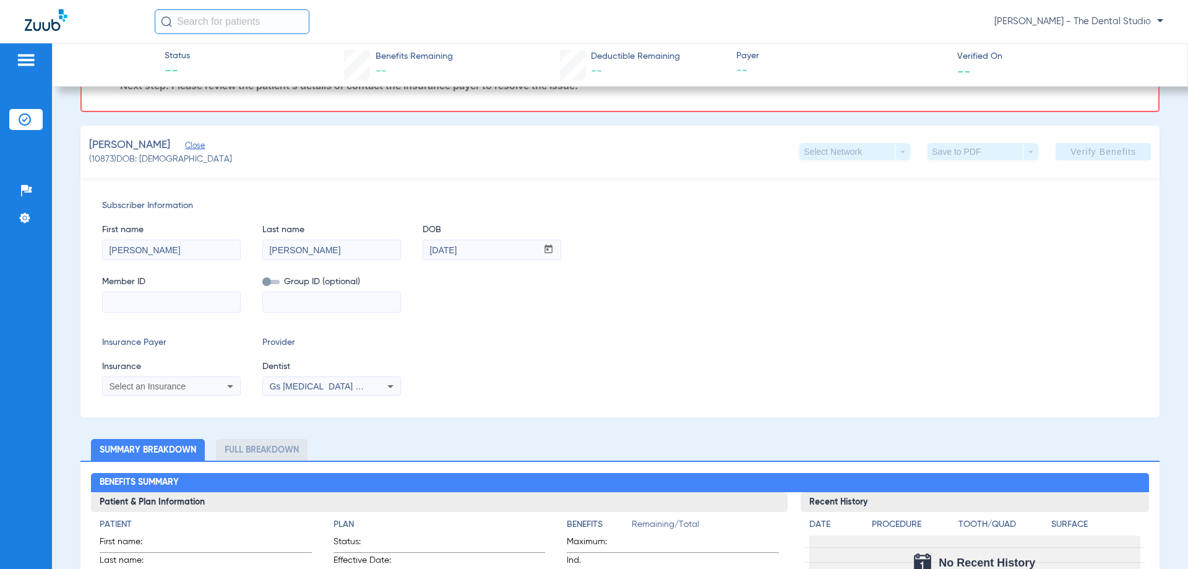
scroll to position [186, 0]
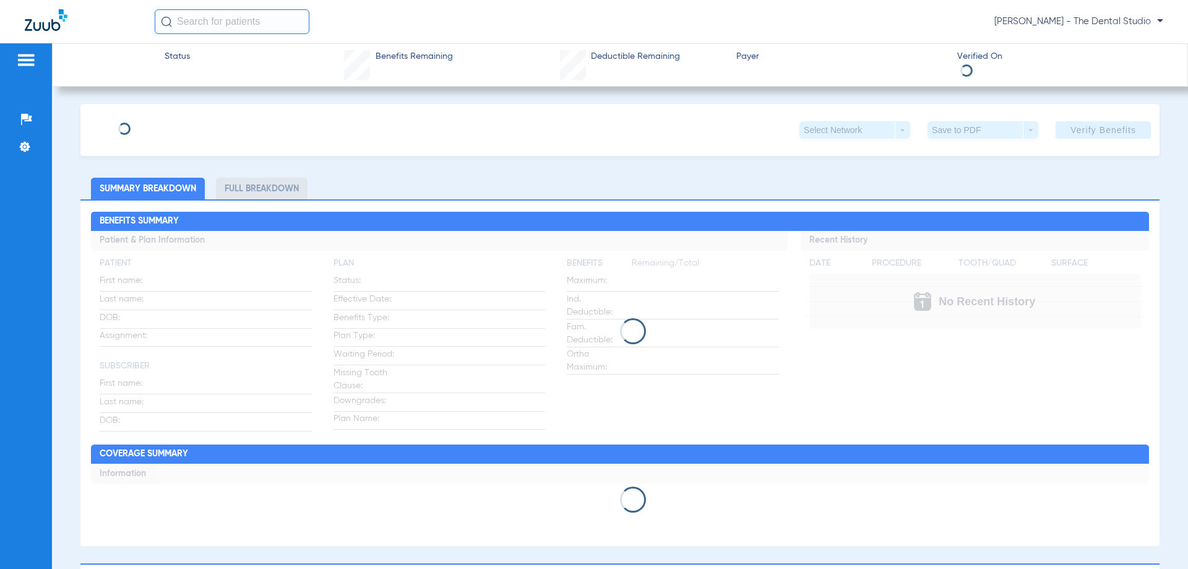
type input "[PERSON_NAME]"
type input "[DATE]"
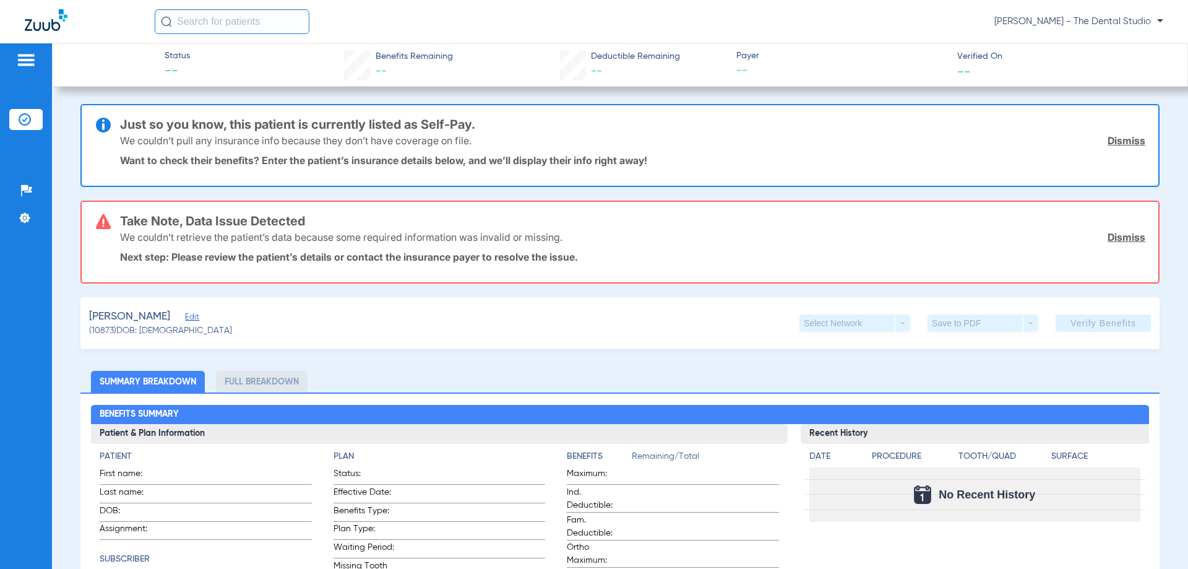
click at [186, 316] on span "Edit" at bounding box center [190, 319] width 11 height 12
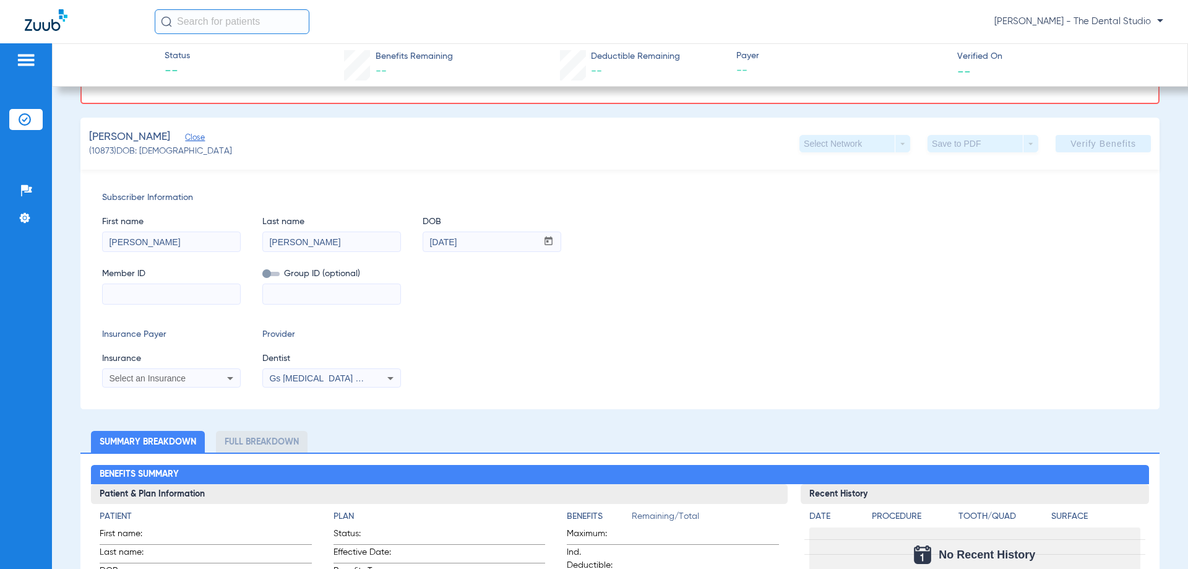
scroll to position [186, 0]
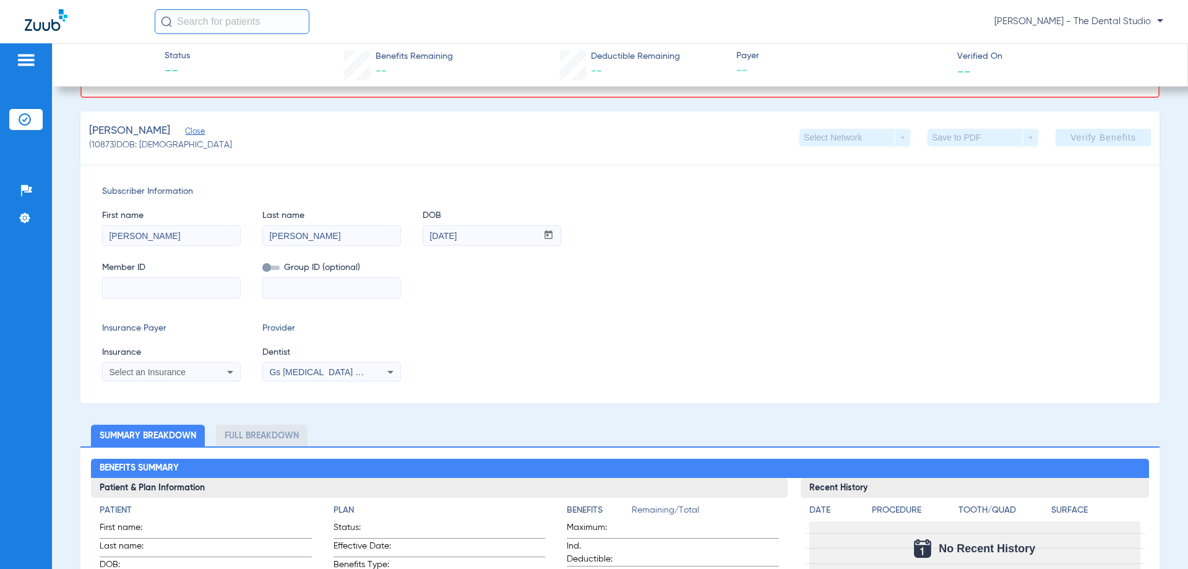
click at [196, 290] on input at bounding box center [171, 288] width 137 height 20
paste input "08000000065703"
type input "08000000065703"
click at [201, 366] on div "Select an Insurance" at bounding box center [171, 371] width 137 height 15
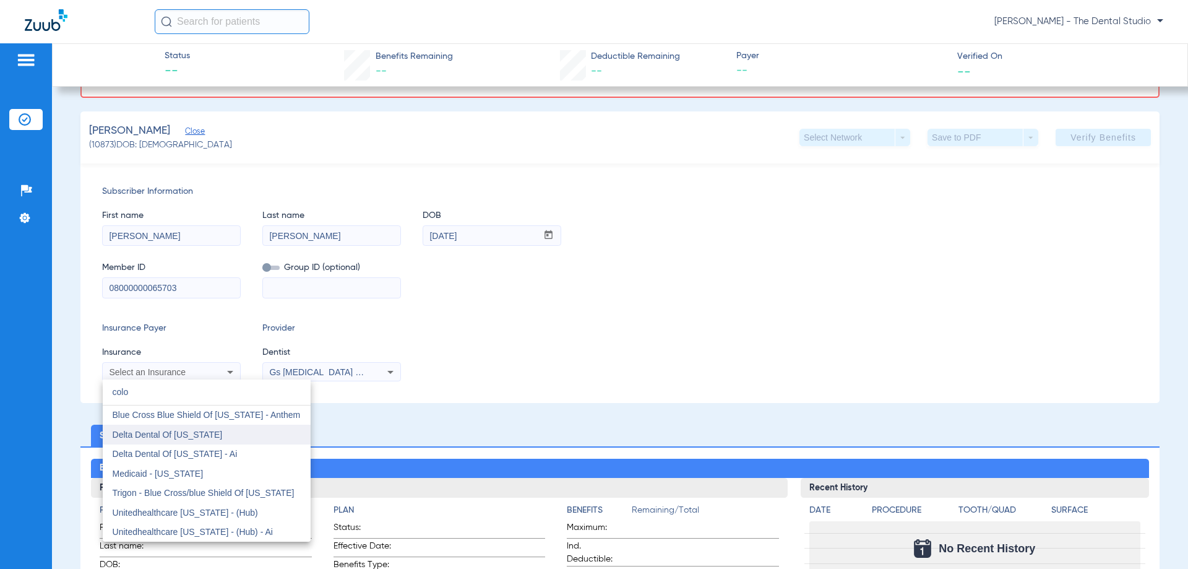
type input "colo"
click at [222, 434] on mat-option "Delta Dental Of Colorado" at bounding box center [207, 435] width 208 height 20
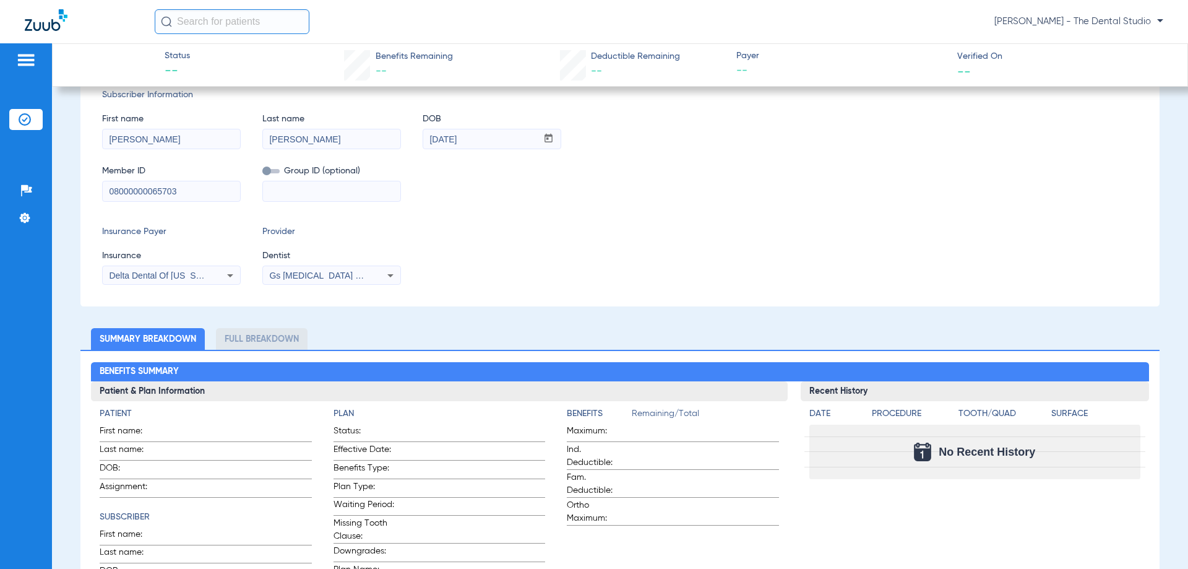
scroll to position [89, 0]
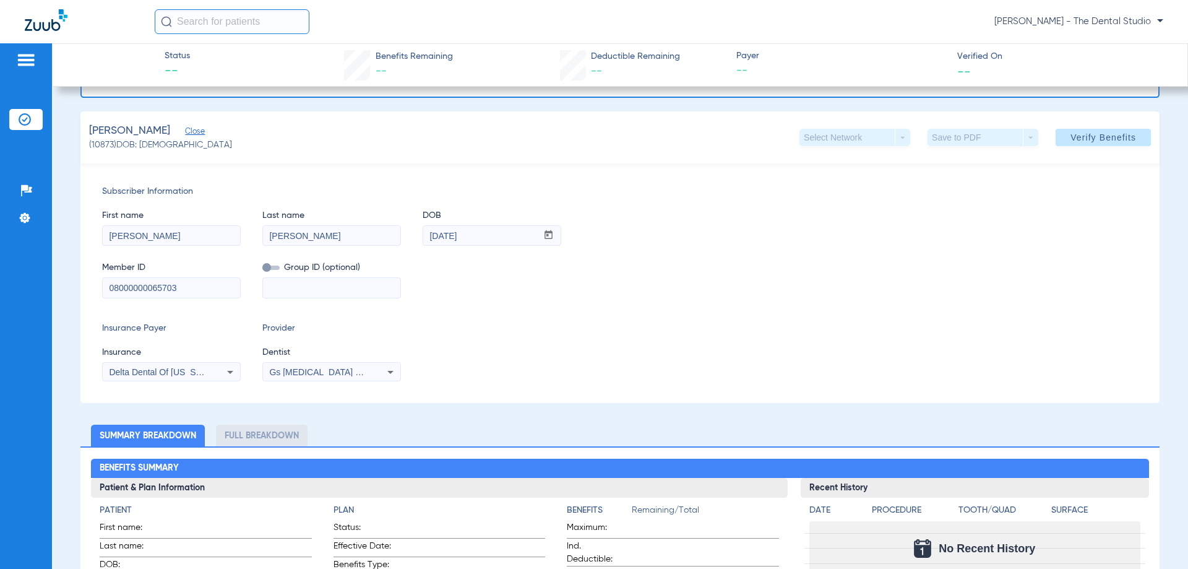
click at [352, 368] on span "Gs [MEDICAL_DATA] Pllc 1972170603" at bounding box center [344, 372] width 150 height 10
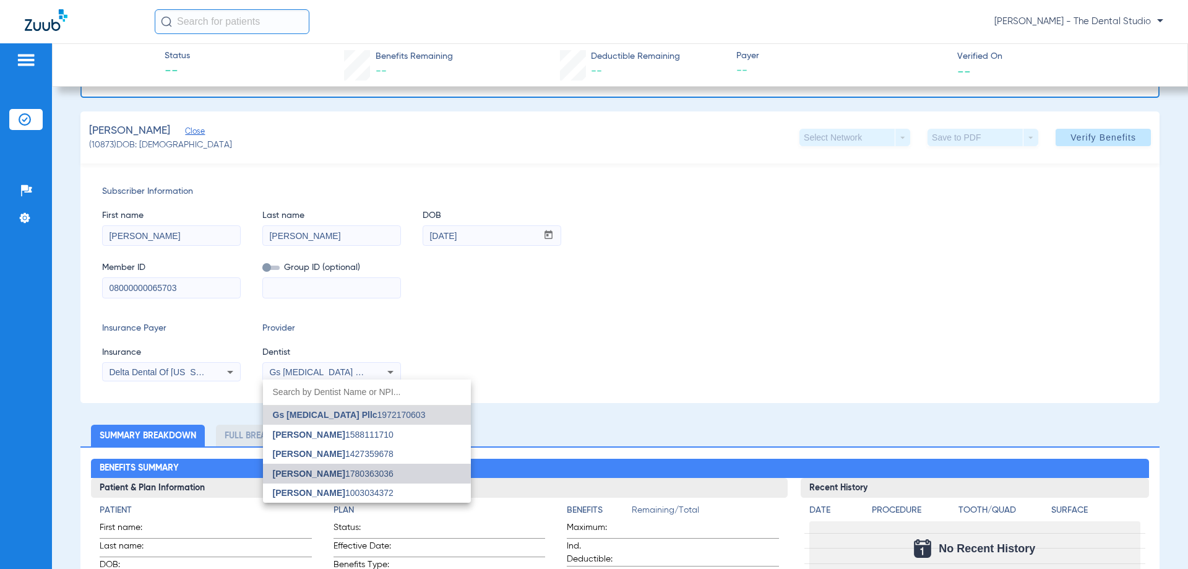
click at [321, 474] on span "[PERSON_NAME]" at bounding box center [309, 473] width 72 height 10
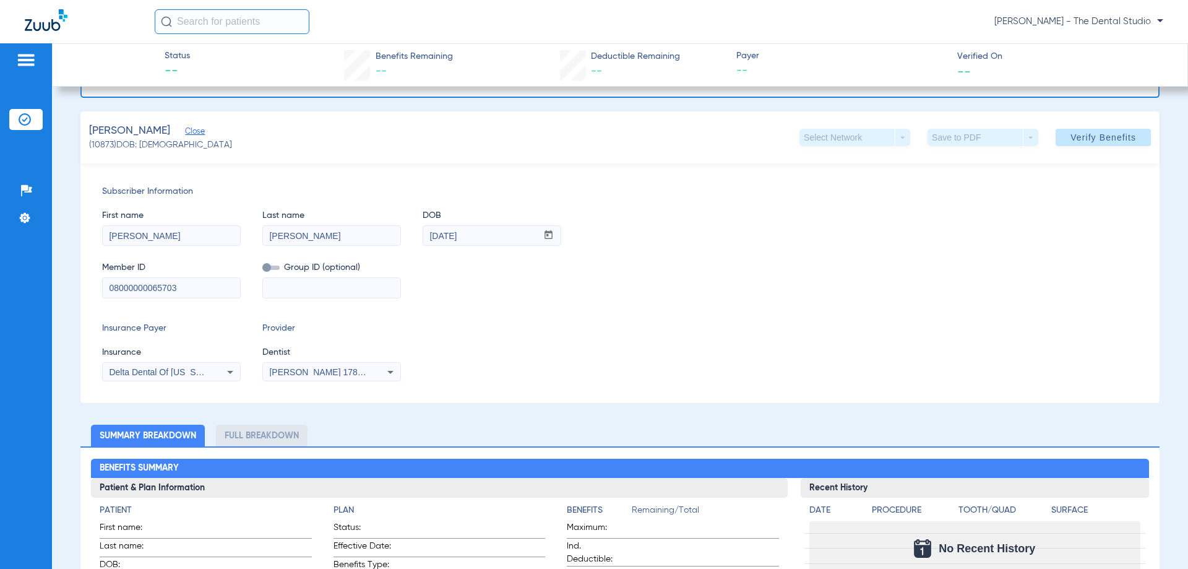
click at [446, 383] on div "Subscriber Information First name Russell Last name Torres DOB mm / dd / yyyy 0…" at bounding box center [619, 282] width 1079 height 239
click at [1078, 140] on span "Verify Benefits" at bounding box center [1104, 137] width 66 height 10
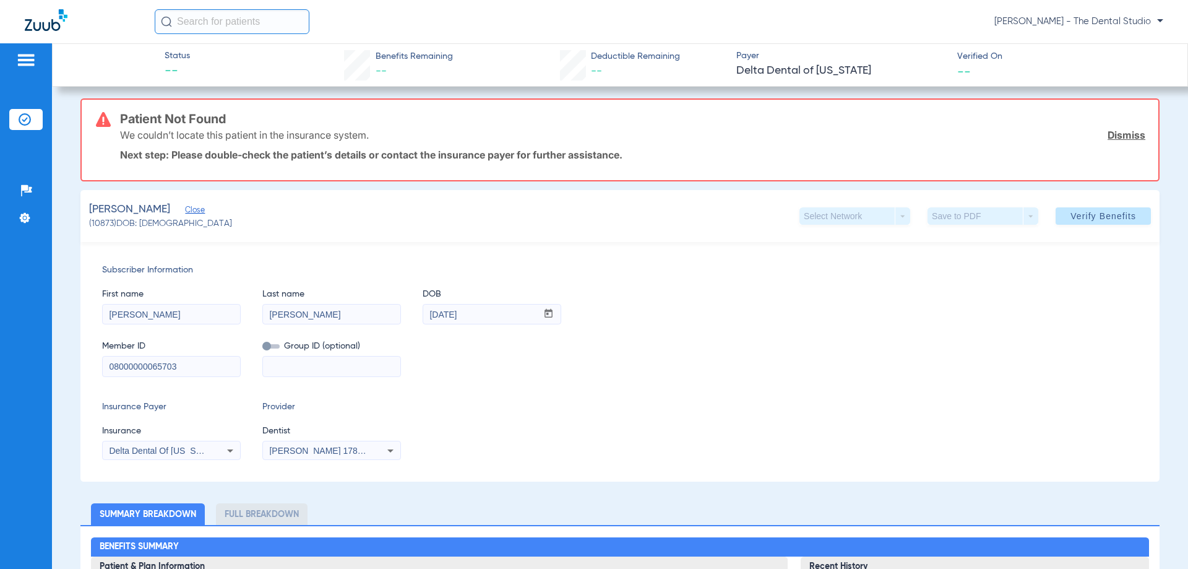
scroll to position [64, 0]
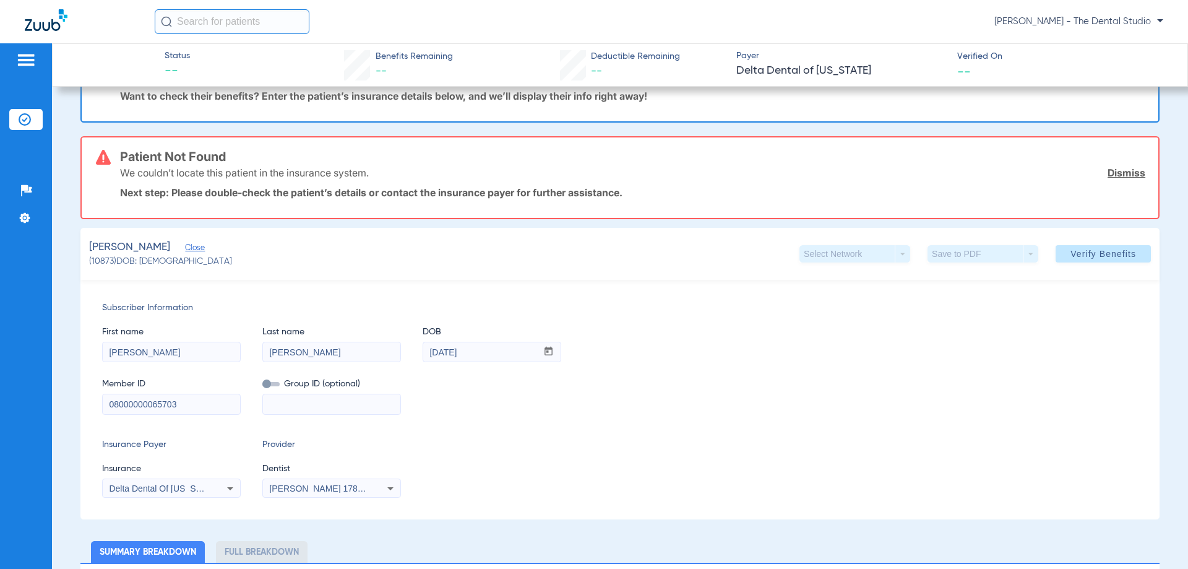
drag, startPoint x: 210, startPoint y: 403, endPoint x: 69, endPoint y: 419, distance: 142.0
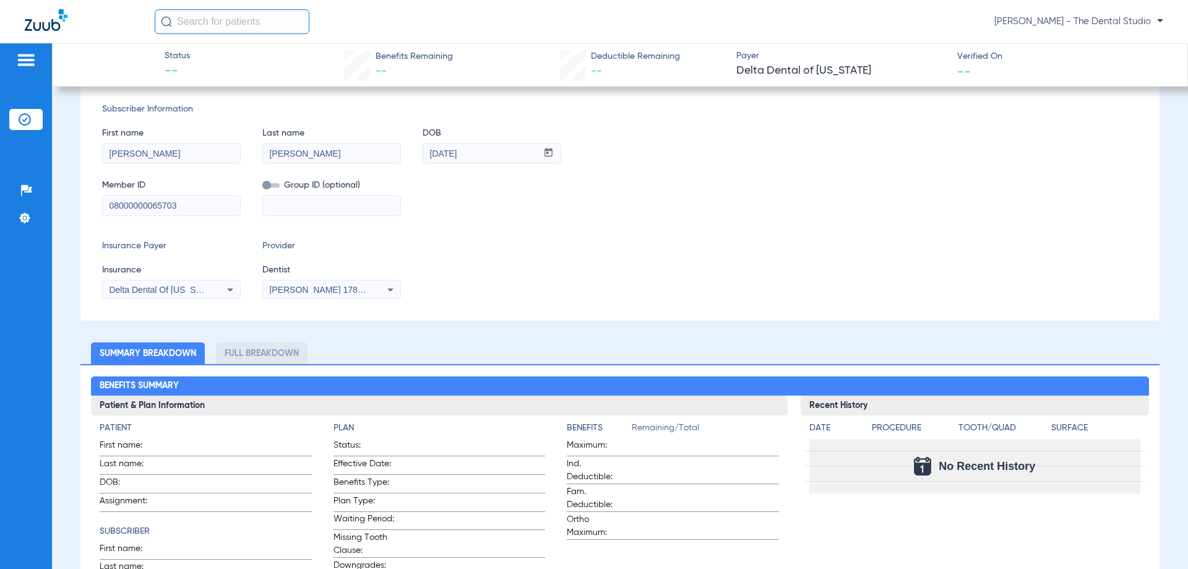
scroll to position [126, 0]
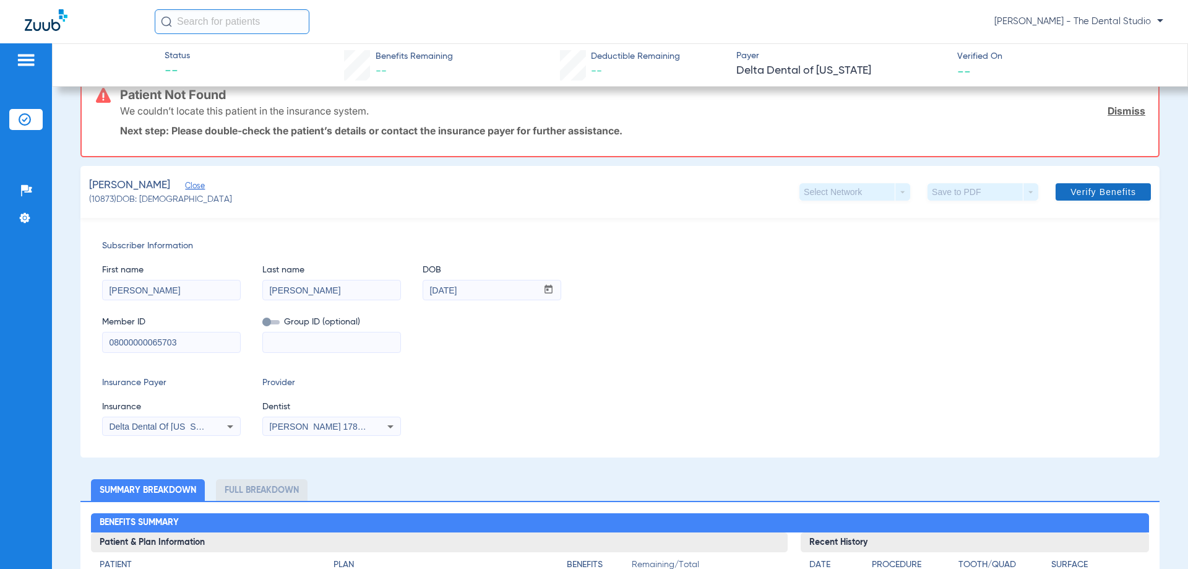
click at [1094, 184] on span at bounding box center [1103, 192] width 95 height 30
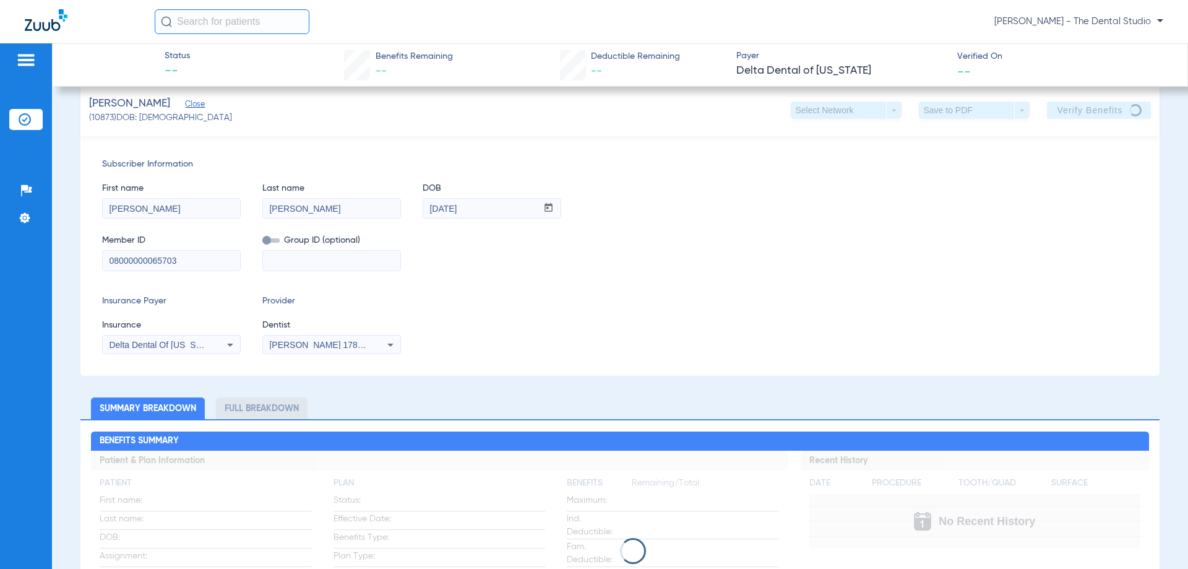
scroll to position [0, 0]
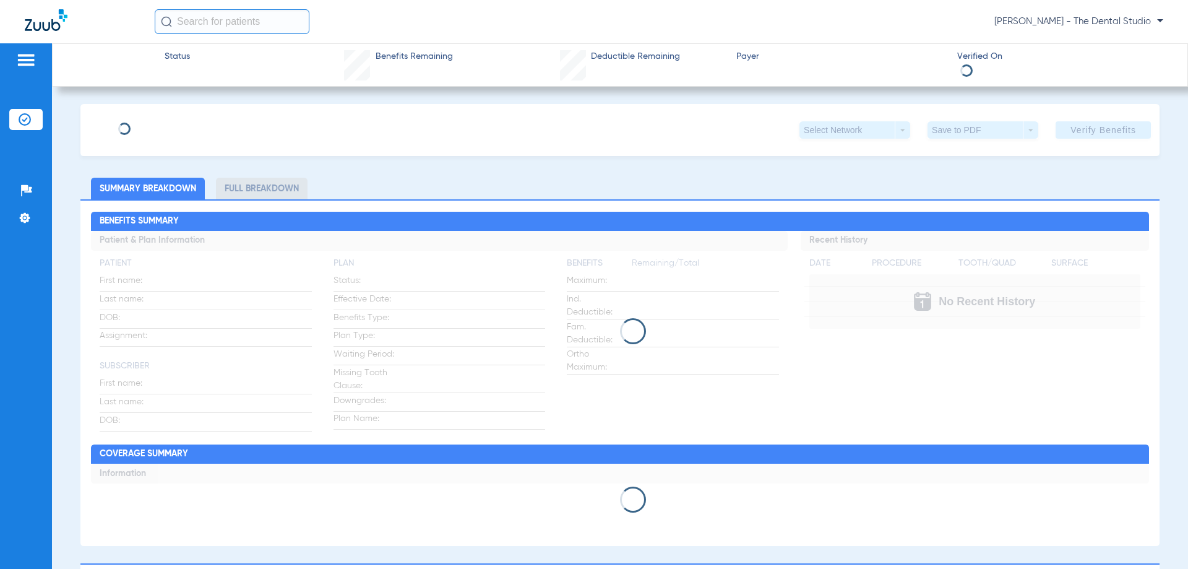
type input "[PERSON_NAME]"
type input "Buro"
type input "[DATE]"
type input "DLA157557"
type input "00578289"
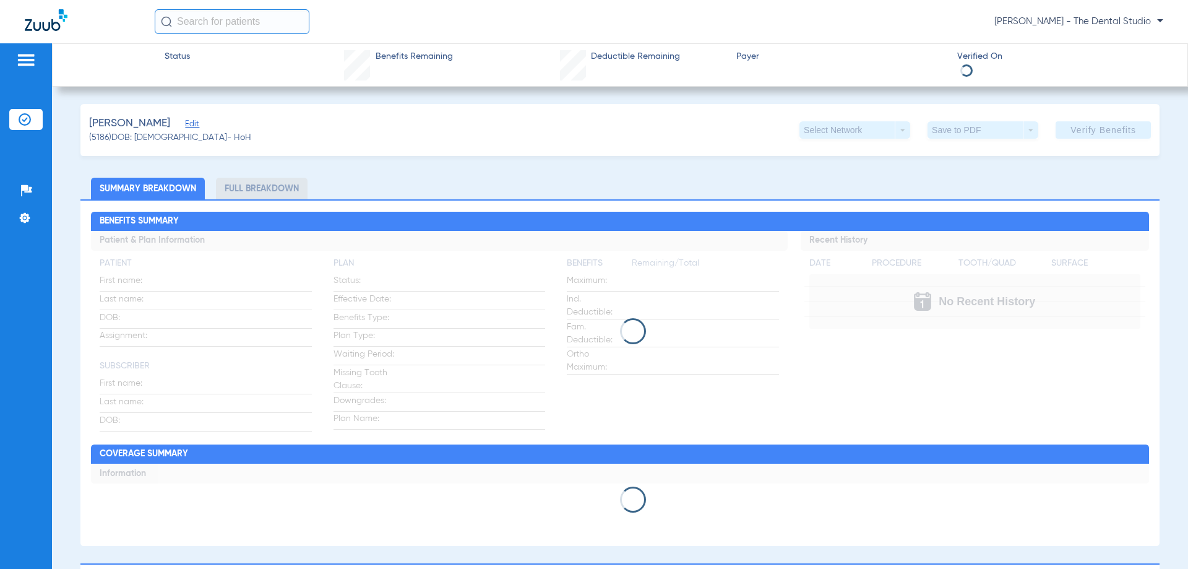
click at [185, 123] on span "Edit" at bounding box center [190, 125] width 11 height 12
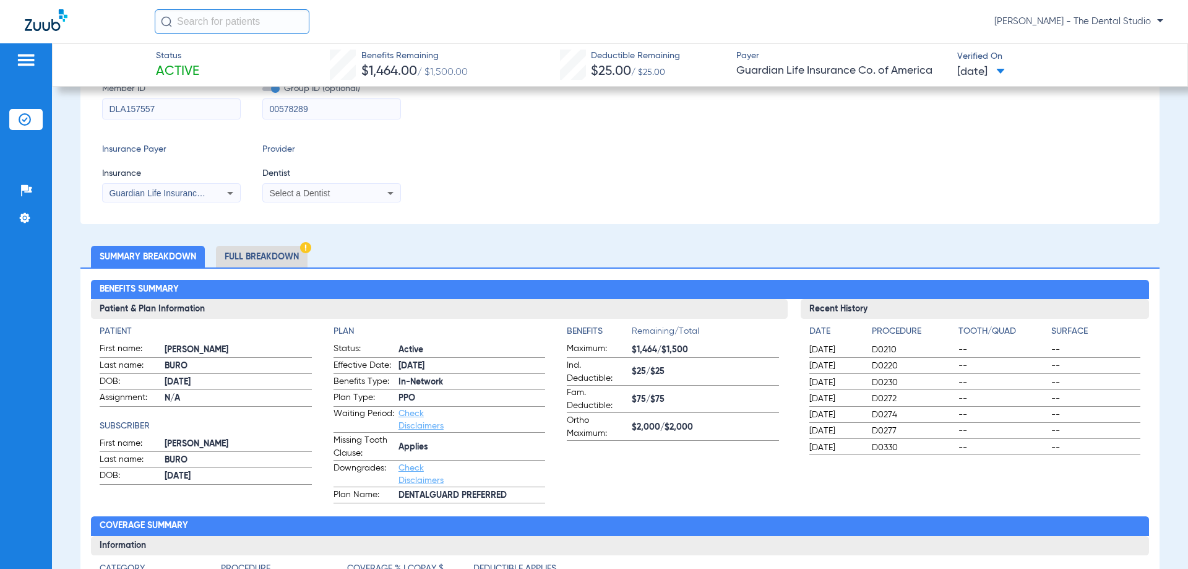
scroll to position [309, 0]
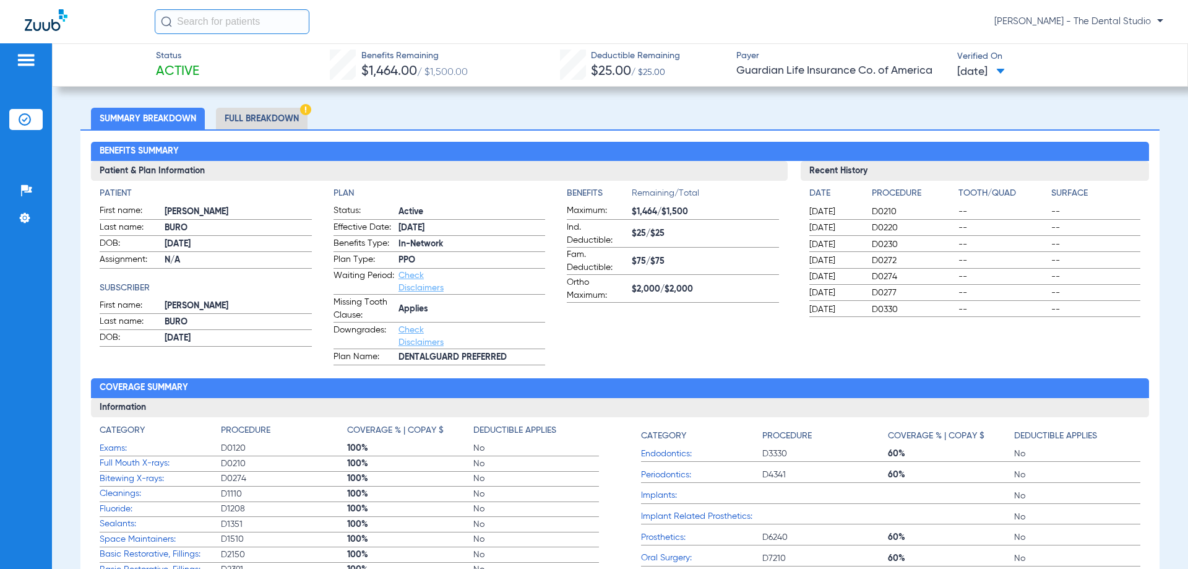
click at [761, 235] on span "$25/$25" at bounding box center [705, 233] width 147 height 13
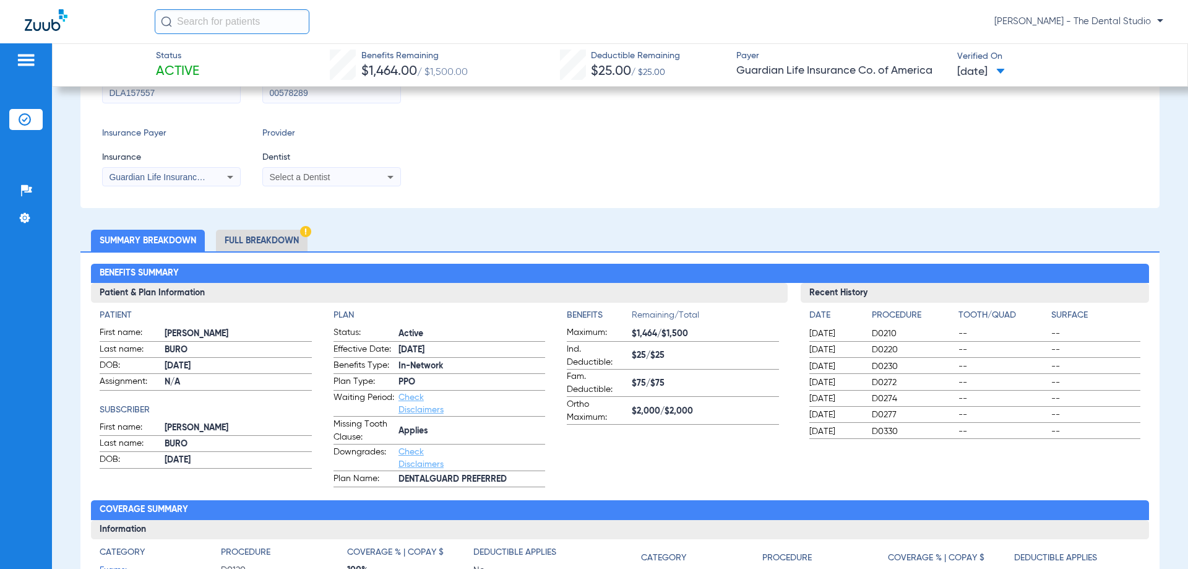
scroll to position [186, 0]
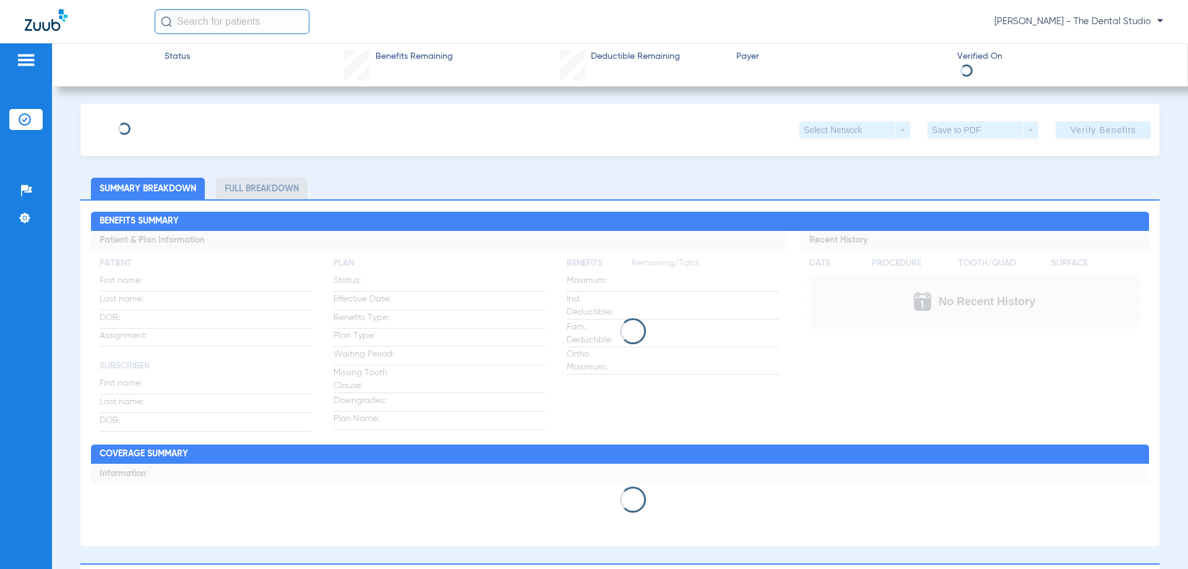
type input "[PERSON_NAME]"
type input "[DATE]"
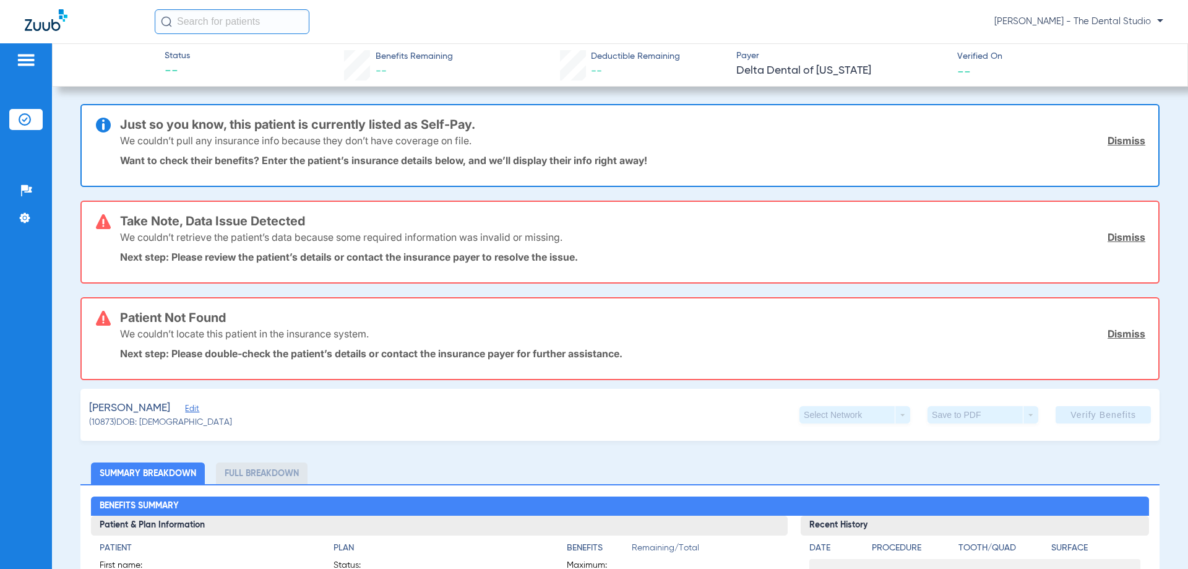
click at [190, 410] on div "Torres, Russell Edit (10873) DOB: 02/26/1959 Select Network arrow_drop_down Sav…" at bounding box center [619, 415] width 1079 height 52
click at [188, 410] on div "Torres, Russell Edit (10873) DOB: 02/26/1959 Select Network arrow_drop_down Sav…" at bounding box center [619, 415] width 1079 height 52
click at [187, 410] on span "Edit" at bounding box center [190, 410] width 11 height 12
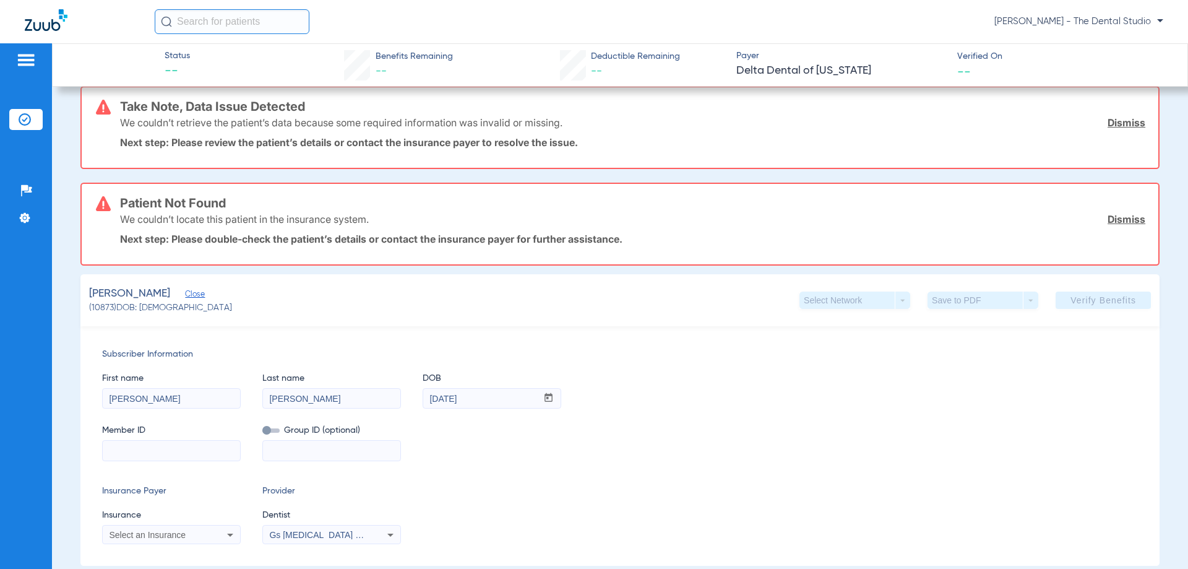
scroll to position [309, 0]
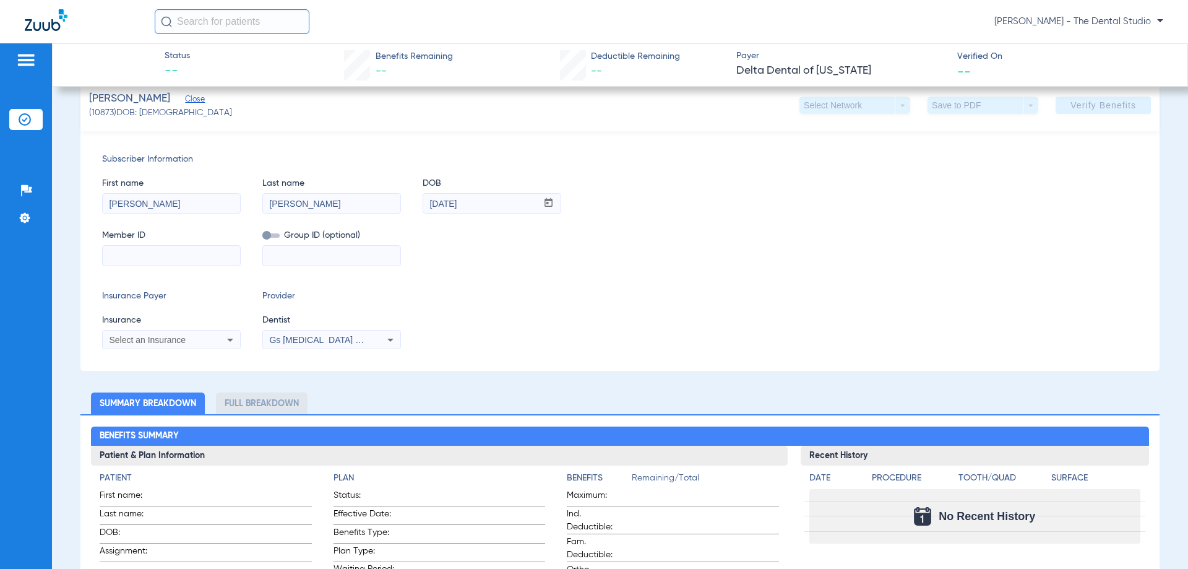
click at [123, 335] on span "Select an Insurance" at bounding box center [147, 340] width 77 height 10
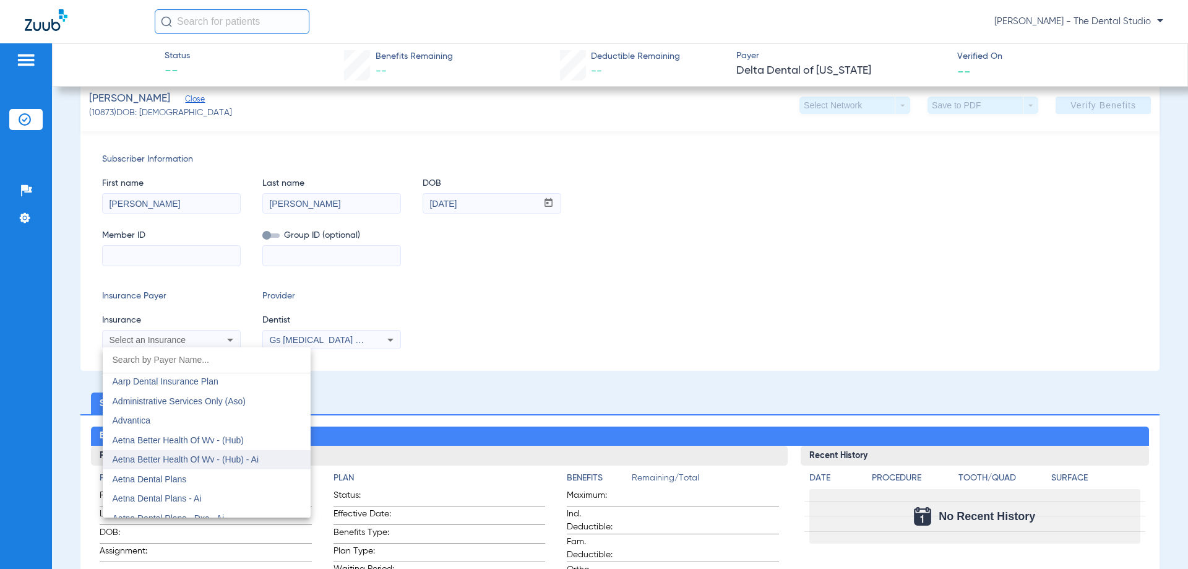
scroll to position [62, 0]
click at [192, 361] on input "dropdown search" at bounding box center [207, 359] width 208 height 25
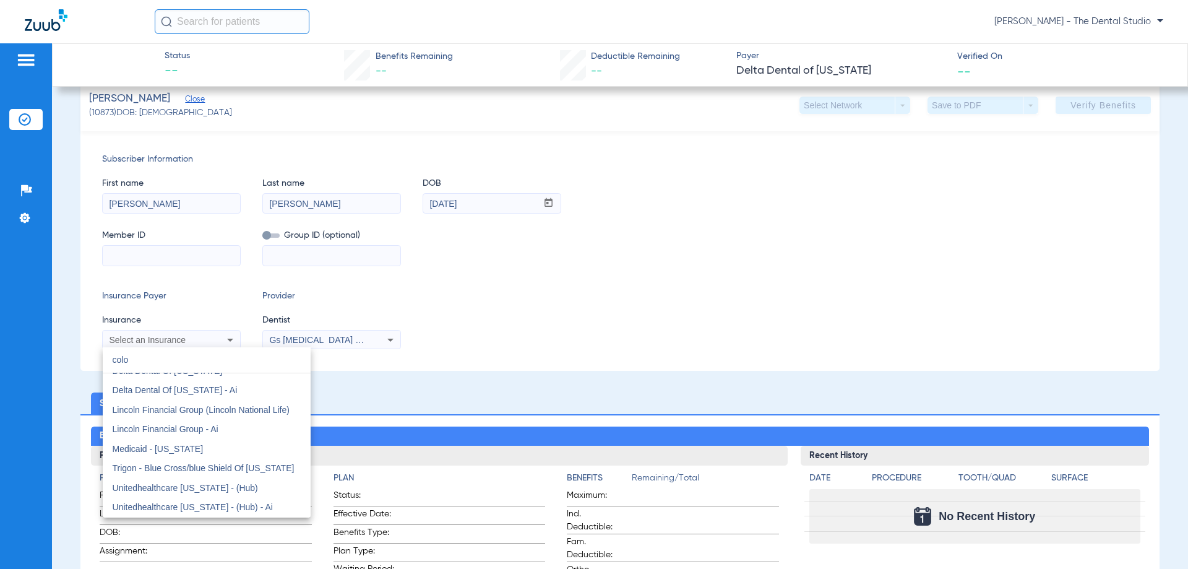
scroll to position [0, 0]
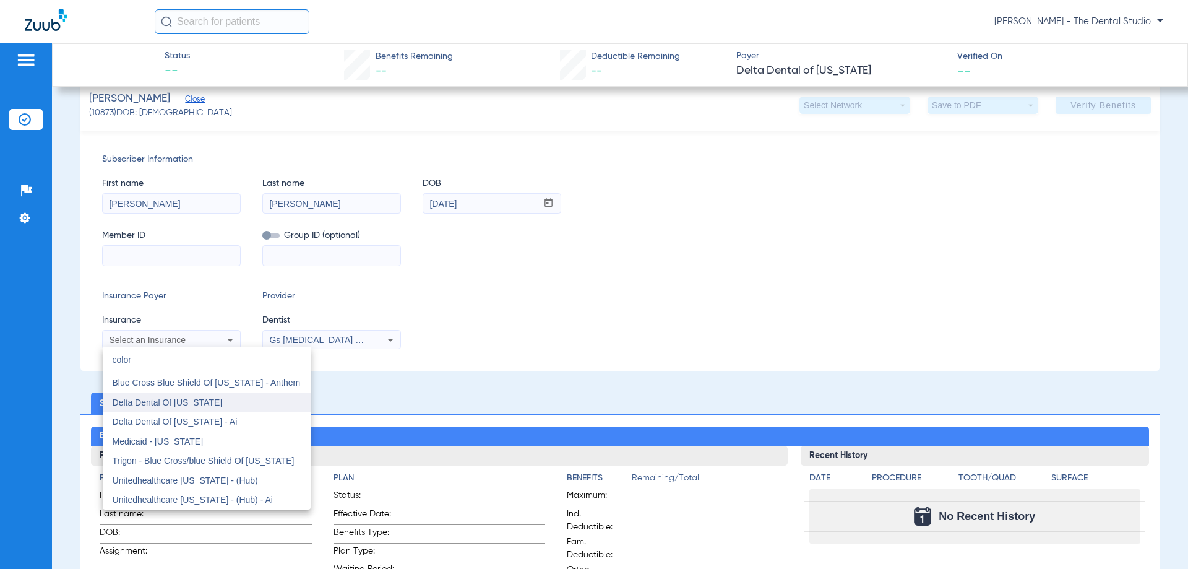
type input "color"
click at [170, 397] on span "Delta Dental Of Colorado" at bounding box center [168, 402] width 110 height 10
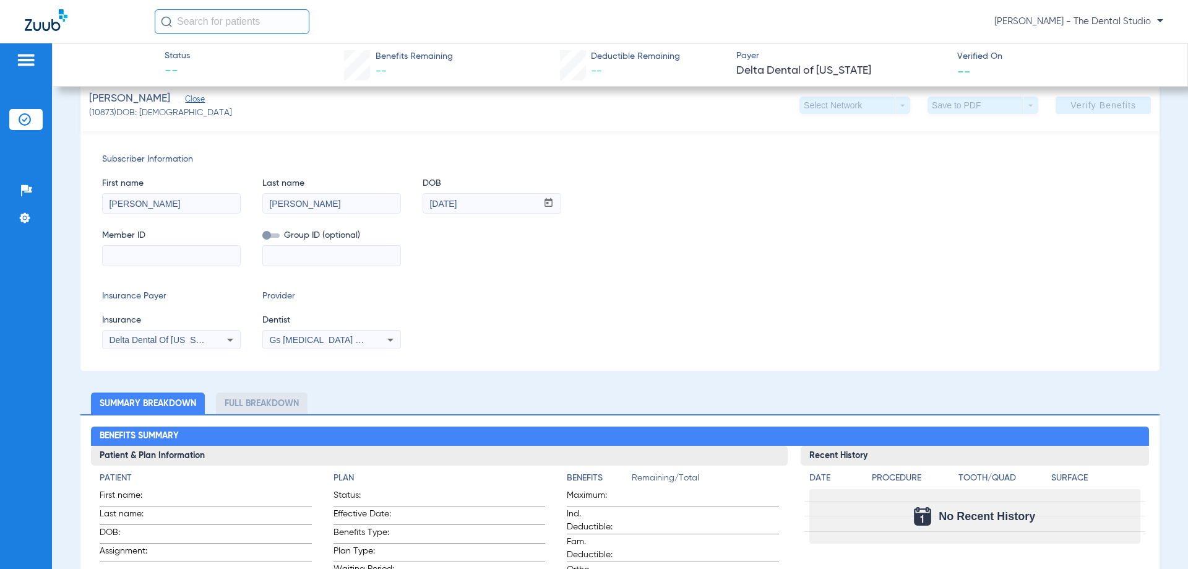
click at [162, 252] on input at bounding box center [171, 256] width 137 height 20
paste input "08000000065703"
type input "08000000065703"
click at [1071, 110] on span "Verify Benefits" at bounding box center [1104, 105] width 66 height 10
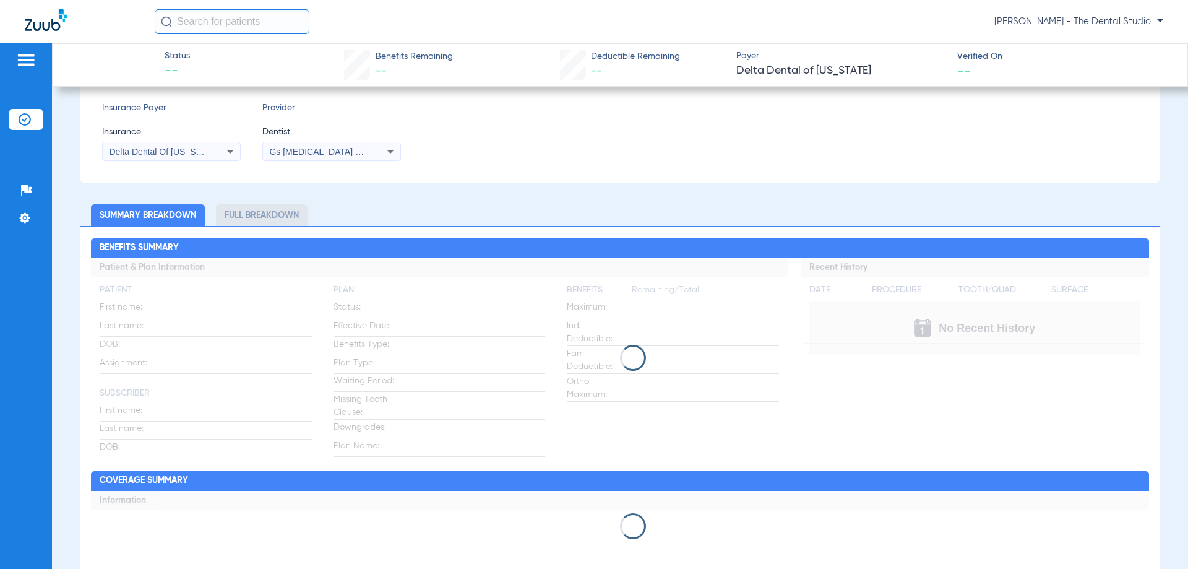
scroll to position [25, 0]
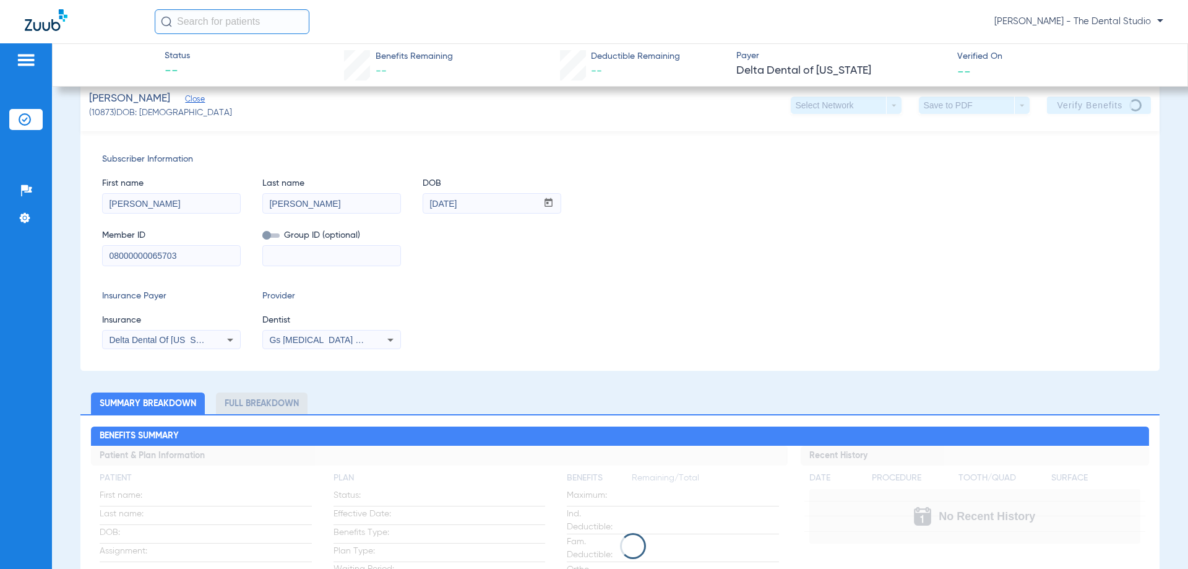
click at [315, 339] on span "Gs [MEDICAL_DATA] Pllc 1972170603" at bounding box center [344, 340] width 150 height 10
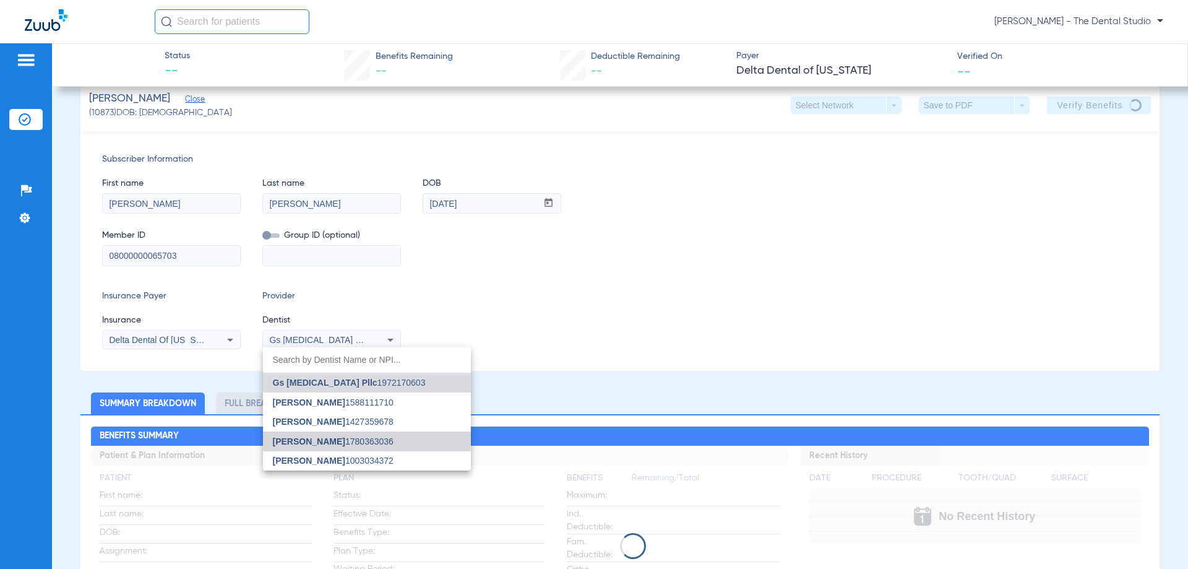
click at [305, 438] on span "Yahiled Garza" at bounding box center [309, 441] width 72 height 10
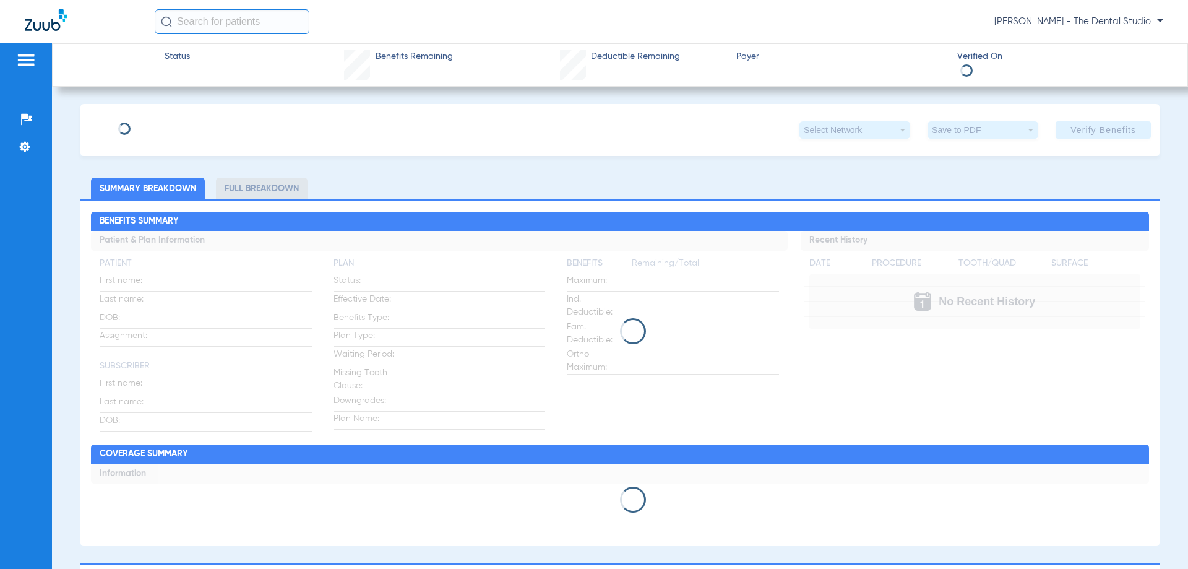
type input "[PERSON_NAME]"
type input "[DATE]"
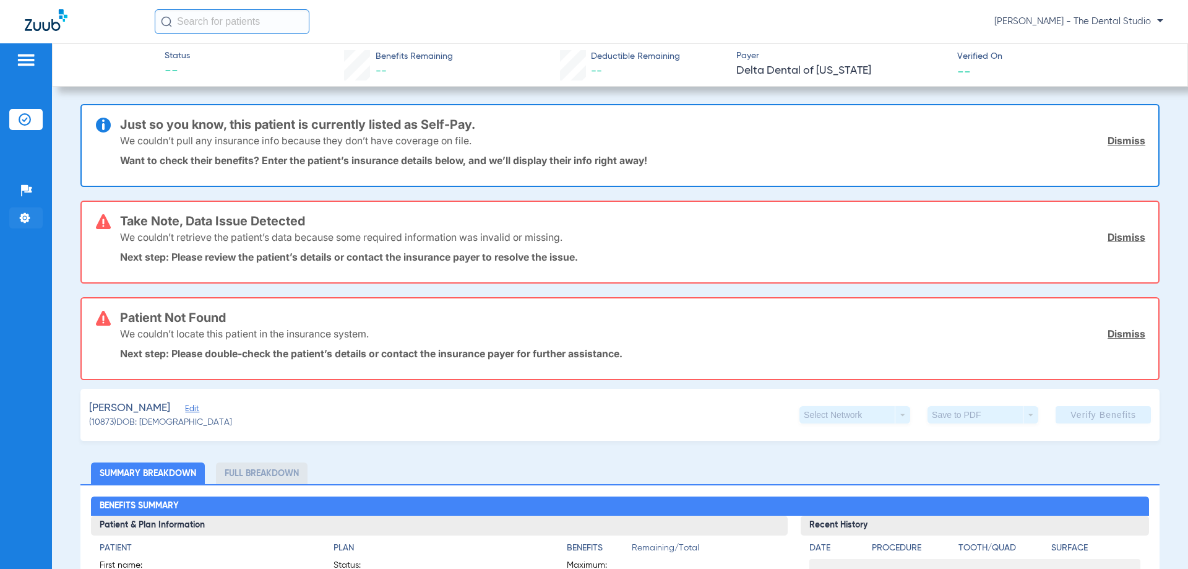
drag, startPoint x: 106, startPoint y: 111, endPoint x: 19, endPoint y: 210, distance: 132.4
drag, startPoint x: 19, startPoint y: 210, endPoint x: 220, endPoint y: 399, distance: 275.8
click at [220, 400] on div "Torres, Russell Edit (10873) DOB: 02/26/1959 Select Network arrow_drop_down Sav…" at bounding box center [619, 415] width 1079 height 52
click at [185, 412] on span "Edit" at bounding box center [190, 410] width 11 height 12
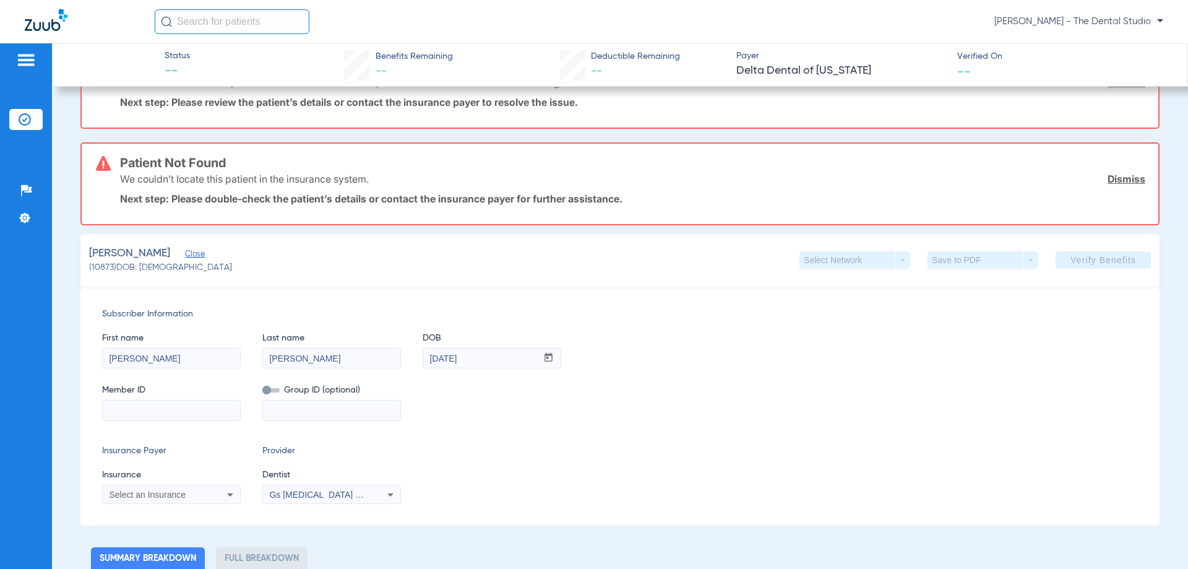
scroll to position [186, 0]
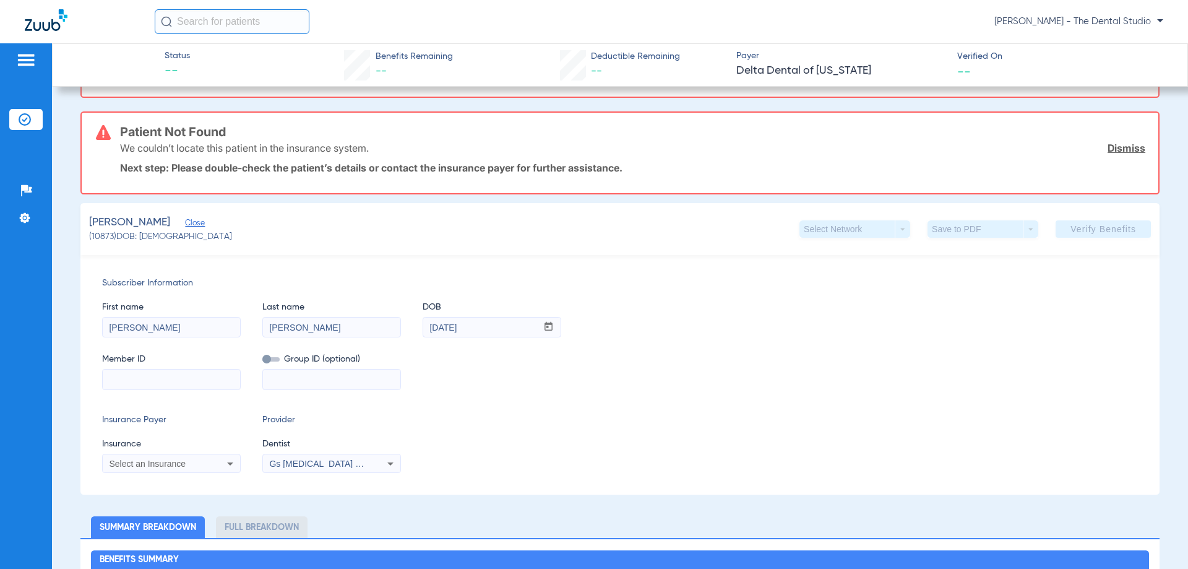
click at [147, 376] on input at bounding box center [171, 379] width 137 height 20
paste input "08000000065703"
type input "08000000065703"
click at [182, 467] on span "Select an Insurance" at bounding box center [147, 464] width 77 height 10
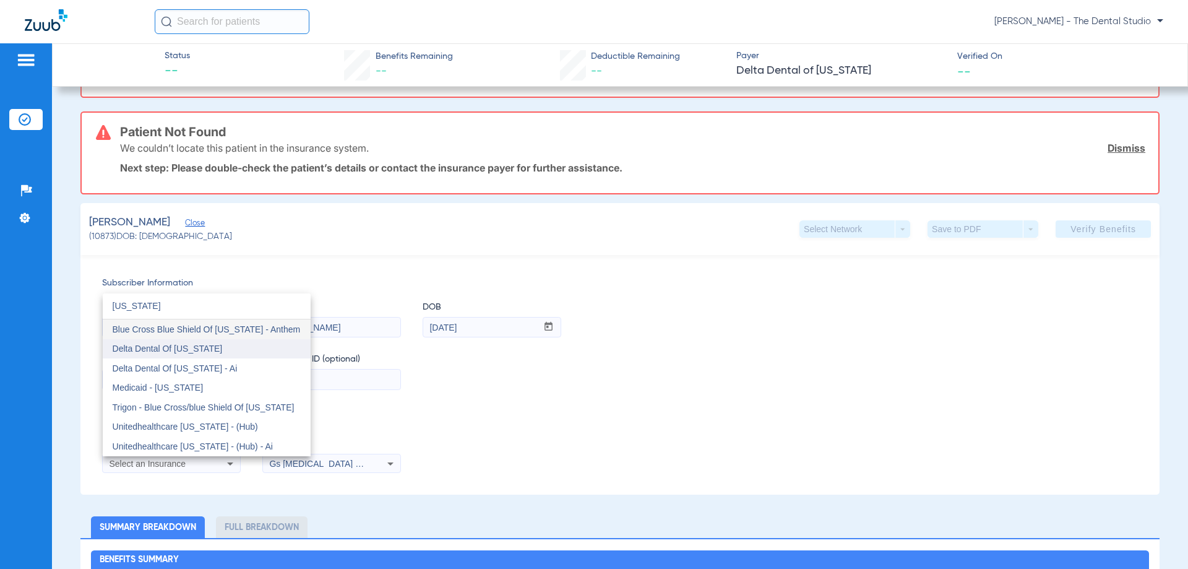
type input "colorado"
click at [192, 356] on mat-option "Delta Dental Of Colorado" at bounding box center [207, 349] width 208 height 20
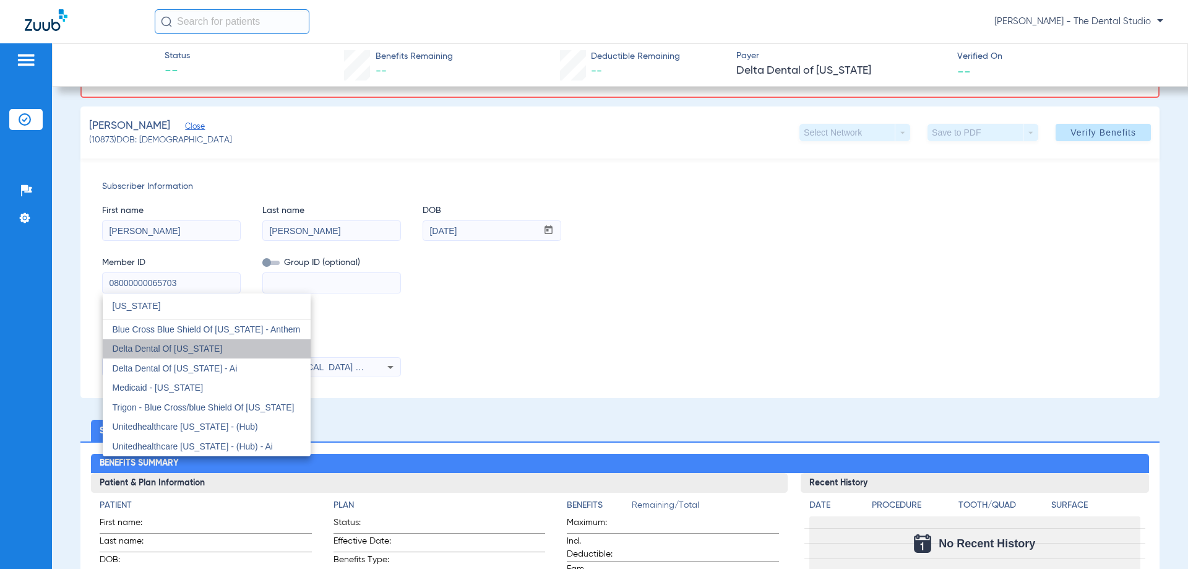
scroll to position [89, 0]
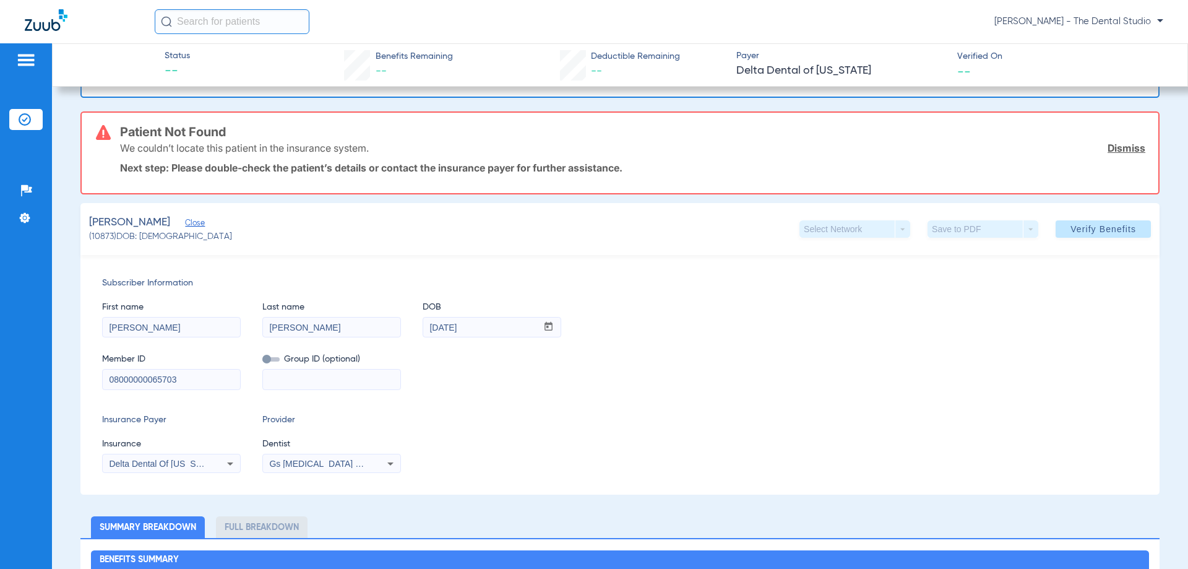
click at [286, 460] on span "Gs [MEDICAL_DATA] Pllc 1972170603" at bounding box center [344, 464] width 150 height 10
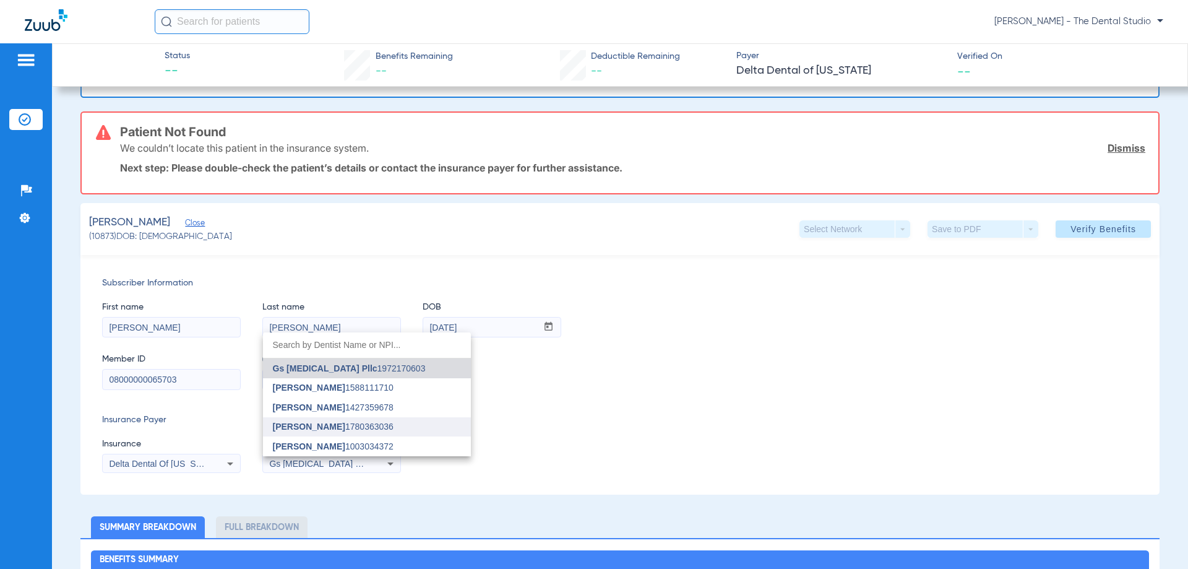
click at [313, 429] on span "Yahiled Garza" at bounding box center [309, 426] width 72 height 10
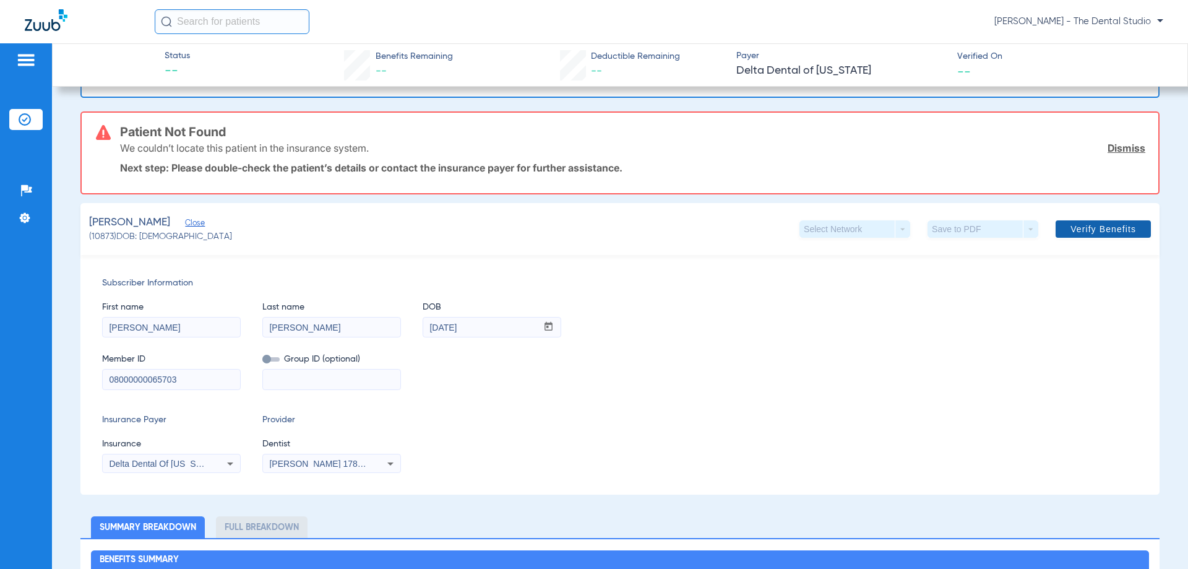
click at [1071, 231] on span "Verify Benefits" at bounding box center [1104, 229] width 66 height 10
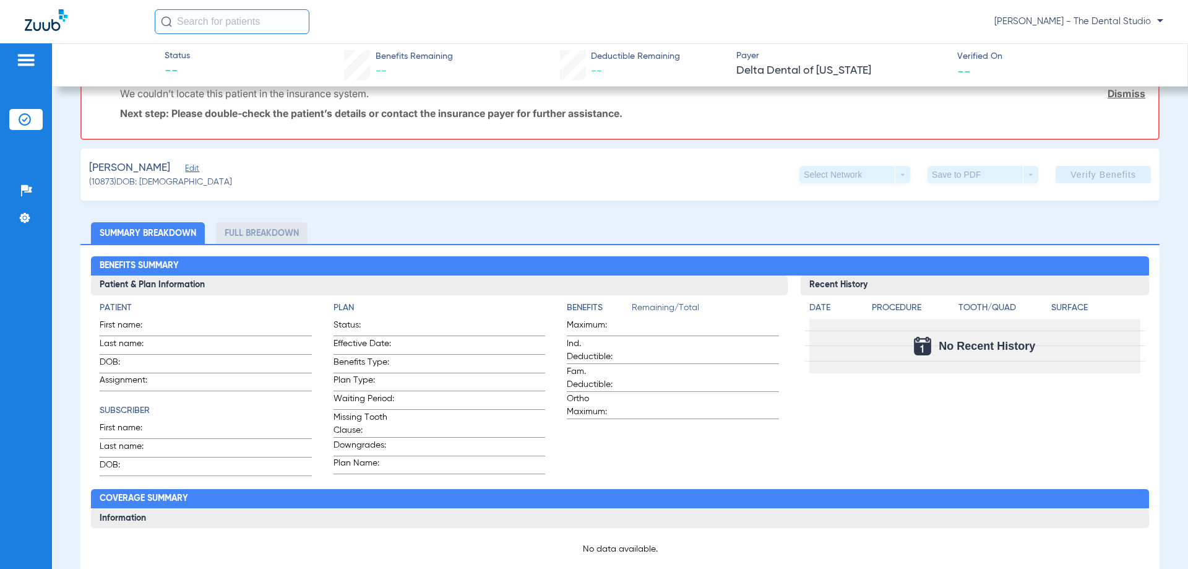
scroll to position [248, 0]
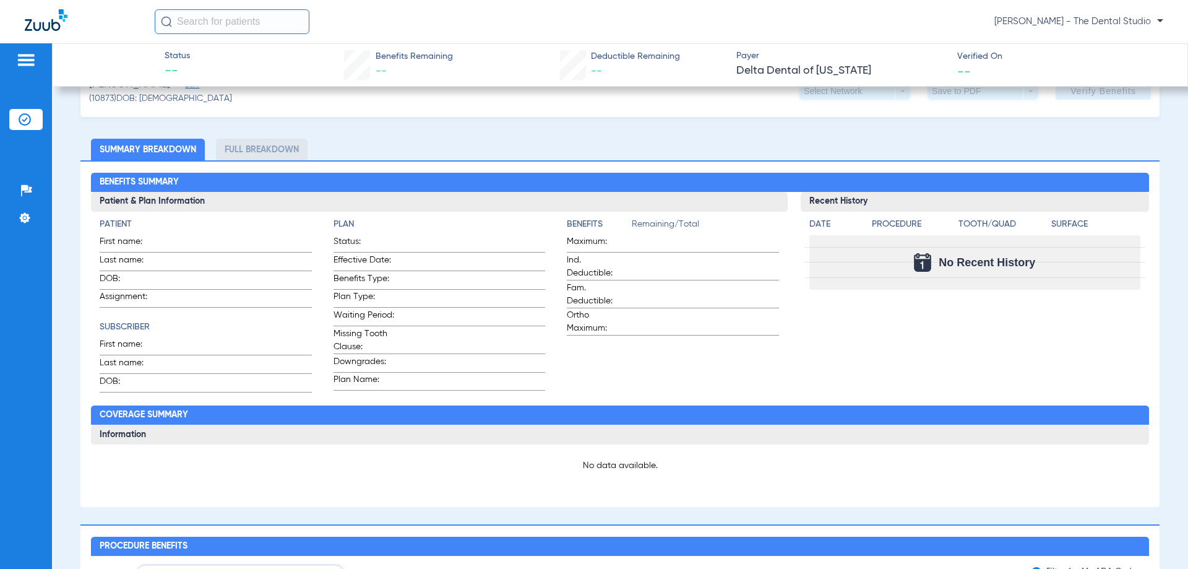
scroll to position [371, 0]
